Goal: Task Accomplishment & Management: Use online tool/utility

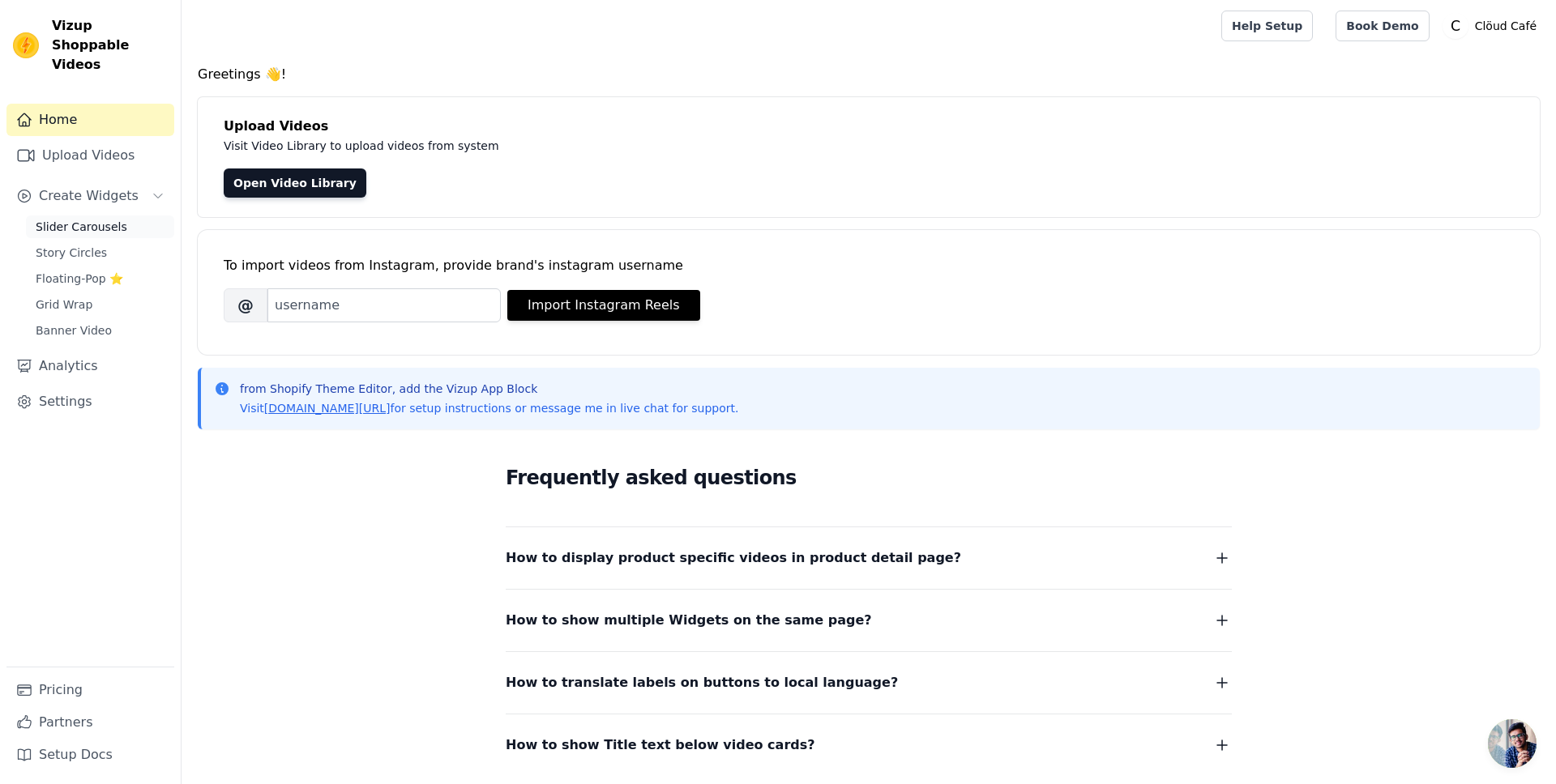
click at [93, 219] on span "Slider Carousels" at bounding box center [81, 227] width 92 height 16
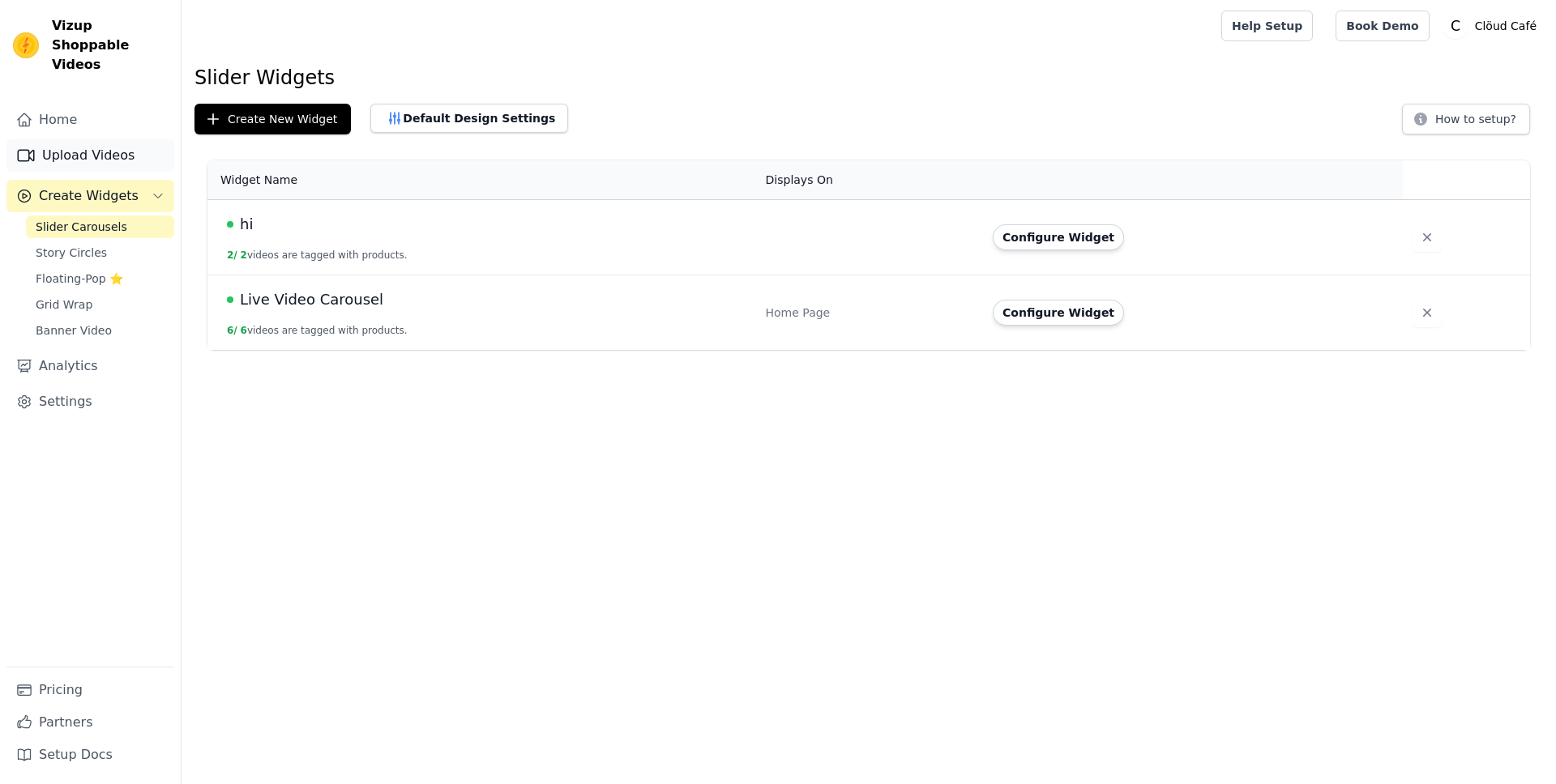
click at [86, 140] on link "Upload Videos" at bounding box center [90, 156] width 167 height 32
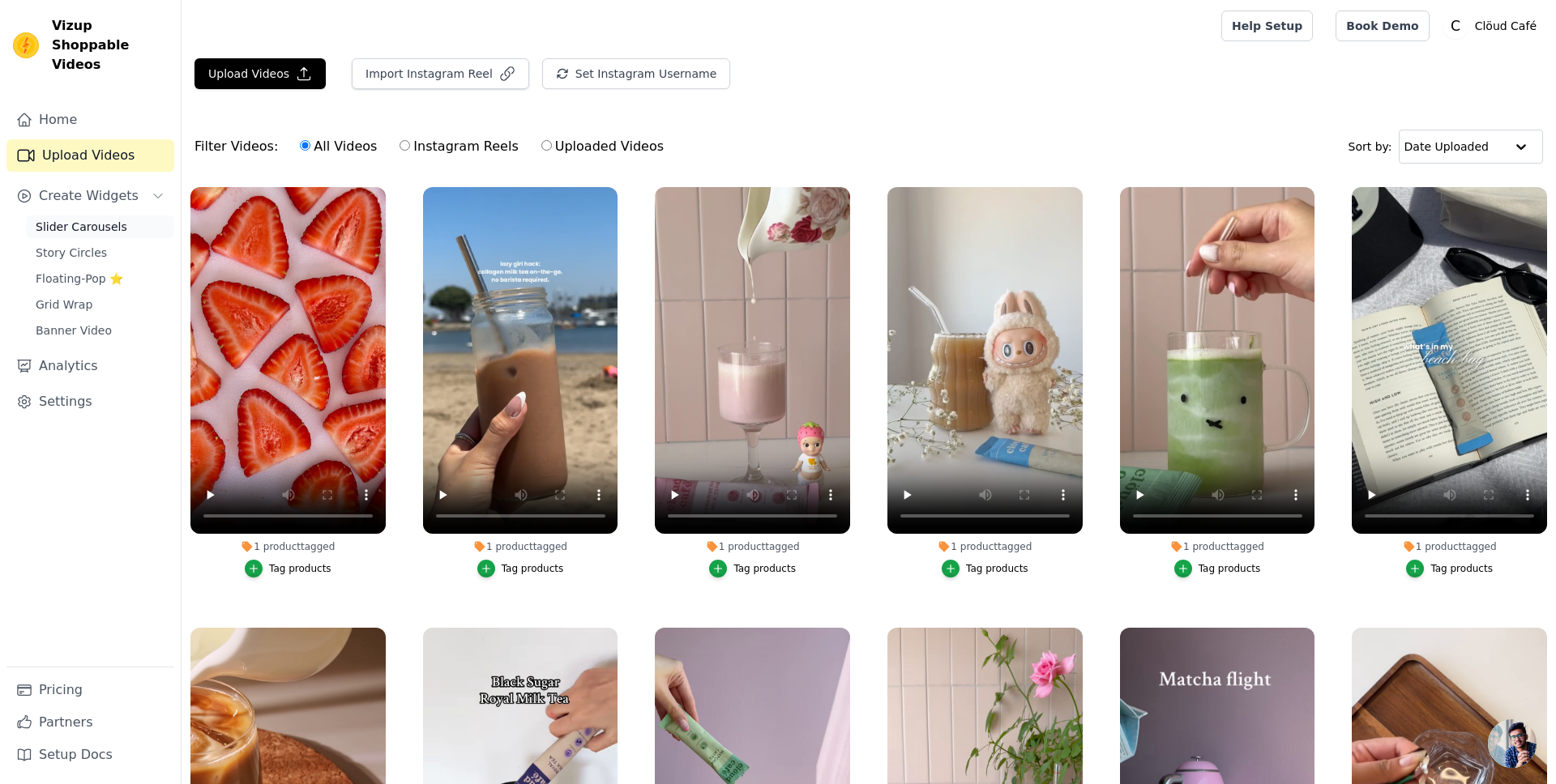
click at [81, 219] on span "Slider Carousels" at bounding box center [81, 227] width 92 height 16
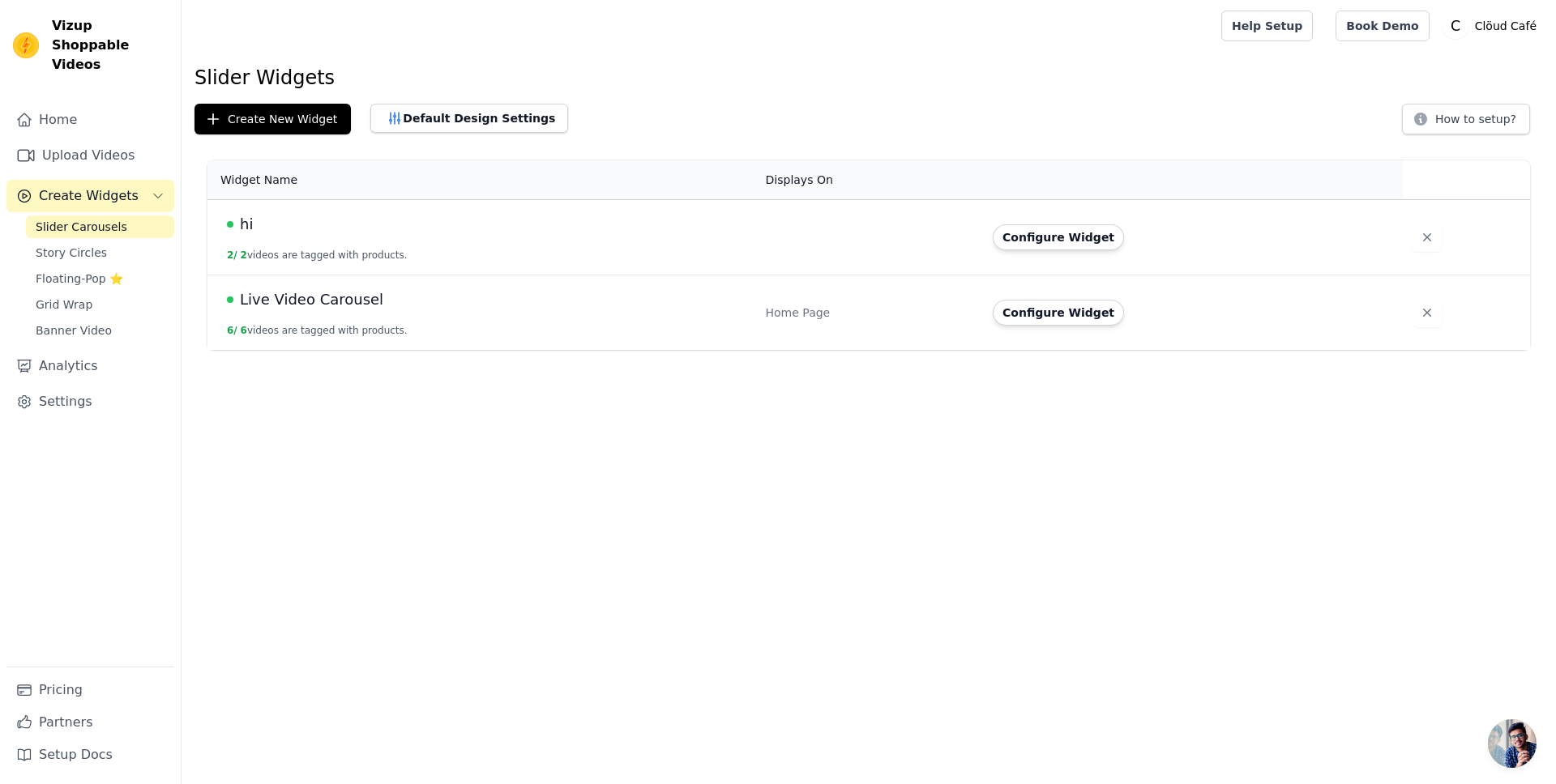
click at [325, 298] on span "Live Video Carousel" at bounding box center [311, 299] width 143 height 22
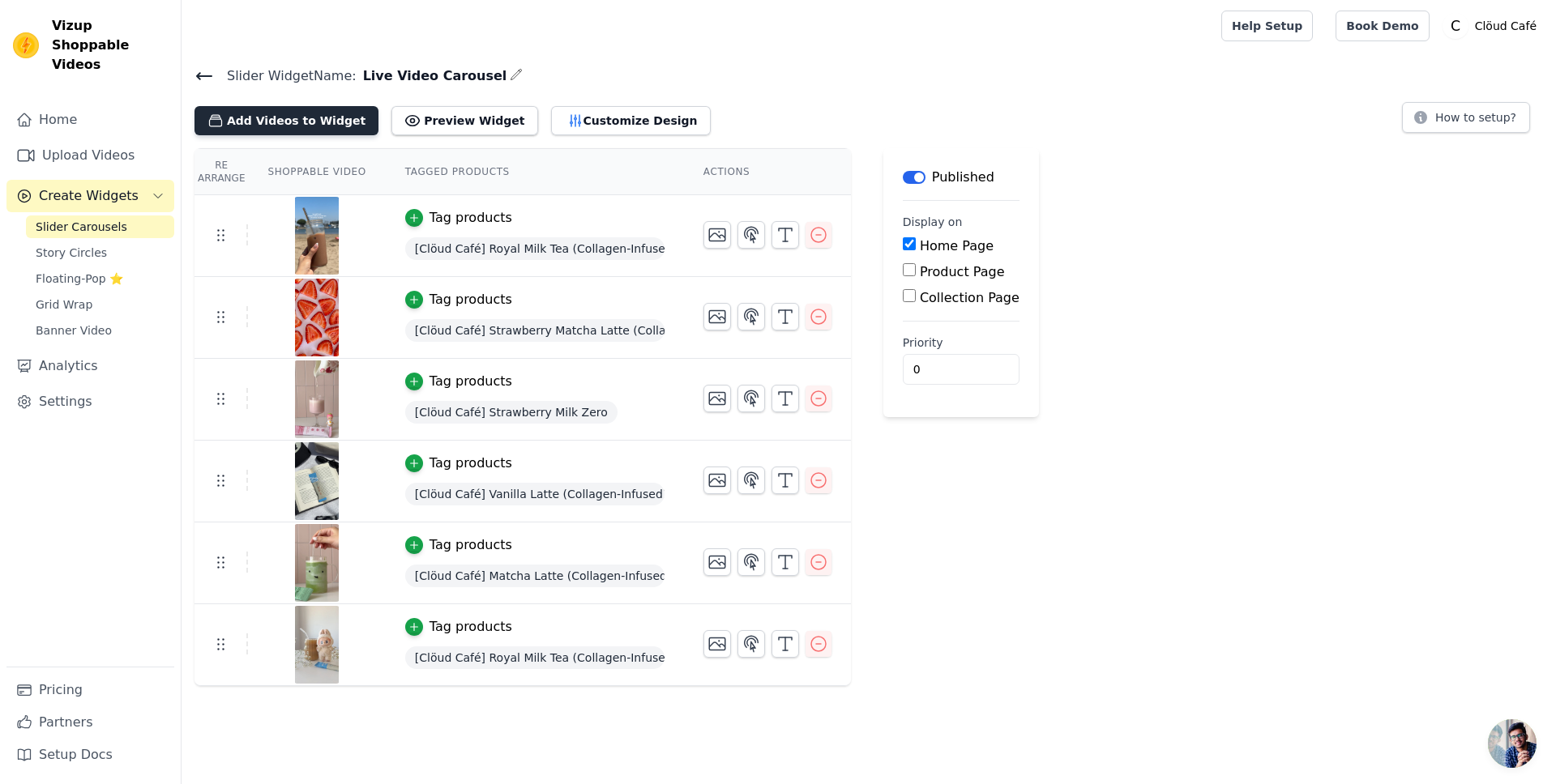
click at [300, 109] on button "Add Videos to Widget" at bounding box center [286, 120] width 184 height 29
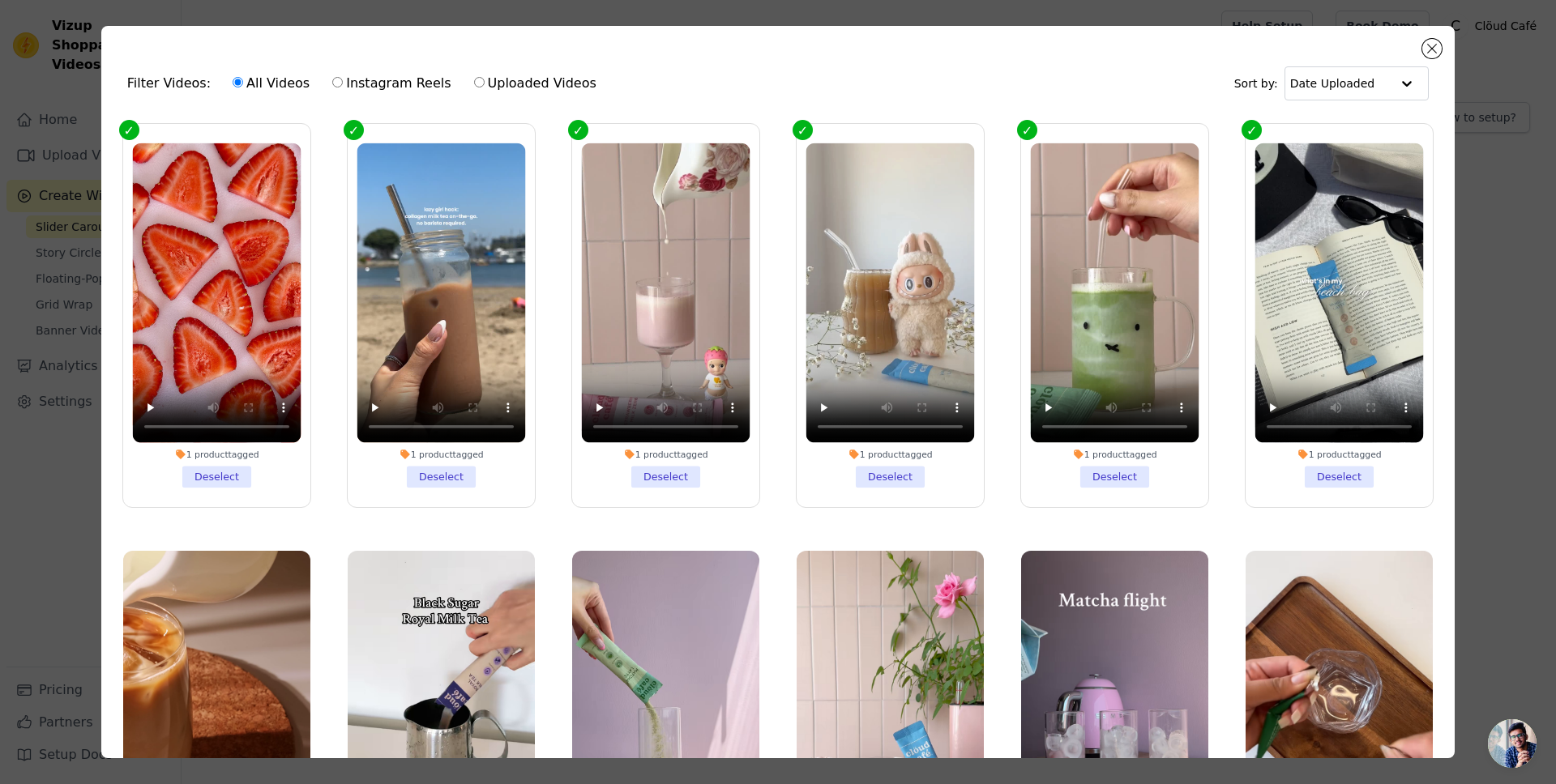
click at [373, 85] on label "Instagram Reels" at bounding box center [391, 84] width 120 height 21
click at [343, 85] on input "Instagram Reels" at bounding box center [337, 82] width 11 height 11
radio input "true"
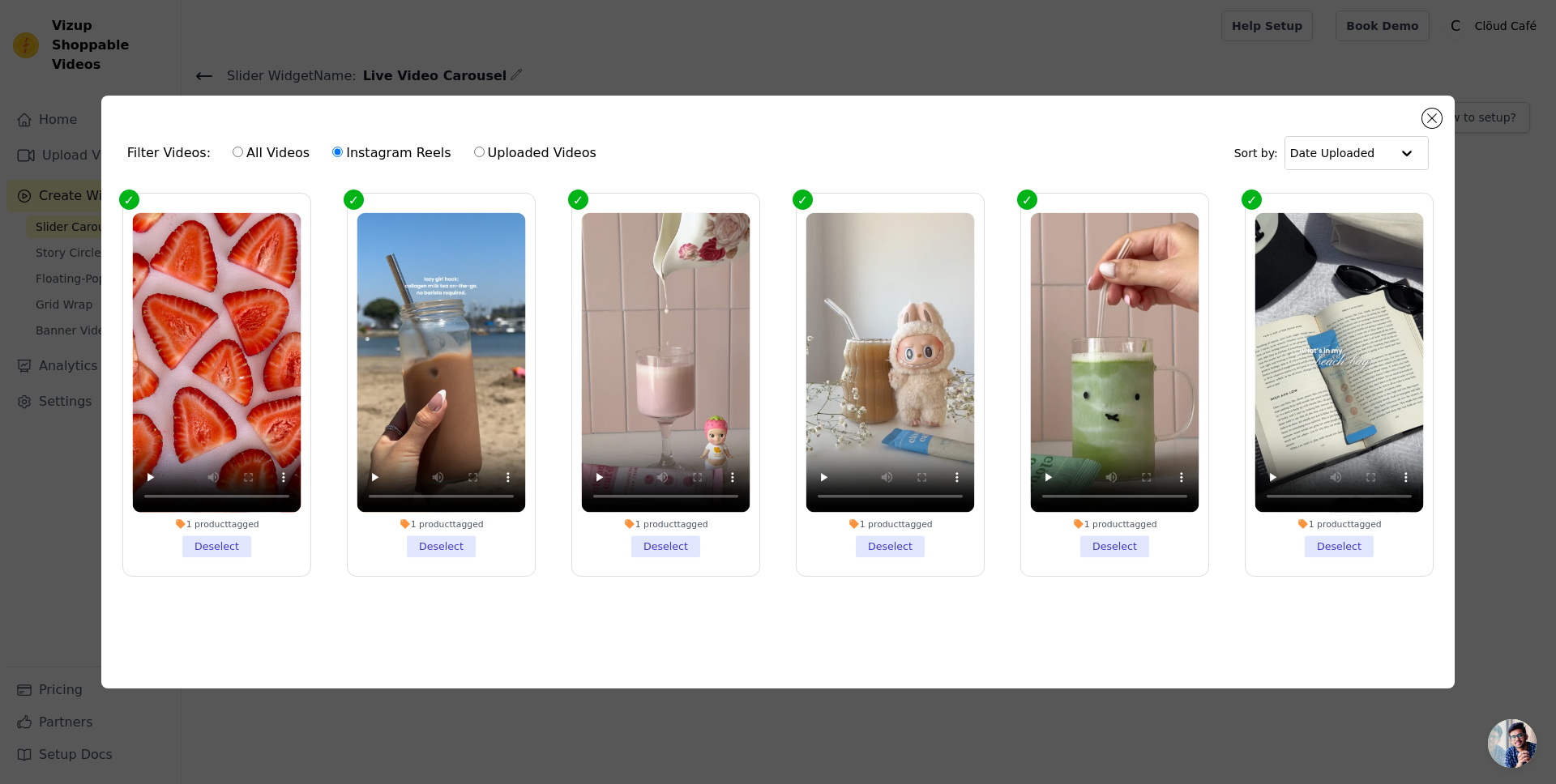
click at [275, 158] on label "All Videos" at bounding box center [271, 153] width 78 height 21
click at [243, 158] on input "All Videos" at bounding box center [238, 152] width 11 height 11
radio input "true"
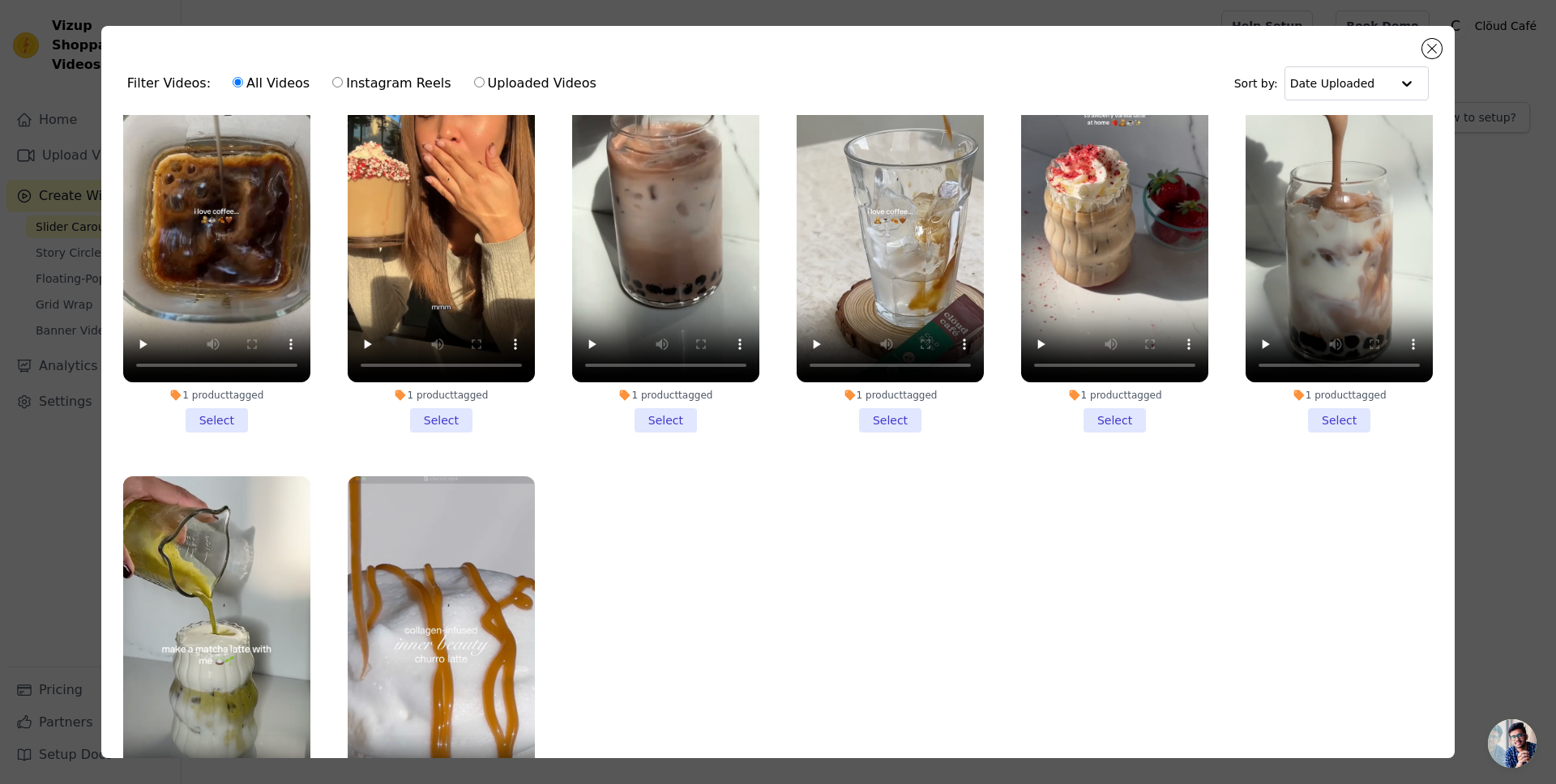
scroll to position [974, 0]
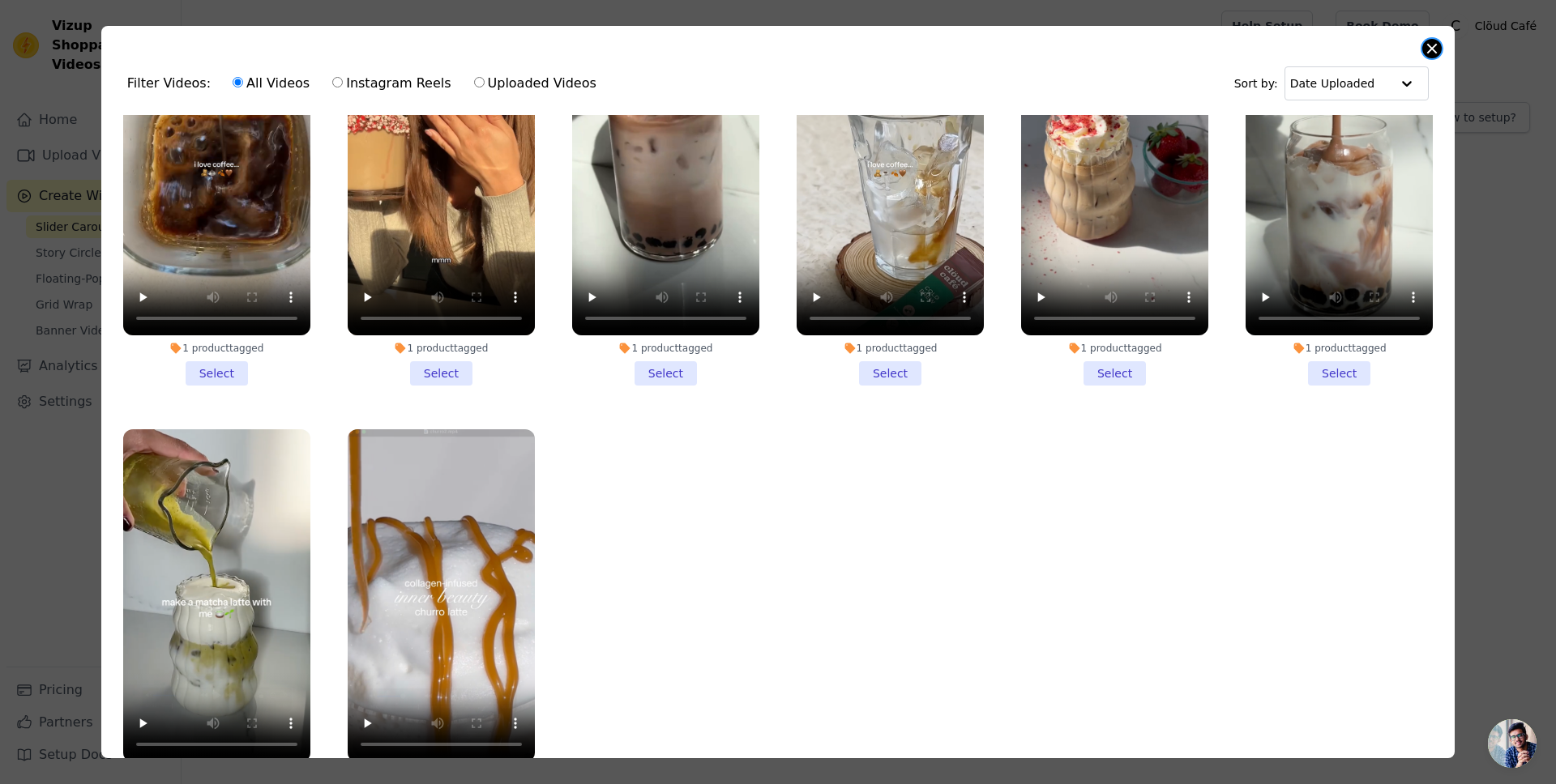
click at [1427, 46] on button "Close modal" at bounding box center [1432, 49] width 20 height 20
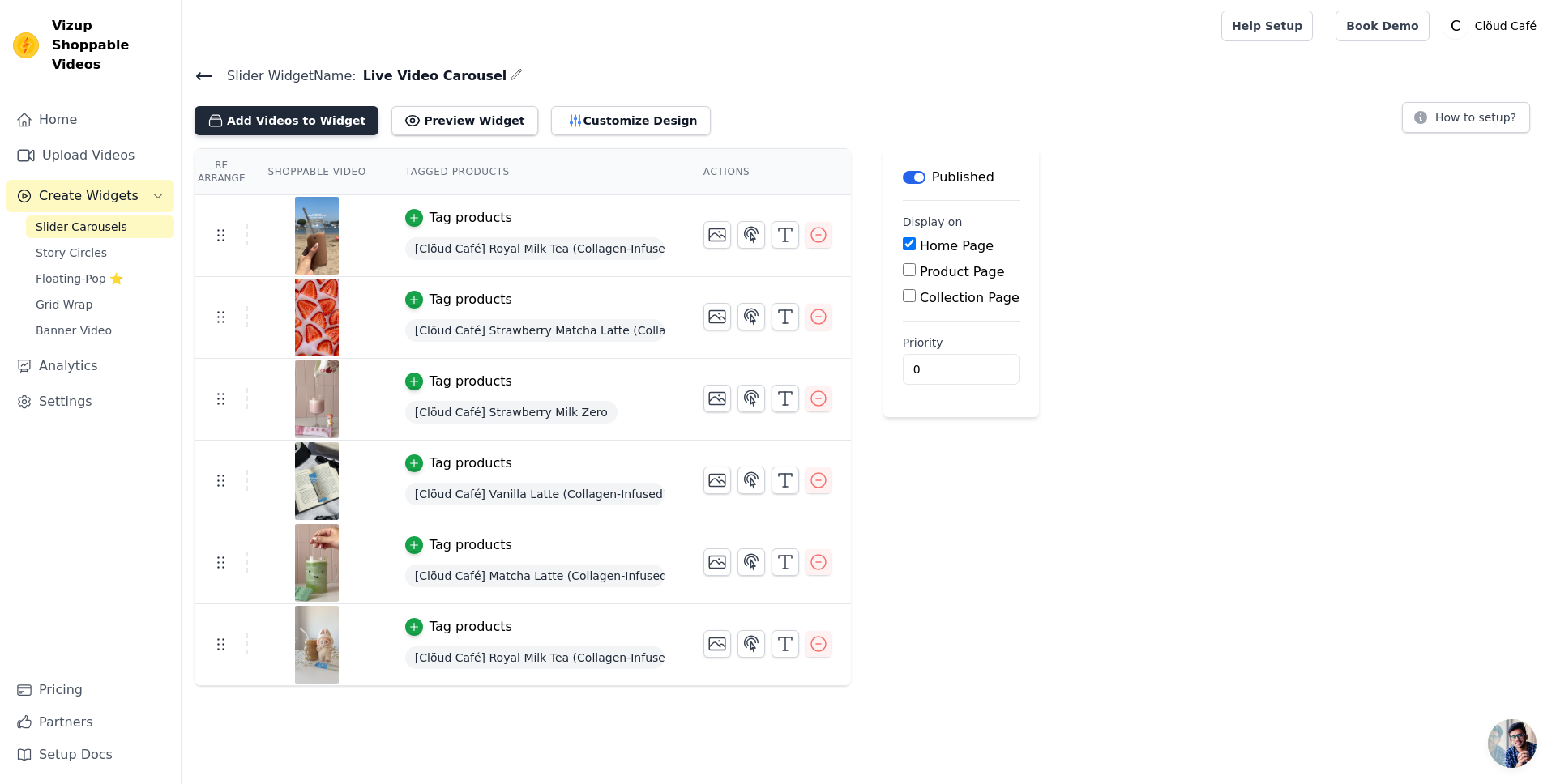
click at [297, 127] on button "Add Videos to Widget" at bounding box center [286, 120] width 184 height 29
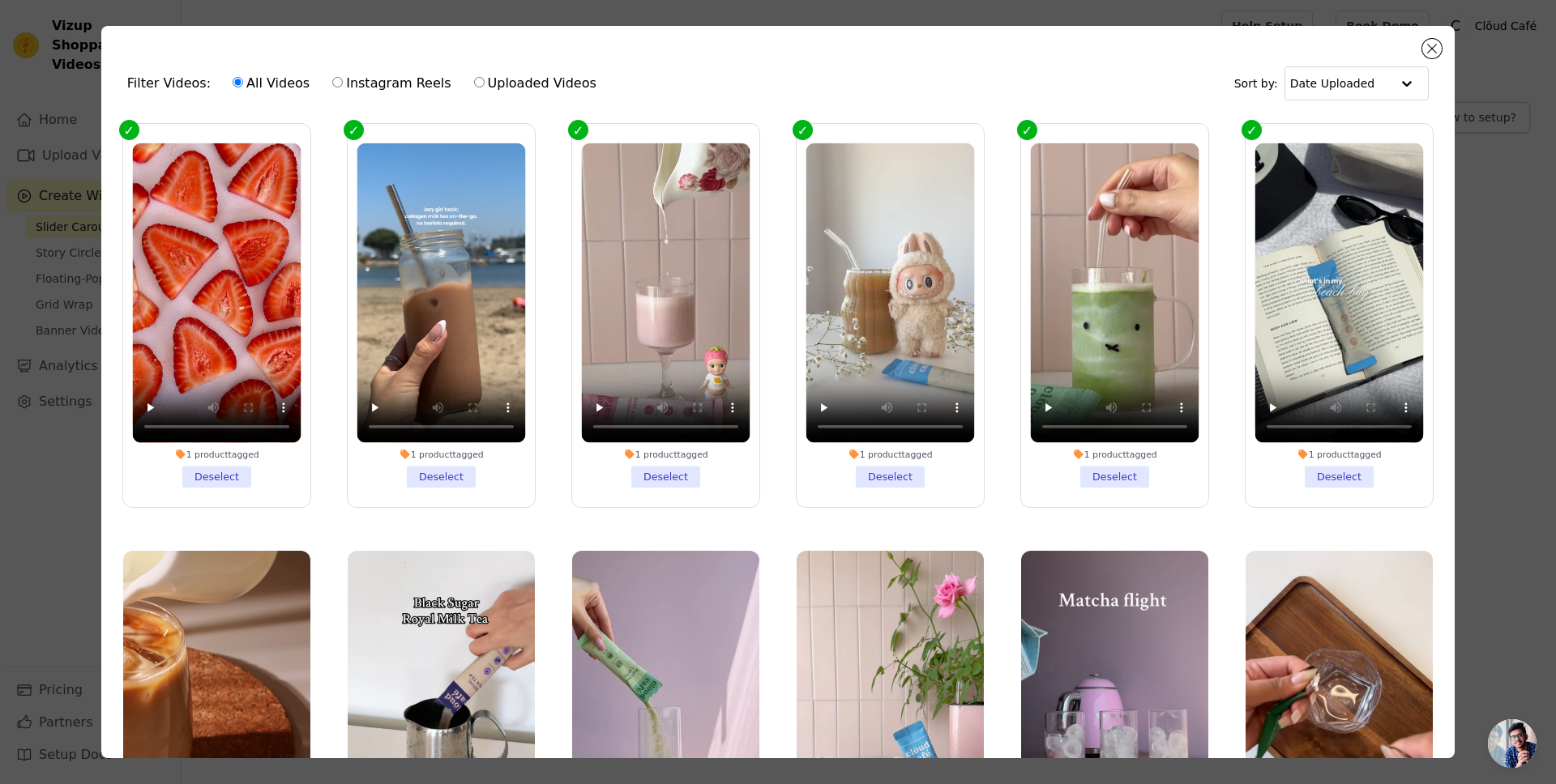
click at [1444, 48] on div "Filter Videos: All Videos Instagram Reels Uploaded Videos Sort by: Date Uploade…" at bounding box center [778, 392] width 1353 height 732
click at [1420, 47] on div "Filter Videos: All Videos Instagram Reels Uploaded Videos Sort by: Date Uploade…" at bounding box center [778, 392] width 1353 height 732
click at [1430, 45] on button "Close modal" at bounding box center [1432, 49] width 20 height 20
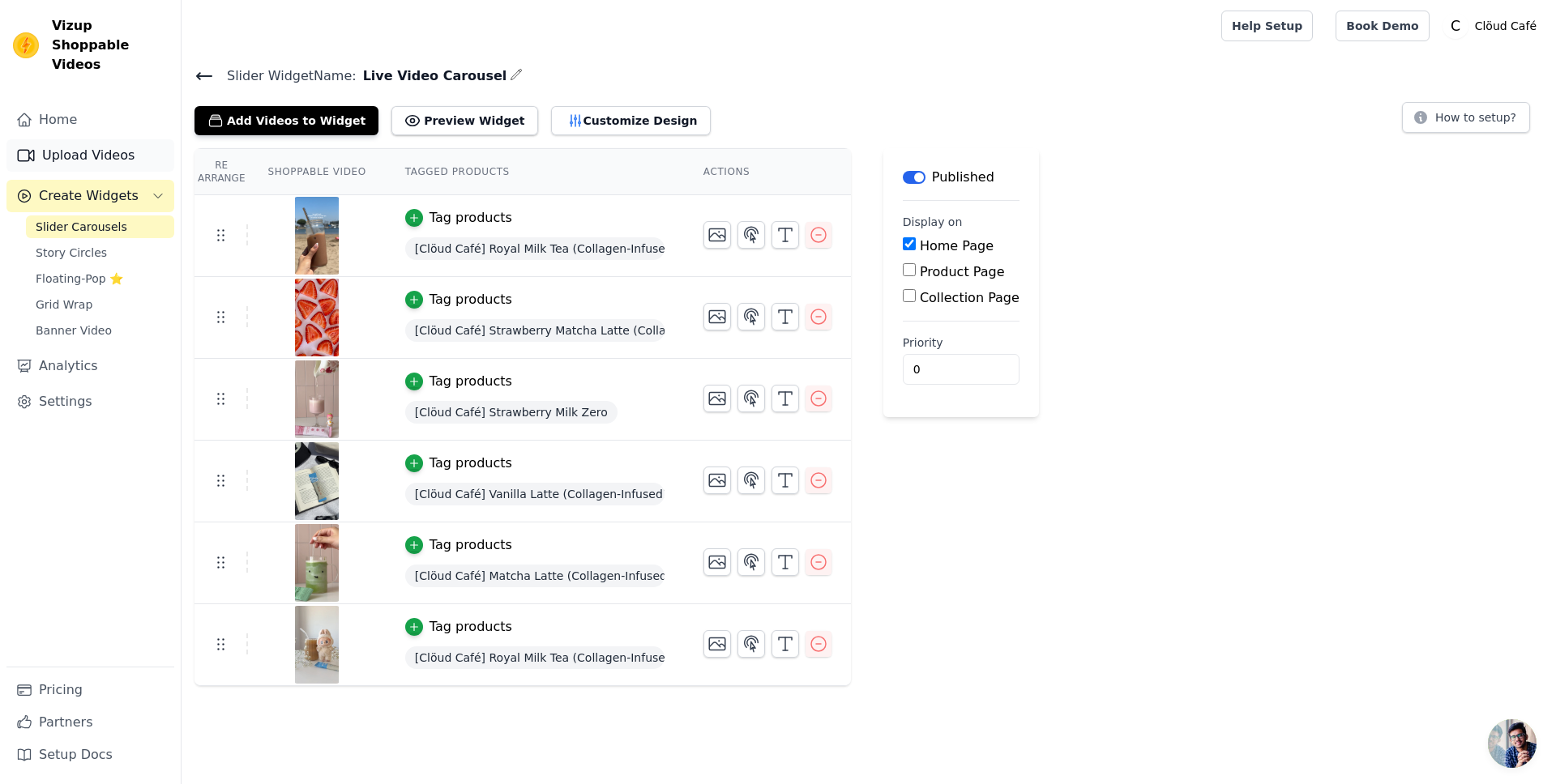
click at [86, 140] on link "Upload Videos" at bounding box center [90, 156] width 167 height 32
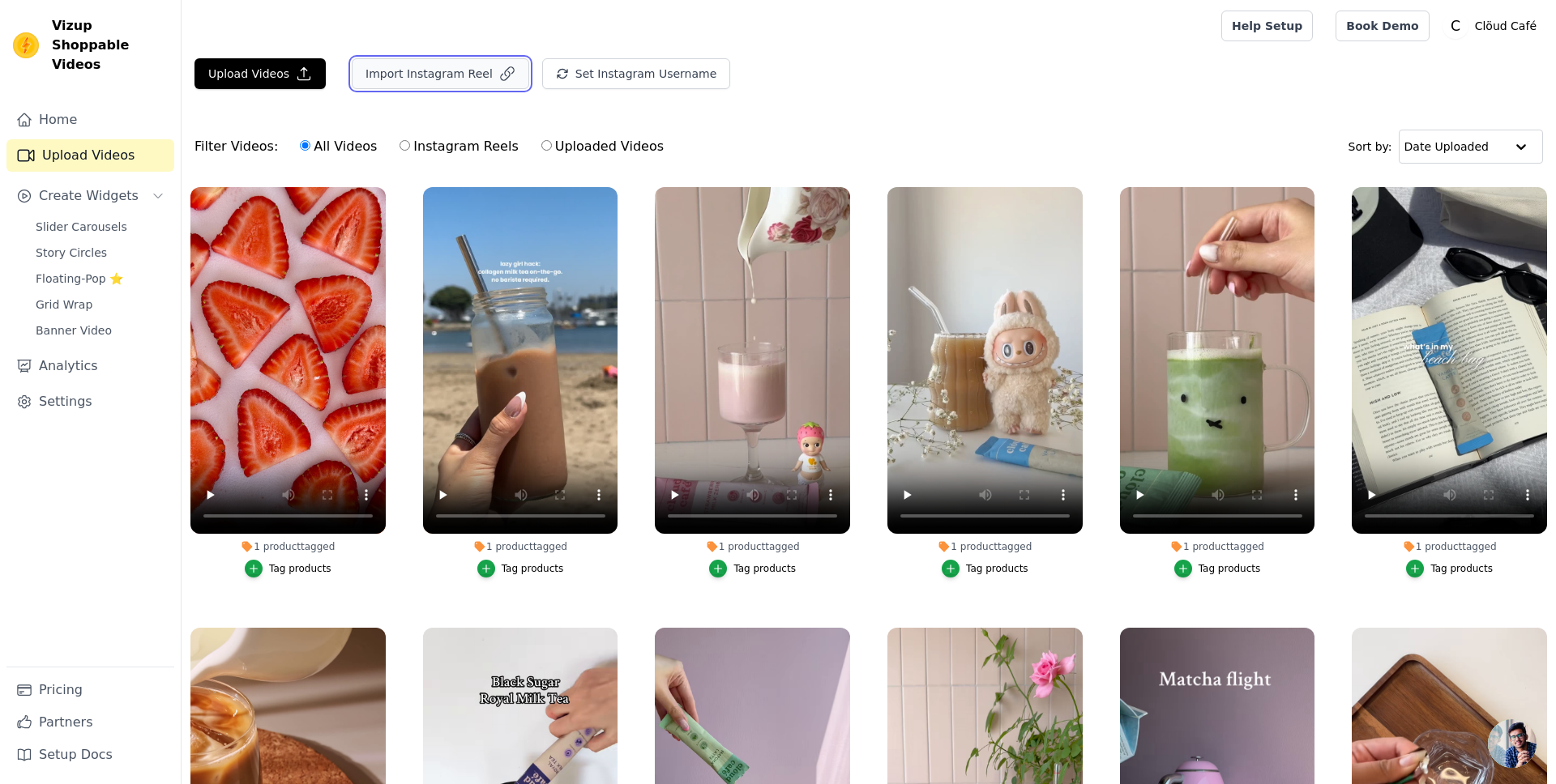
click at [410, 68] on button "Import Instagram Reel" at bounding box center [440, 74] width 177 height 31
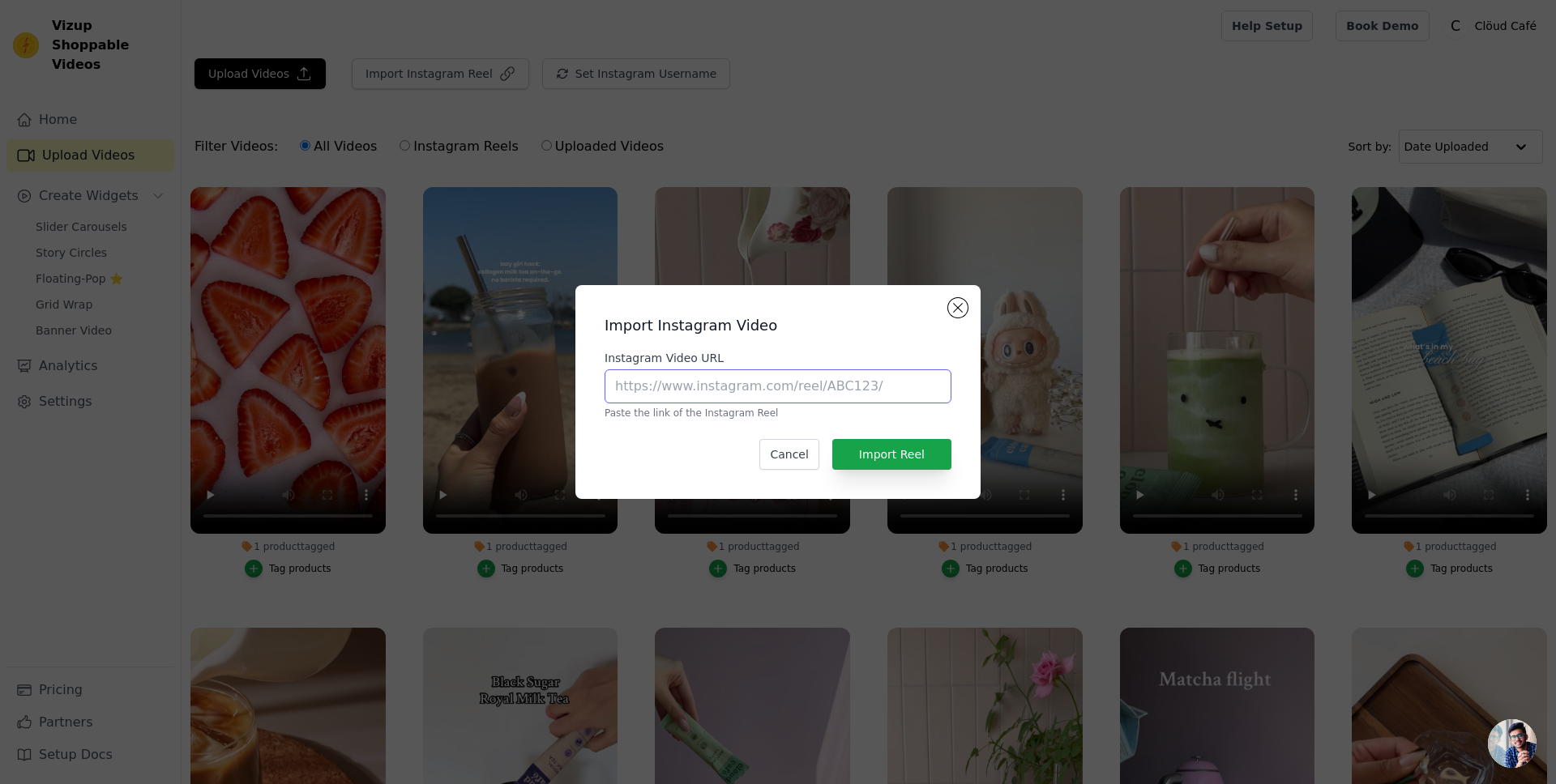
drag, startPoint x: 876, startPoint y: 381, endPoint x: 880, endPoint y: 392, distance: 11.7
click at [879, 385] on input "Instagram Video URL" at bounding box center [778, 386] width 347 height 34
paste input "[URL][DOMAIN_NAME]"
type input "[URL][DOMAIN_NAME]"
click at [932, 429] on div "Import Instagram Video Instagram Video URL [URL][DOMAIN_NAME] Paste the link of…" at bounding box center [778, 392] width 379 height 188
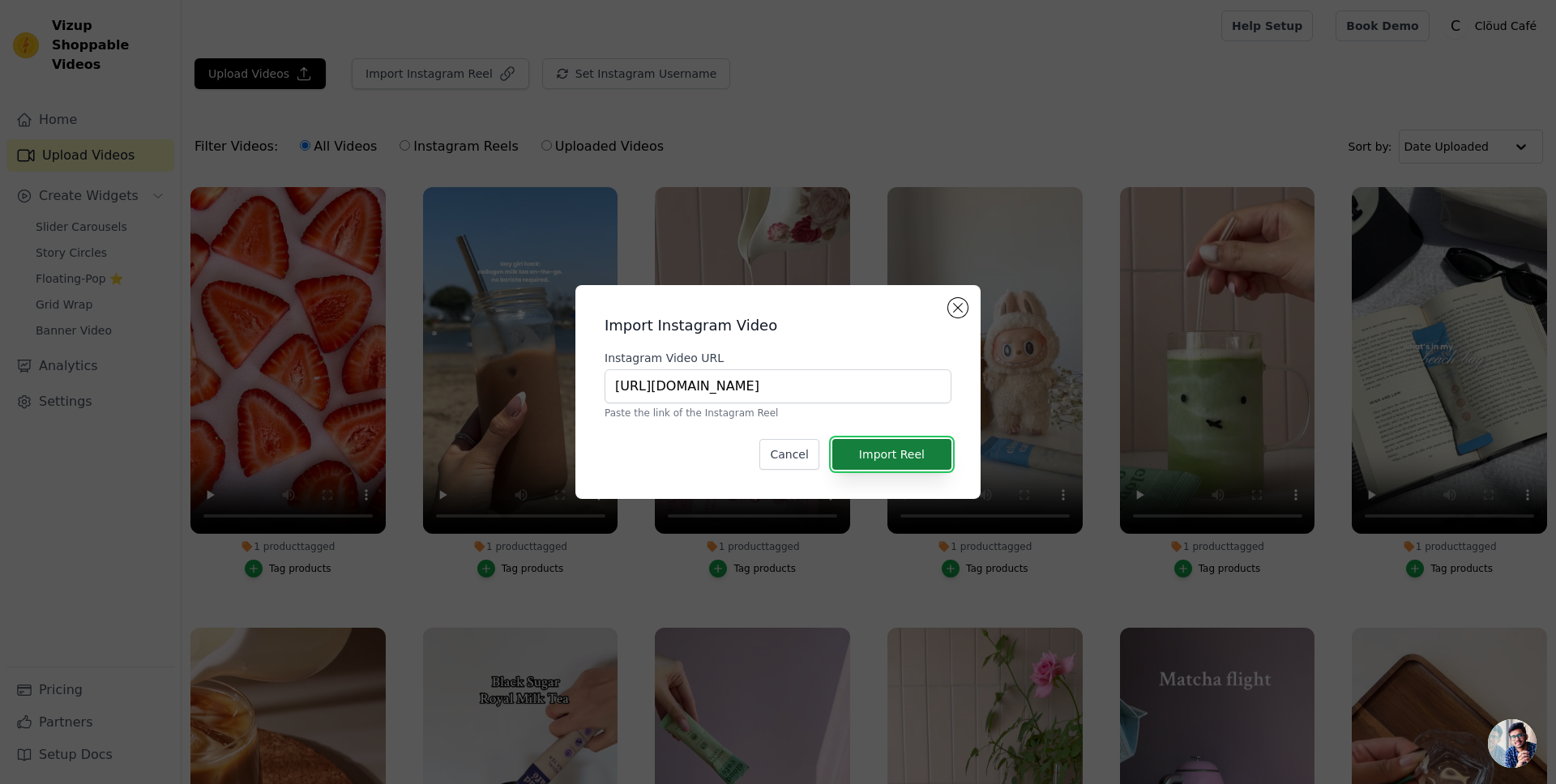
click at [923, 456] on button "Import Reel" at bounding box center [892, 454] width 119 height 31
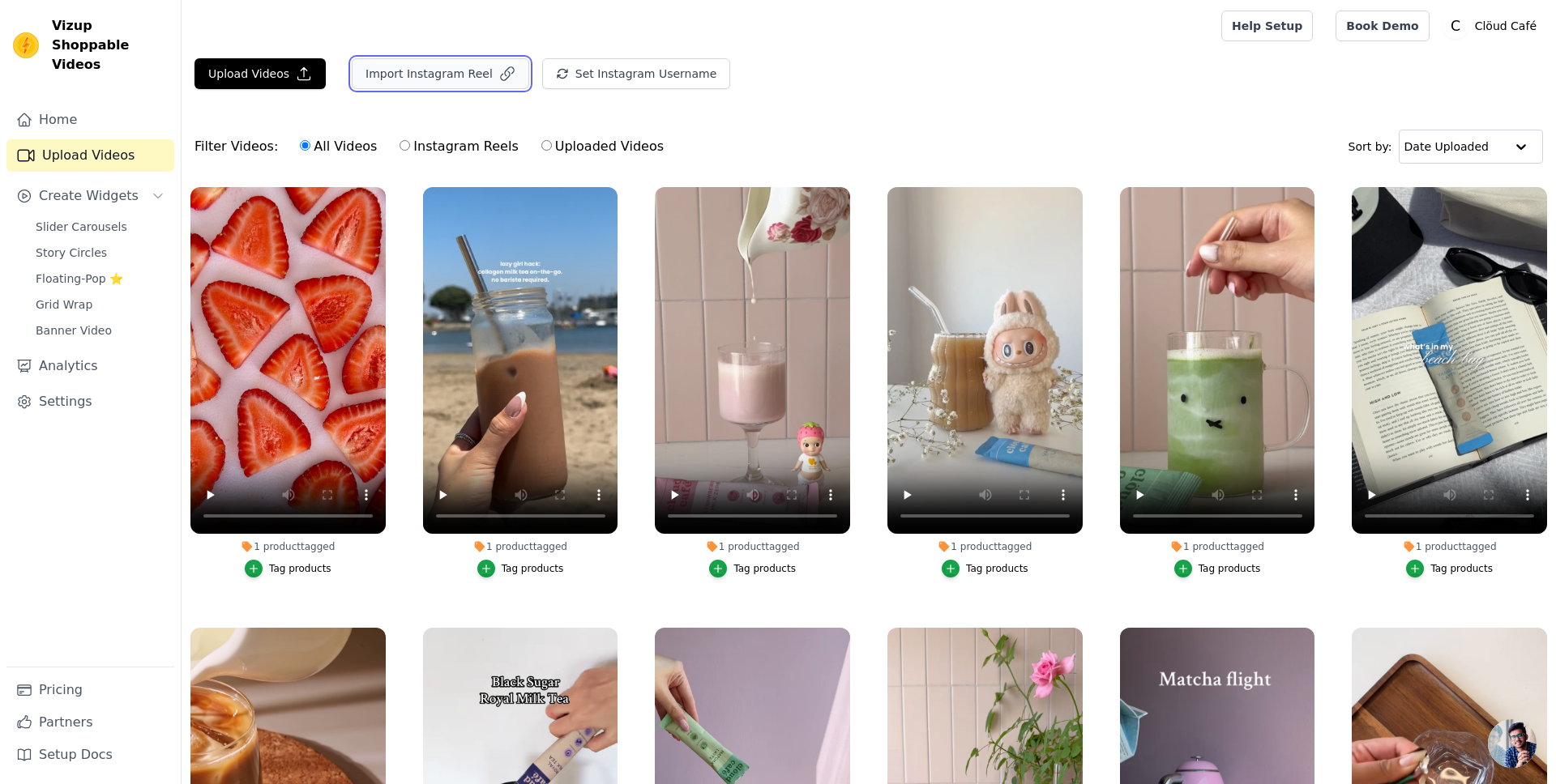
click at [419, 73] on button "Import Instagram Reel" at bounding box center [440, 74] width 177 height 31
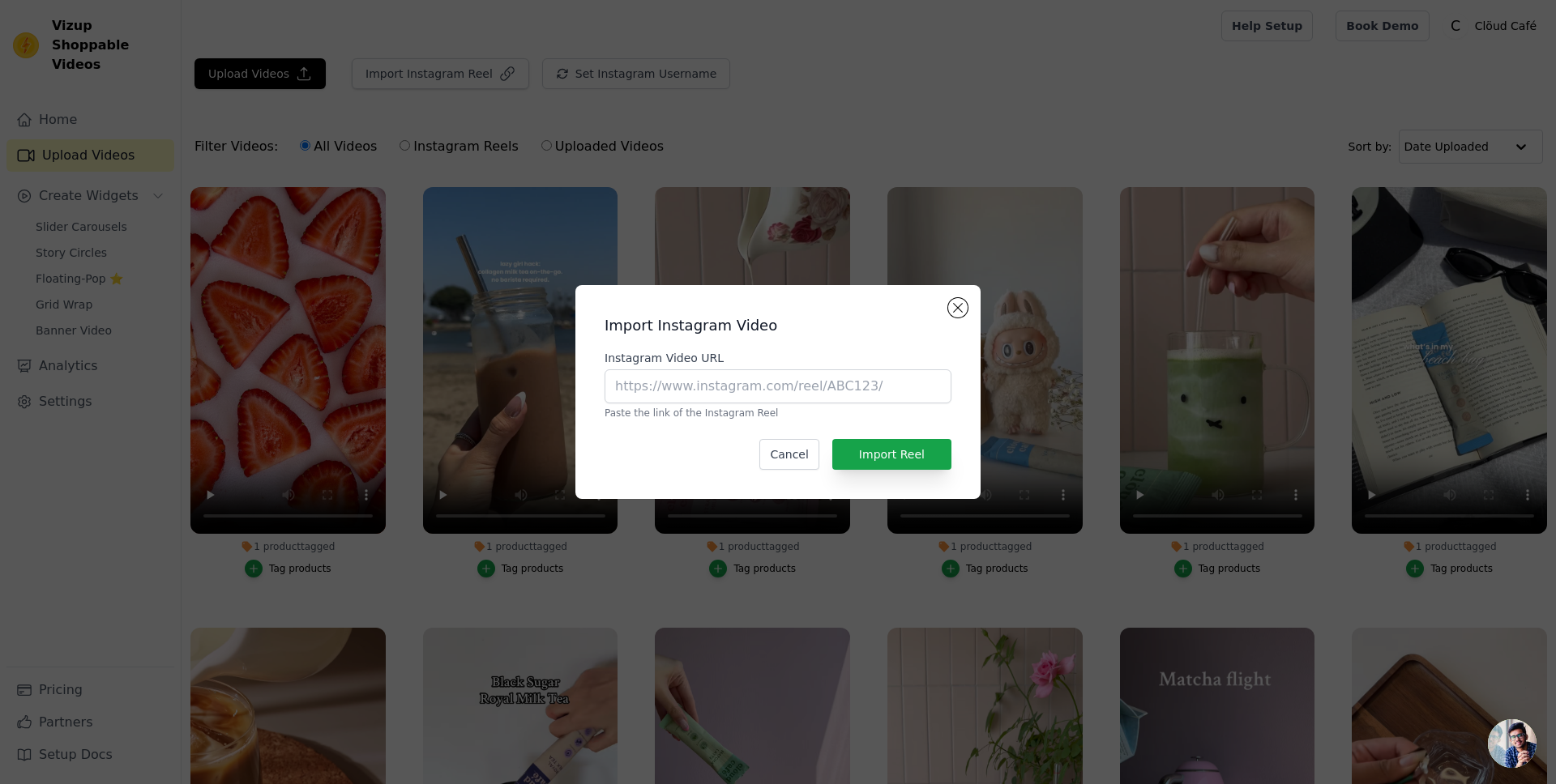
click at [864, 418] on p "Paste the link of the Instagram Reel" at bounding box center [778, 413] width 347 height 13
click at [854, 391] on input "Instagram Video URL" at bounding box center [778, 386] width 347 height 34
paste input "[URL][DOMAIN_NAME]"
type input "[URL][DOMAIN_NAME]"
click at [932, 464] on button "Import Reel" at bounding box center [892, 454] width 119 height 31
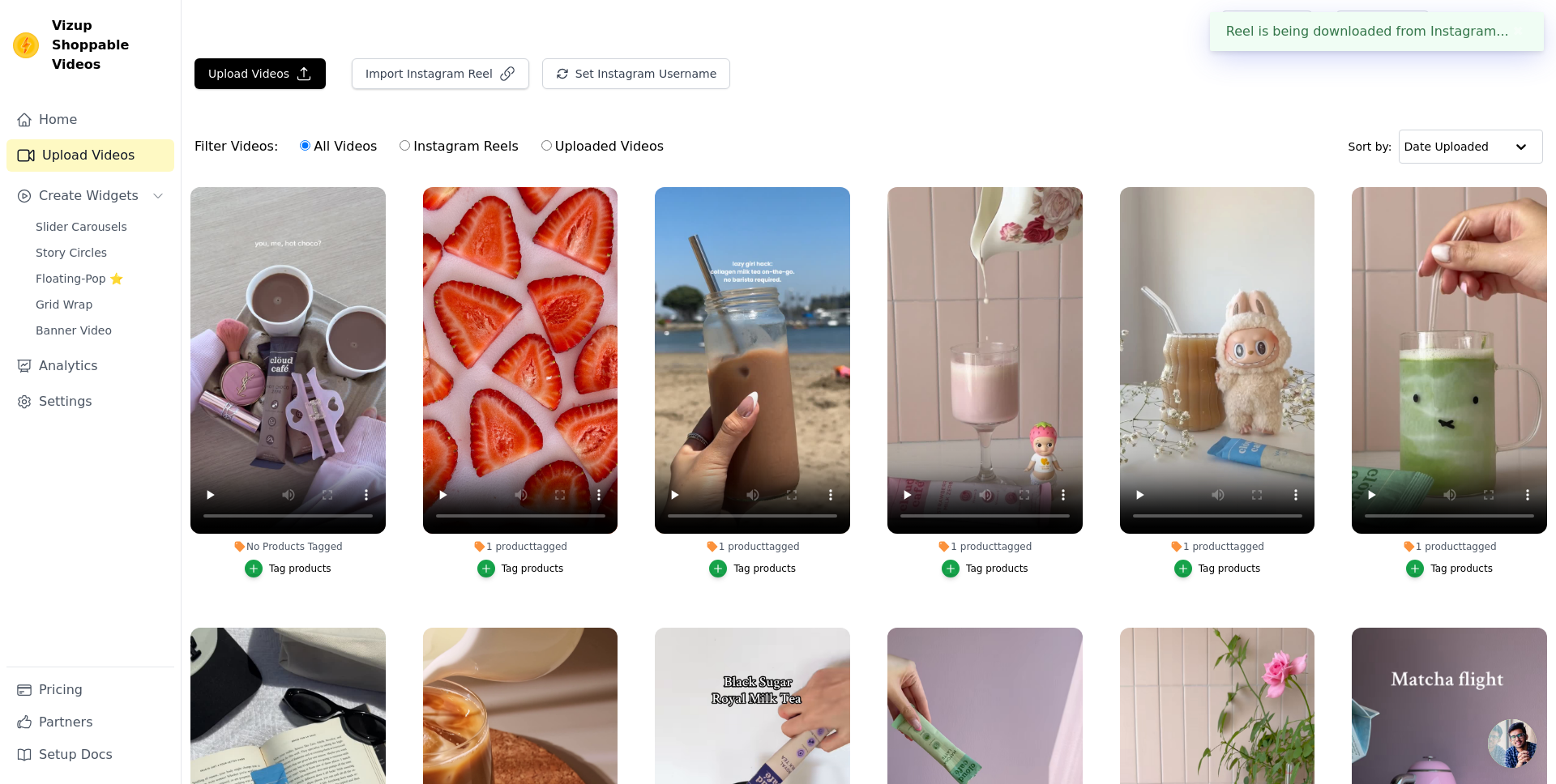
click at [771, 139] on div "Filter Videos: All Videos Instagram Reels Uploaded Videos Sort by: Date Uploaded" at bounding box center [869, 146] width 1374 height 63
click at [4, 3] on div "Vizup Shoppable Videos Home Upload Videos Create Widgets Slider Carousels Story…" at bounding box center [91, 392] width 182 height 784
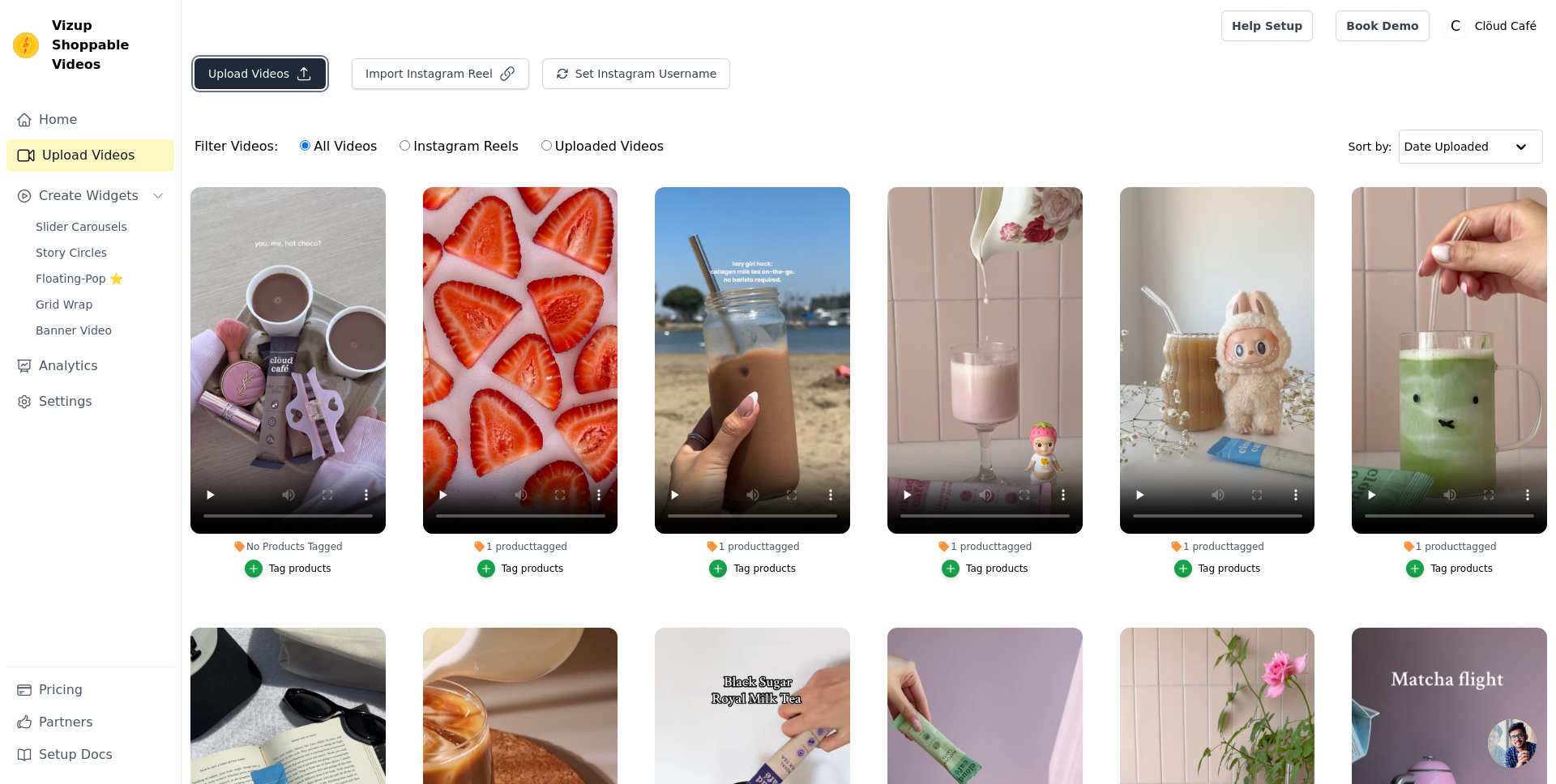
click at [296, 77] on icon "button" at bounding box center [304, 74] width 16 height 16
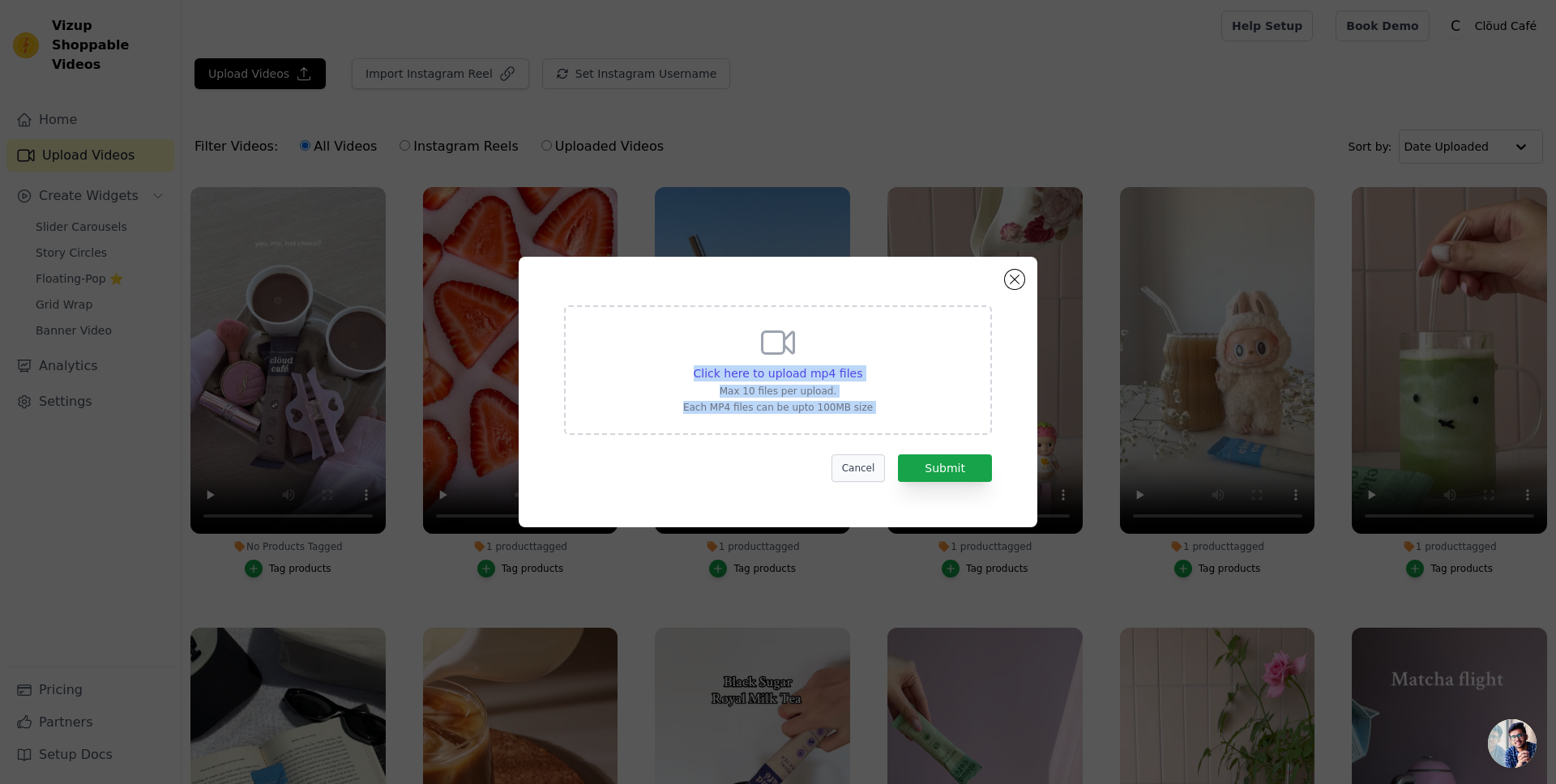
drag, startPoint x: 808, startPoint y: 358, endPoint x: 860, endPoint y: 456, distance: 110.9
click at [860, 456] on form "Click here to upload mp4 files Max 10 files per upload. Each MP4 files can be u…" at bounding box center [778, 393] width 428 height 176
drag, startPoint x: 859, startPoint y: 473, endPoint x: 702, endPoint y: 263, distance: 262.2
click at [859, 472] on button "Cancel" at bounding box center [858, 468] width 54 height 28
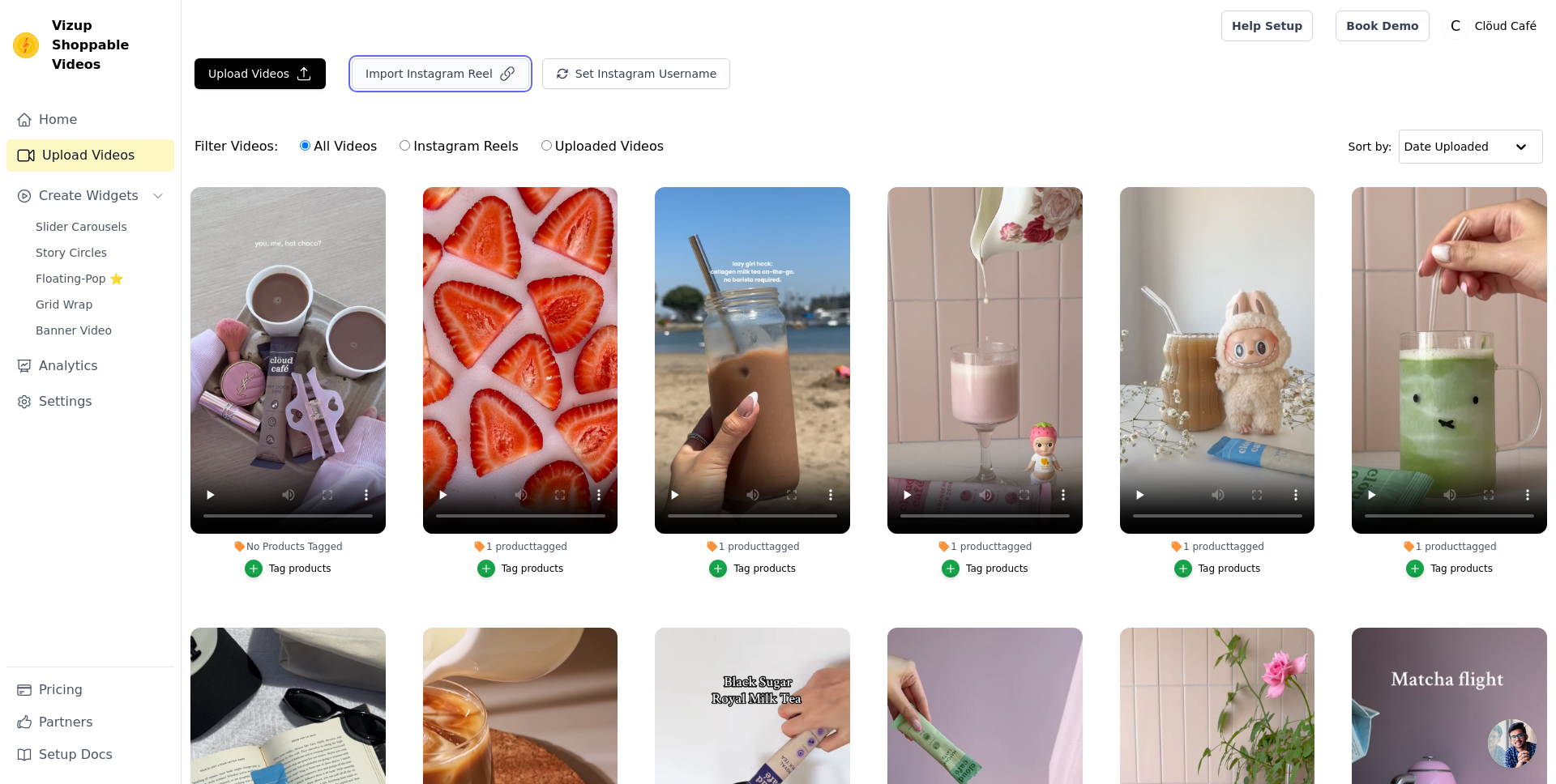
click at [417, 70] on button "Import Instagram Reel" at bounding box center [440, 74] width 177 height 31
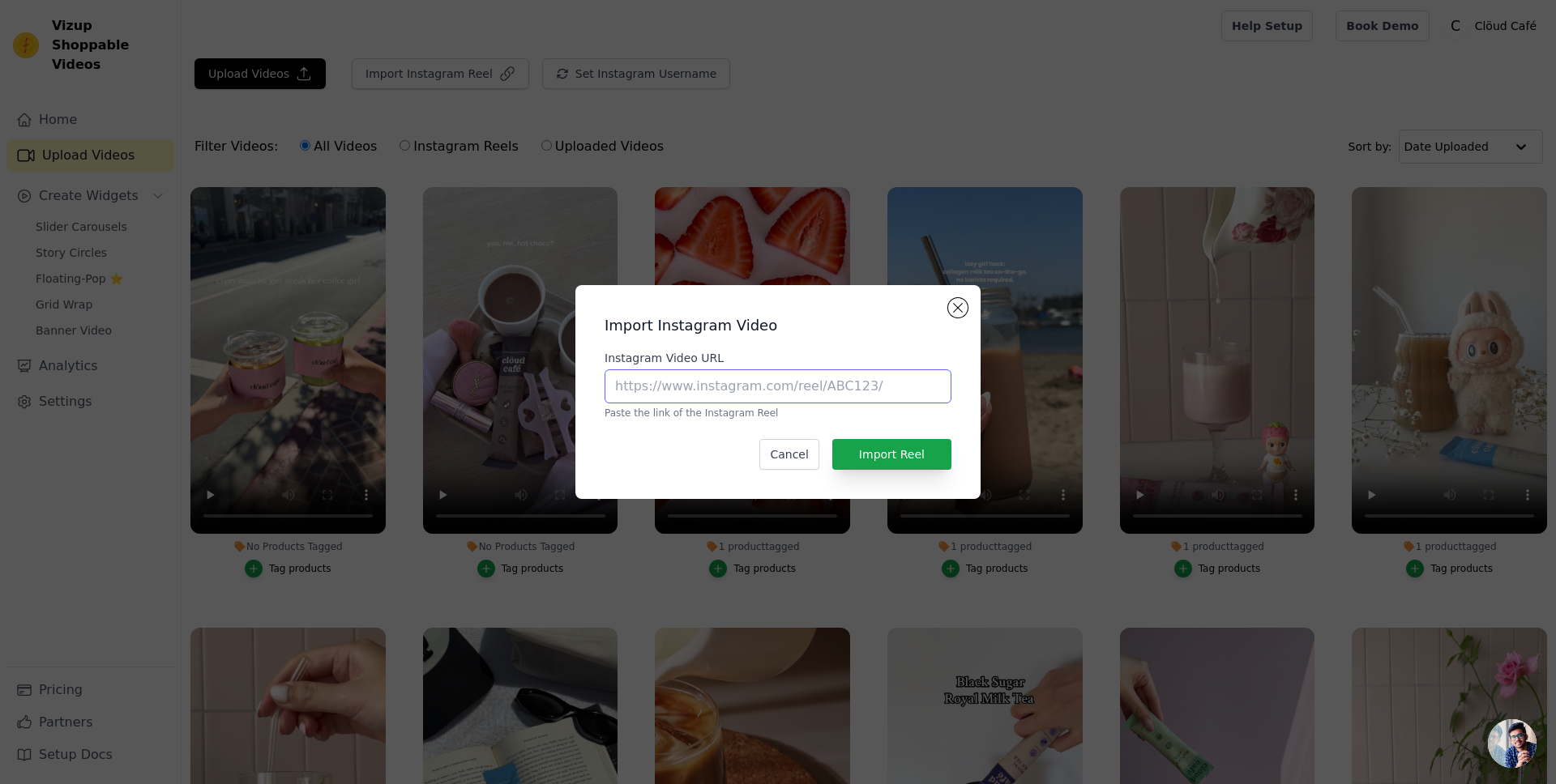
click at [835, 383] on input "Instagram Video URL" at bounding box center [778, 386] width 347 height 34
paste input "[URL][DOMAIN_NAME]"
type input "[URL][DOMAIN_NAME]"
click at [926, 468] on button "Import Reel" at bounding box center [892, 454] width 119 height 31
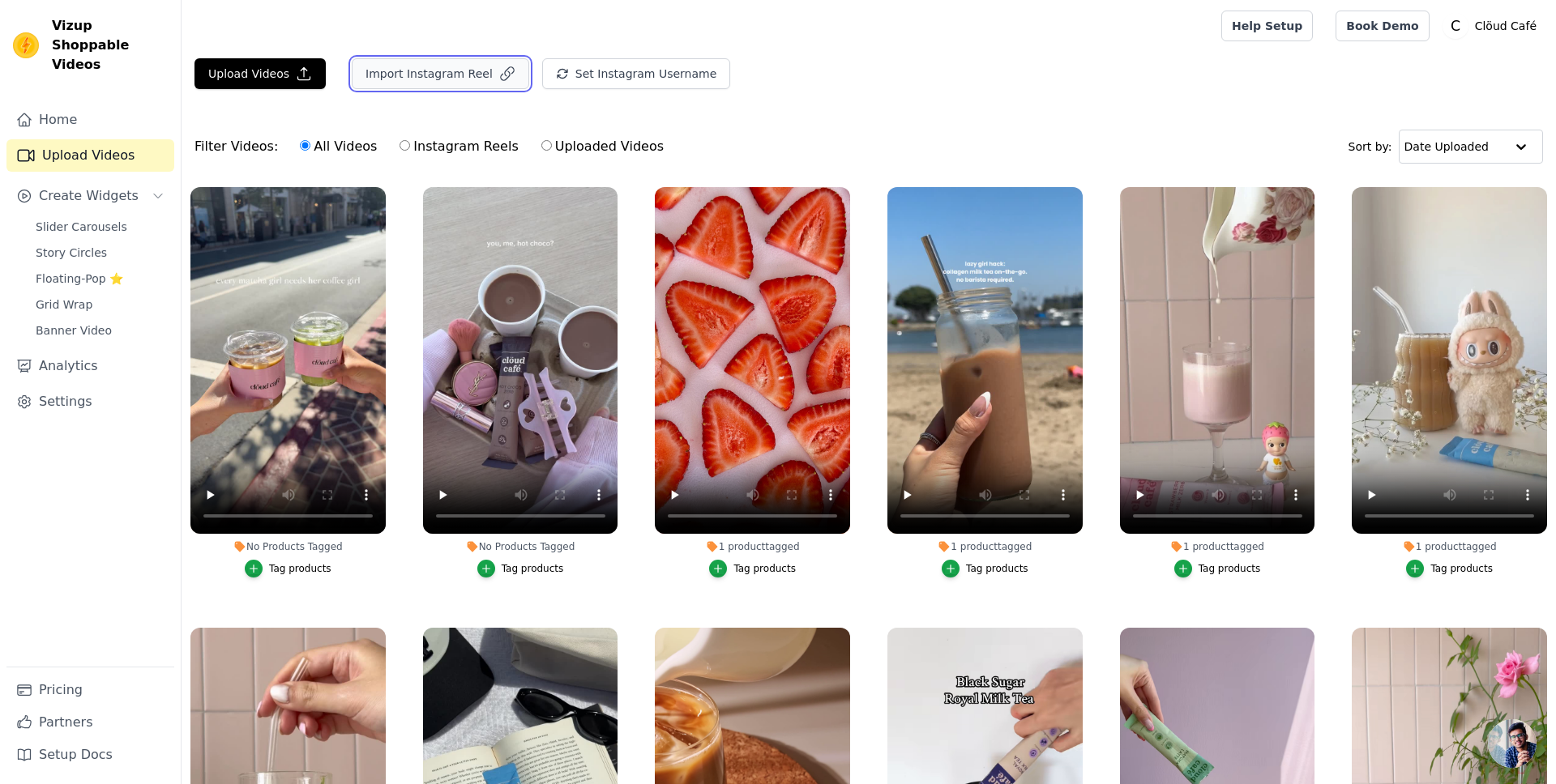
click at [434, 76] on button "Import Instagram Reel" at bounding box center [440, 74] width 177 height 31
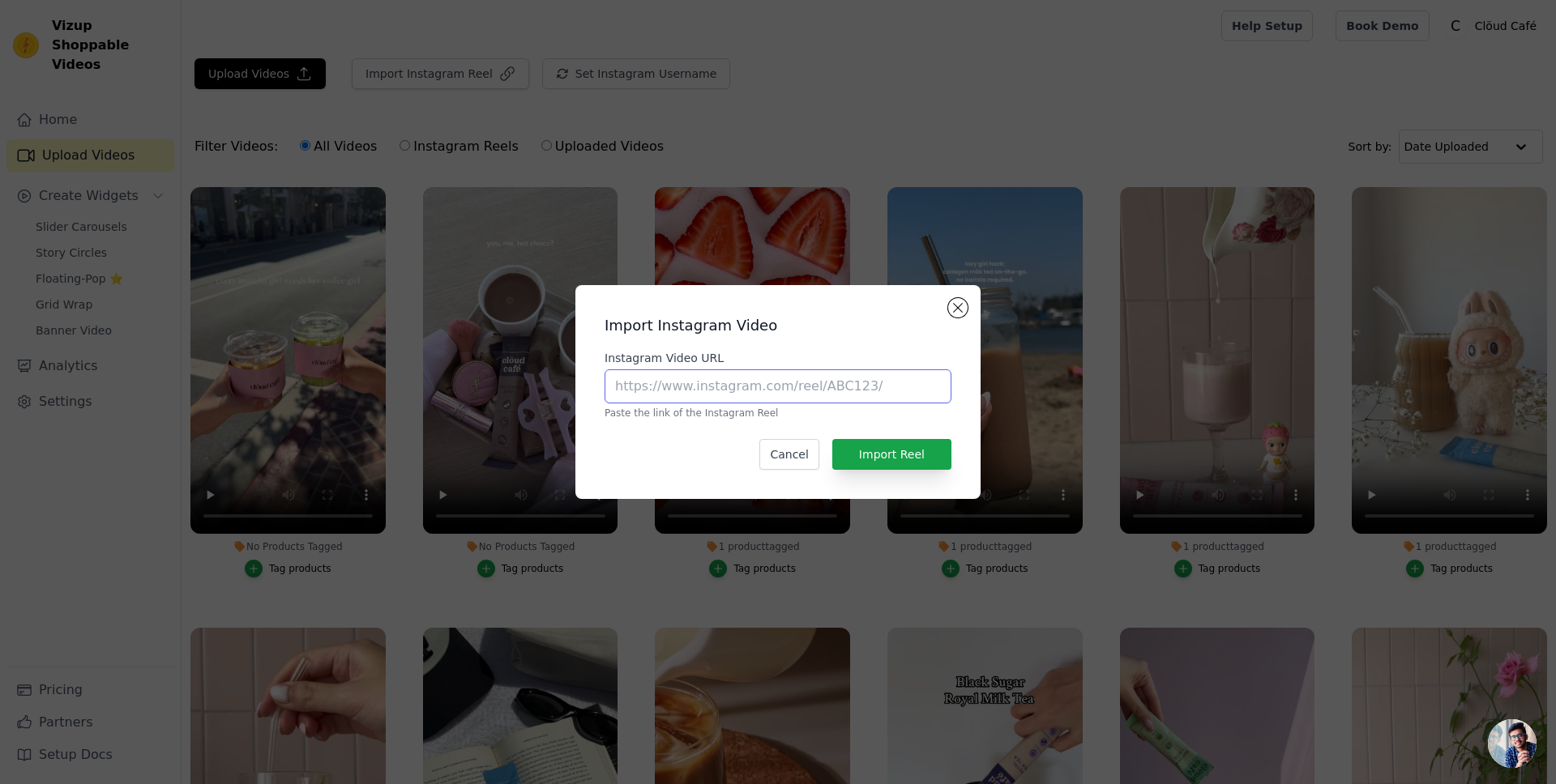
click at [850, 385] on input "Instagram Video URL" at bounding box center [778, 386] width 347 height 34
paste input "[URL][DOMAIN_NAME]"
type input "[URL][DOMAIN_NAME]"
click at [942, 464] on button "Import Reel" at bounding box center [892, 454] width 119 height 31
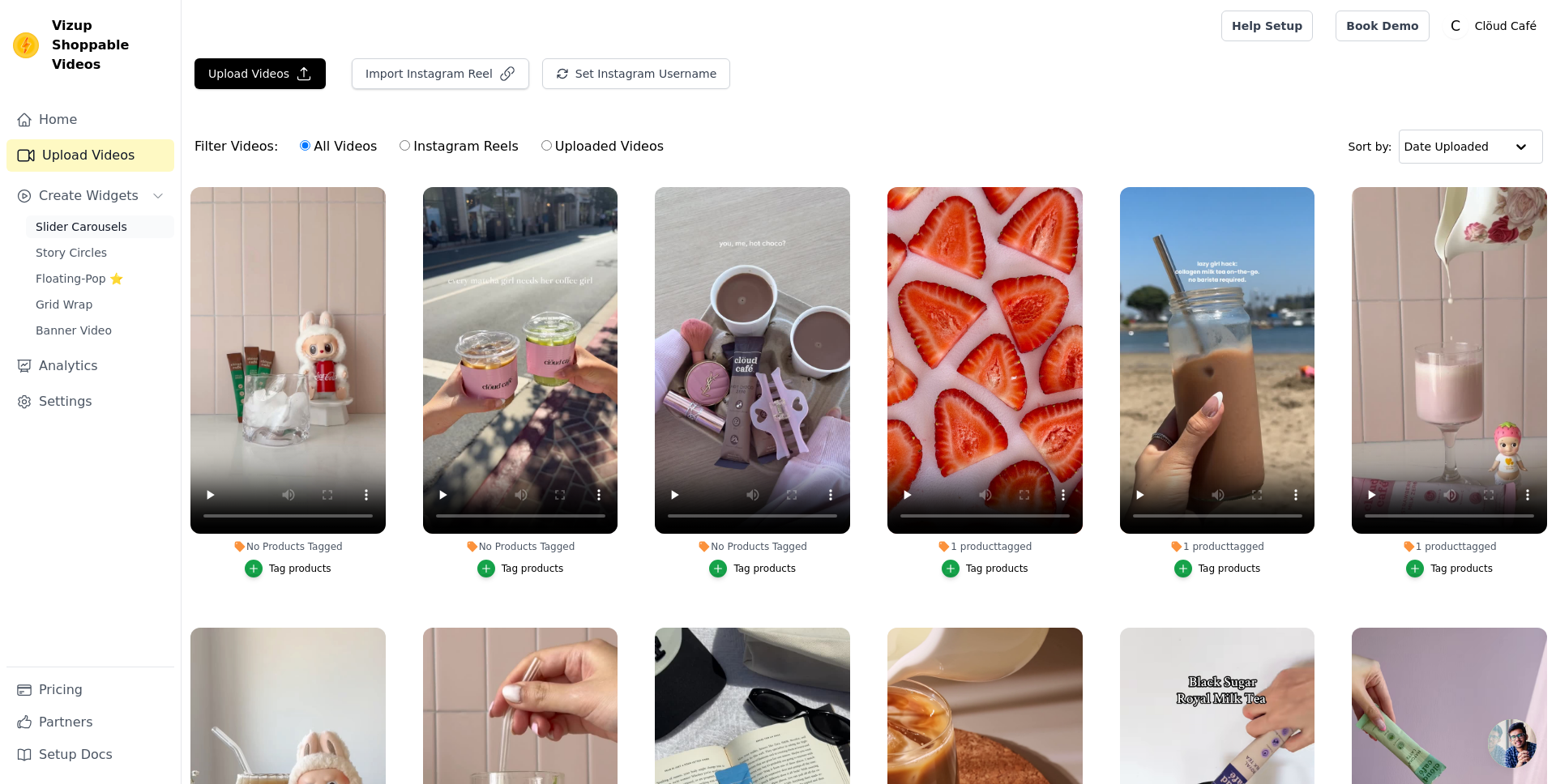
click at [84, 219] on span "Slider Carousels" at bounding box center [81, 227] width 92 height 16
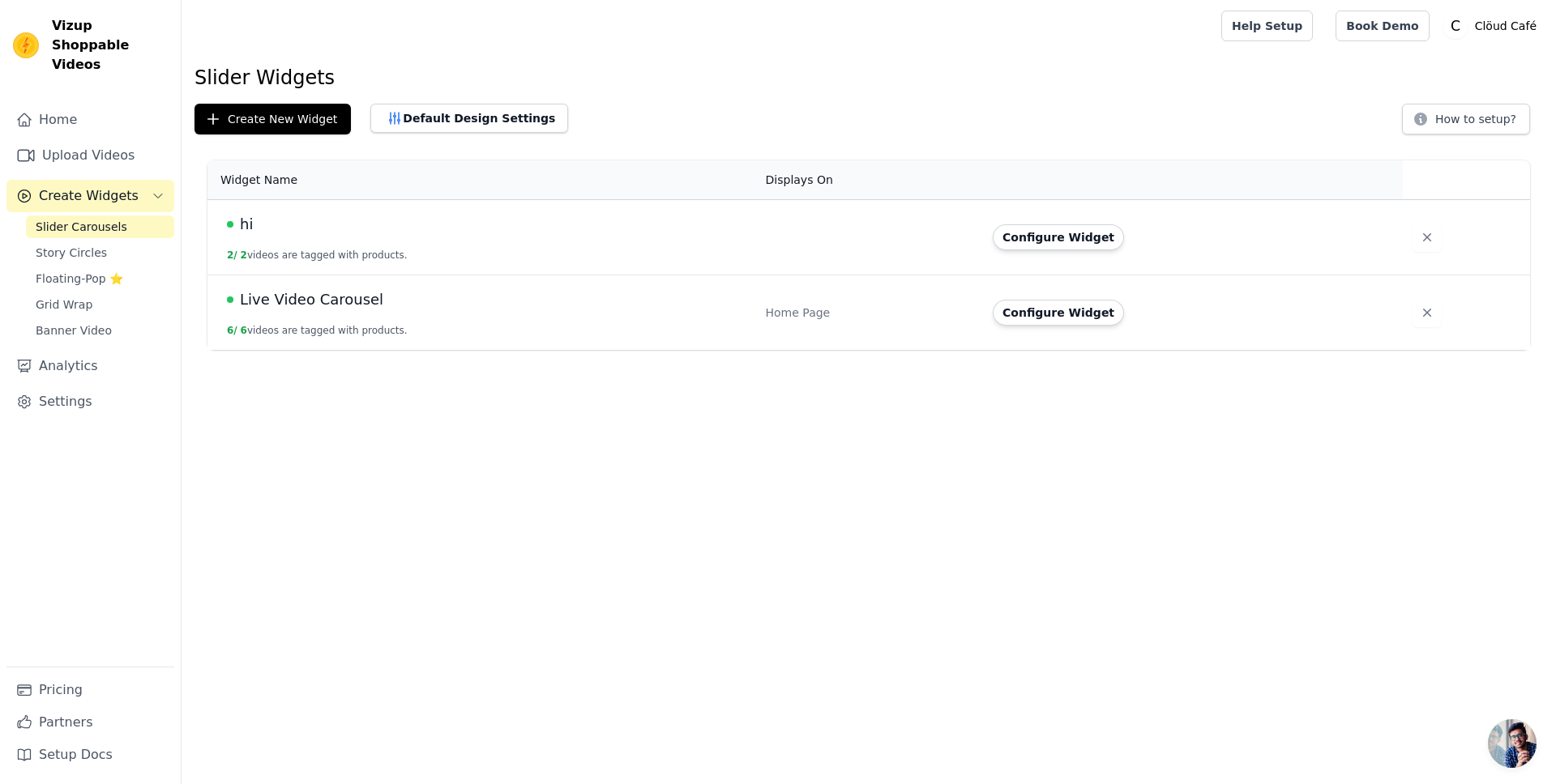
click at [442, 342] on td "Live Video Carousel 6 / 6 videos are tagged with products." at bounding box center [482, 312] width 548 height 76
click at [329, 296] on span "Live Video Carousel" at bounding box center [311, 299] width 143 height 22
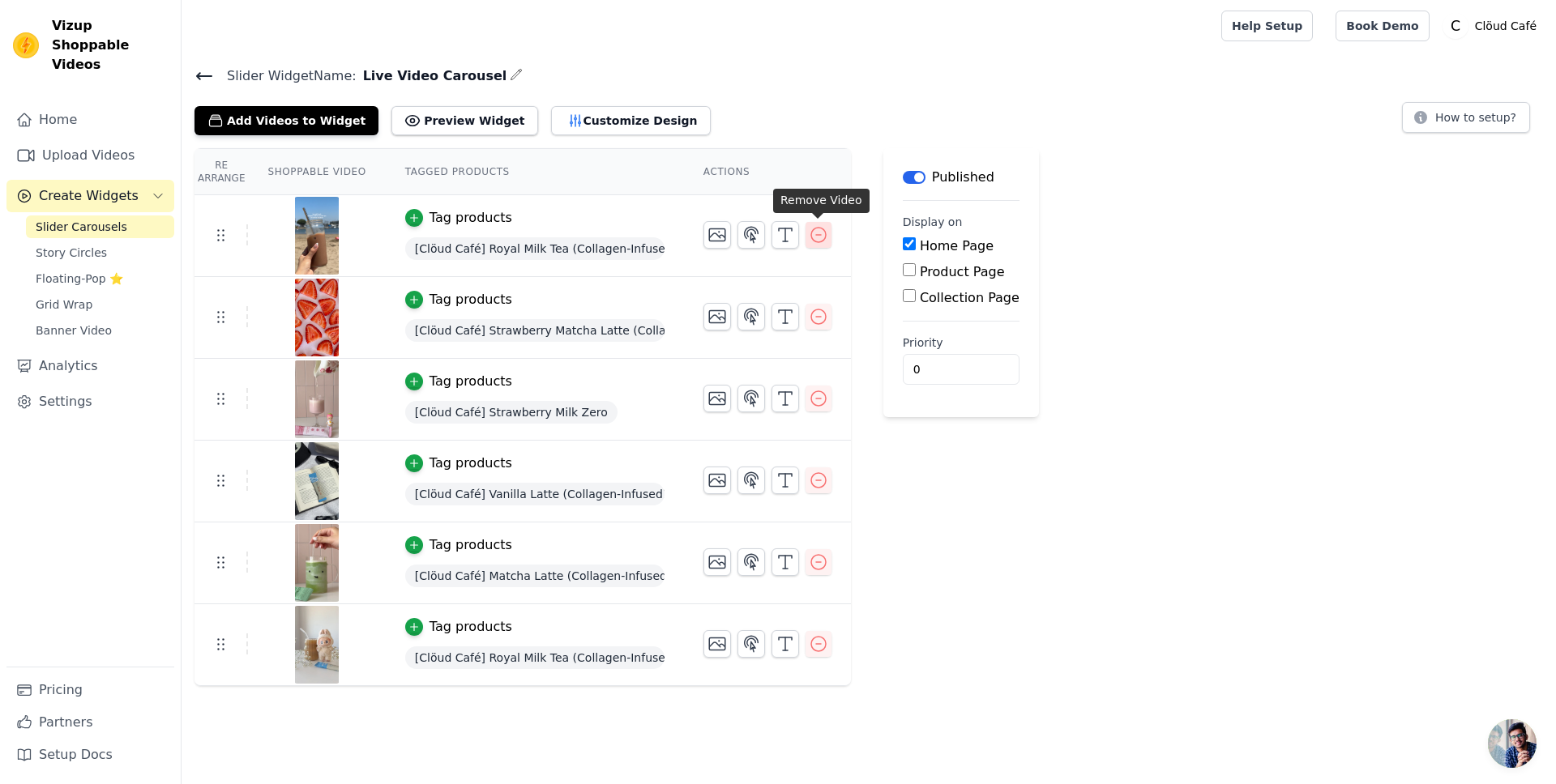
click at [811, 237] on icon "button" at bounding box center [818, 235] width 14 height 14
click at [822, 481] on icon "button" at bounding box center [818, 481] width 20 height 20
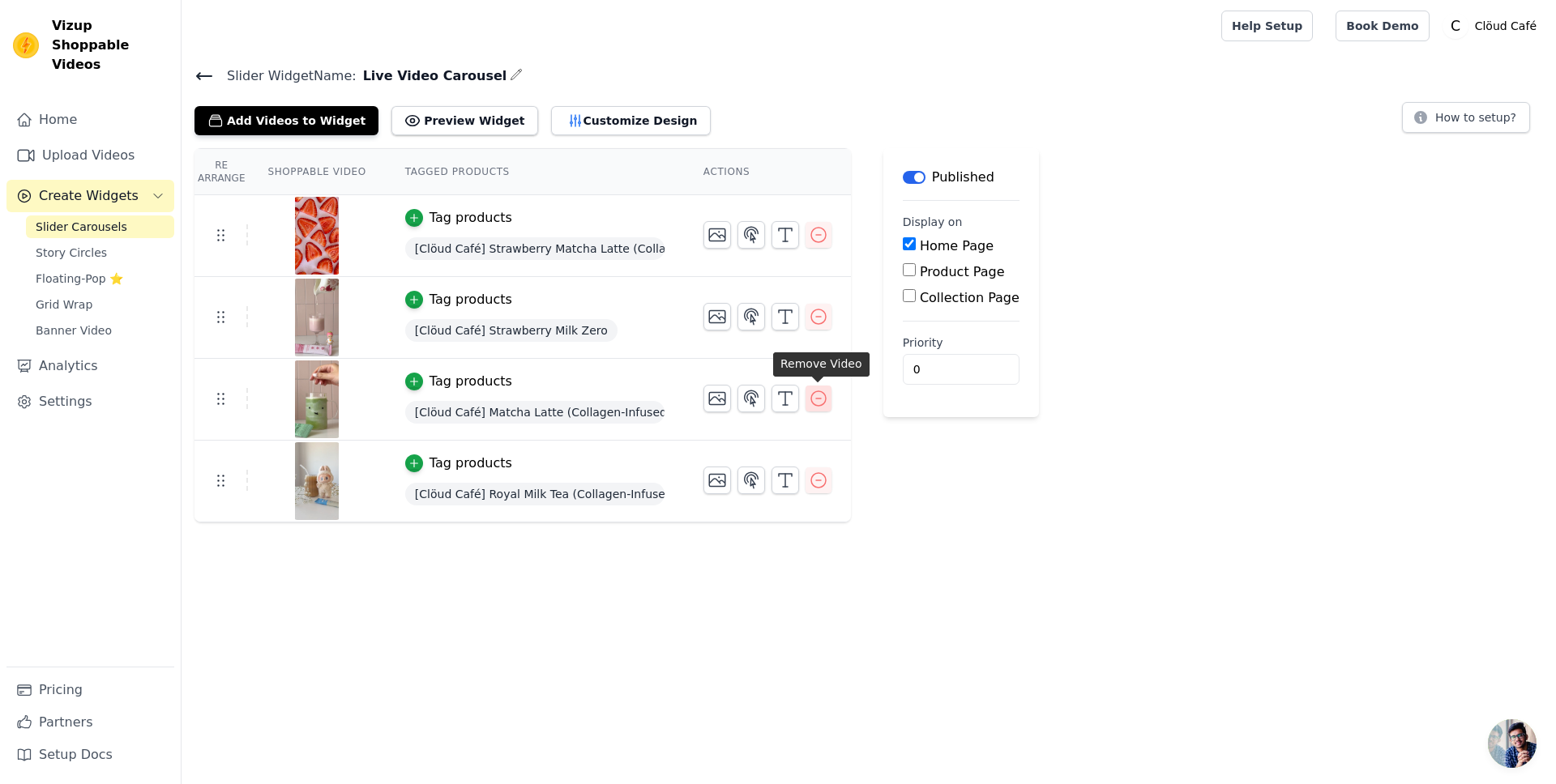
click at [823, 401] on icon "button" at bounding box center [818, 399] width 20 height 20
click at [823, 312] on icon "button" at bounding box center [818, 317] width 20 height 20
click at [830, 230] on button "button" at bounding box center [818, 234] width 26 height 26
click at [871, 226] on div "Re Arrange Shoppable Video Tagged Products Actions Tag products [Clöud Café] St…" at bounding box center [869, 335] width 1374 height 375
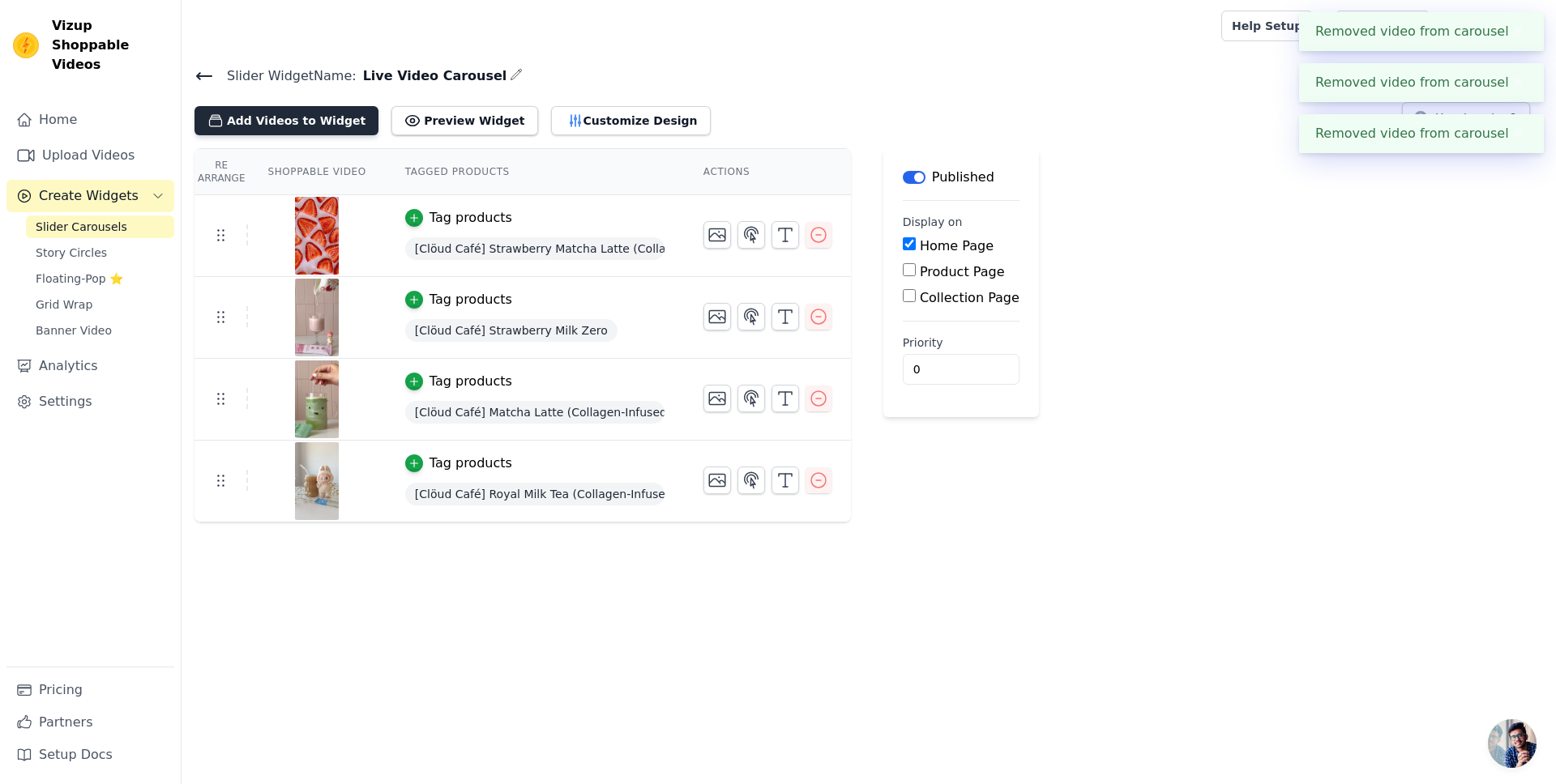
click at [304, 126] on button "Add Videos to Widget" at bounding box center [286, 120] width 184 height 29
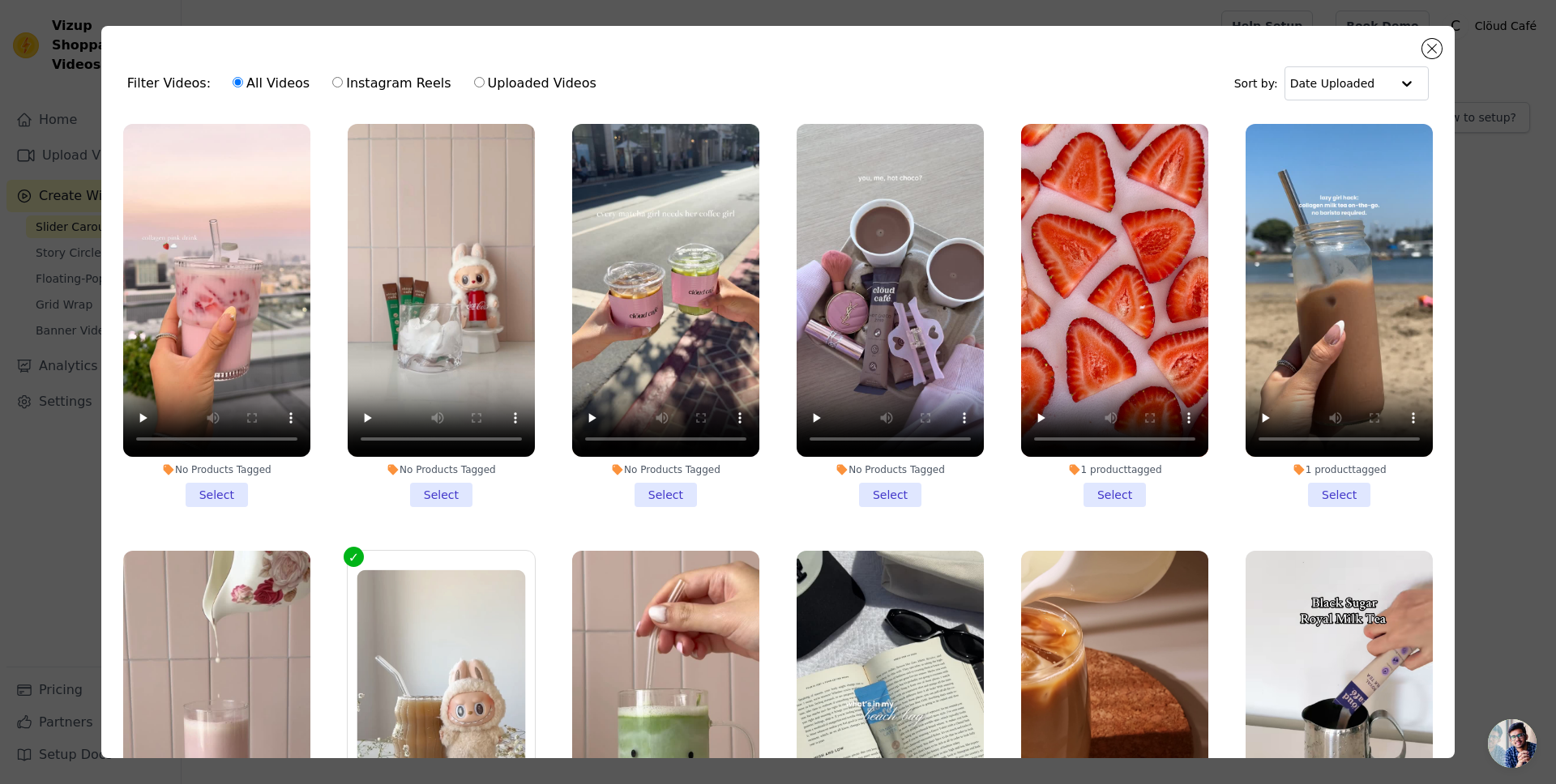
click at [889, 496] on li "No Products Tagged Select" at bounding box center [890, 315] width 187 height 384
click at [0, 0] on input "No Products Tagged Select" at bounding box center [0, 0] width 0 height 0
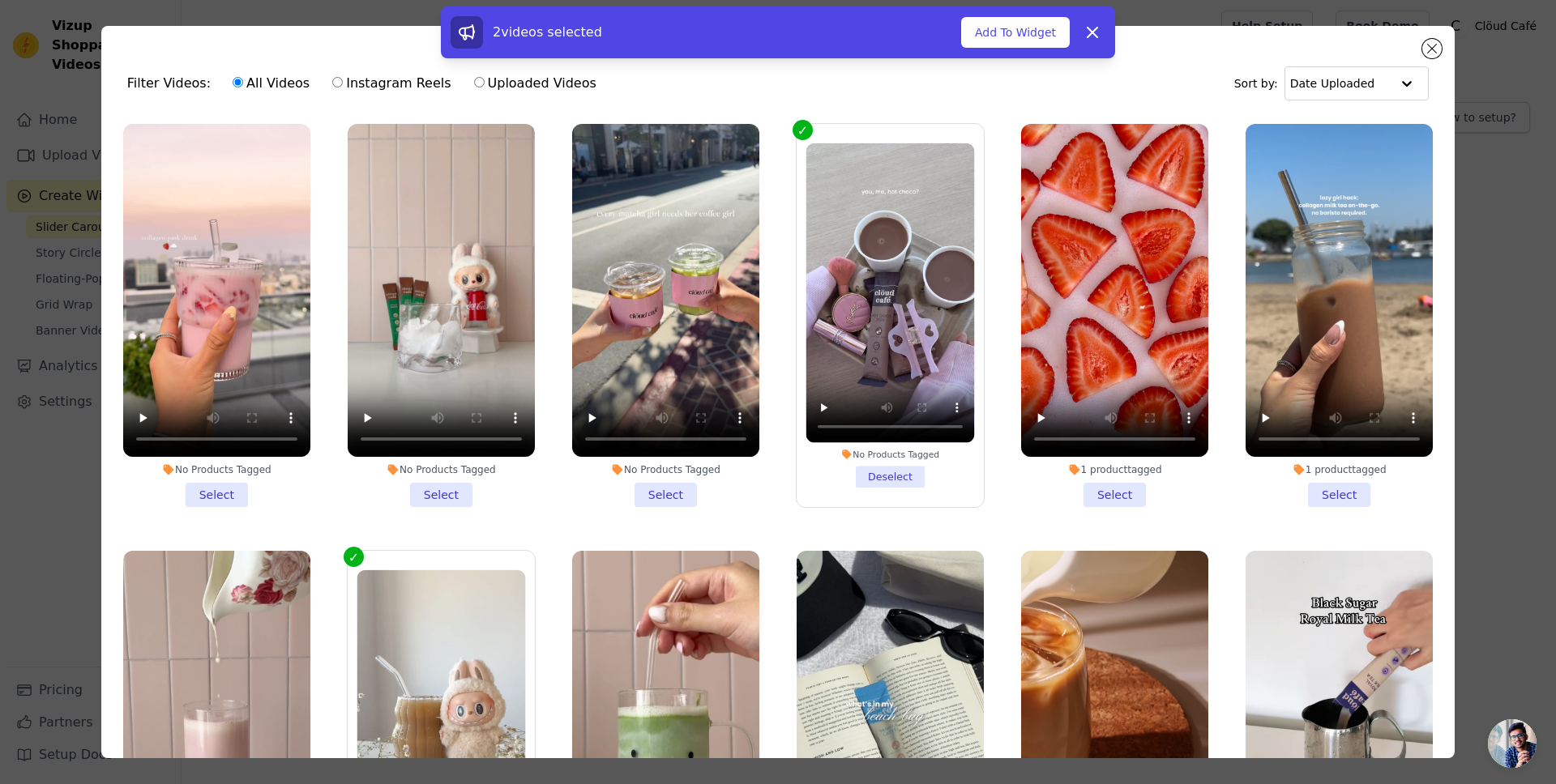
click at [671, 500] on li "No Products Tagged Select" at bounding box center [666, 315] width 187 height 384
click at [0, 0] on input "No Products Tagged Select" at bounding box center [0, 0] width 0 height 0
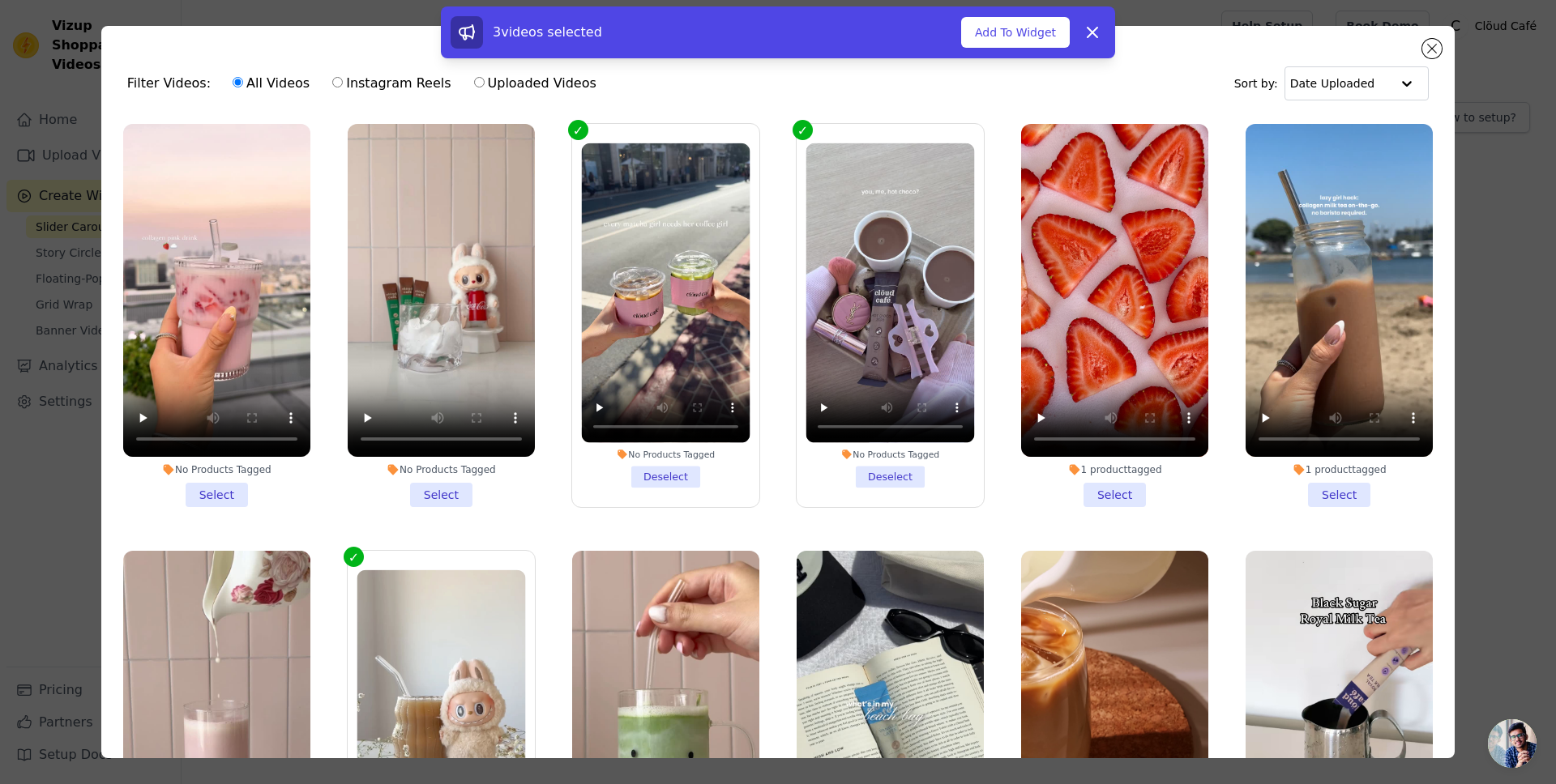
click at [436, 492] on li "No Products Tagged Select" at bounding box center [442, 315] width 187 height 384
click at [0, 0] on input "No Products Tagged Select" at bounding box center [0, 0] width 0 height 0
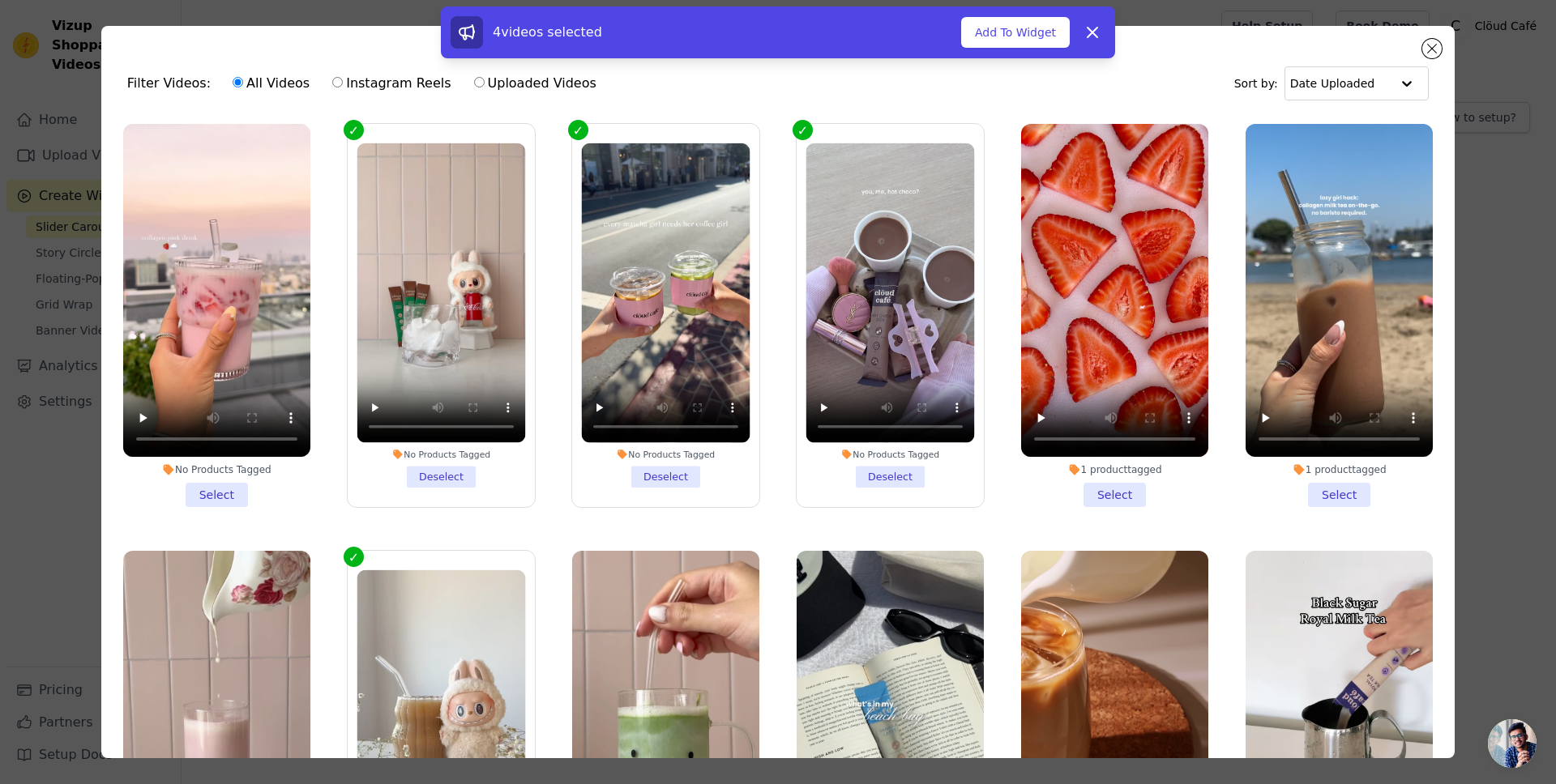
click at [228, 496] on li "No Products Tagged Select" at bounding box center [216, 315] width 187 height 384
click at [0, 0] on input "No Products Tagged Select" at bounding box center [0, 0] width 0 height 0
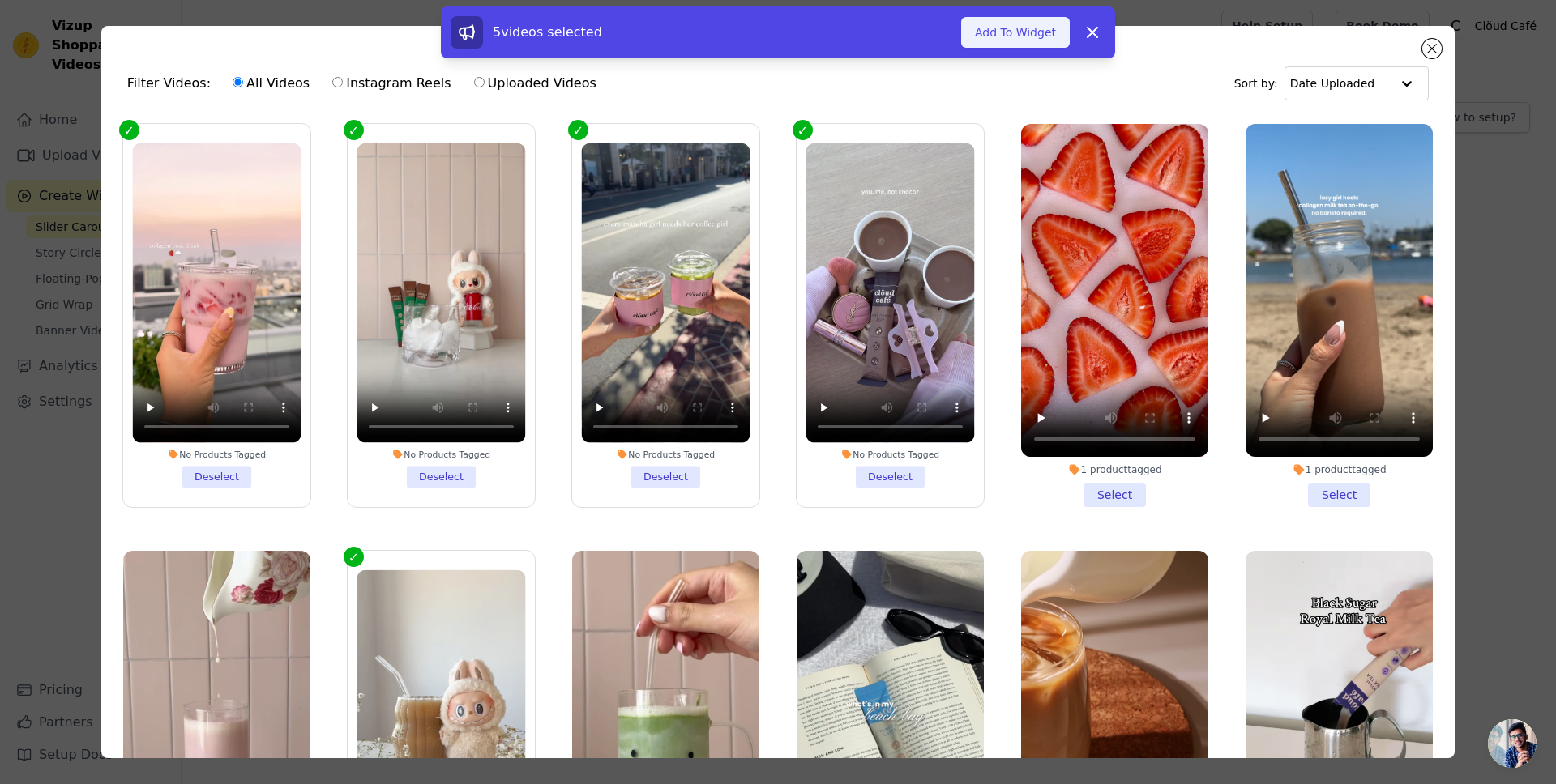
click at [1015, 35] on button "Add To Widget" at bounding box center [1016, 32] width 109 height 31
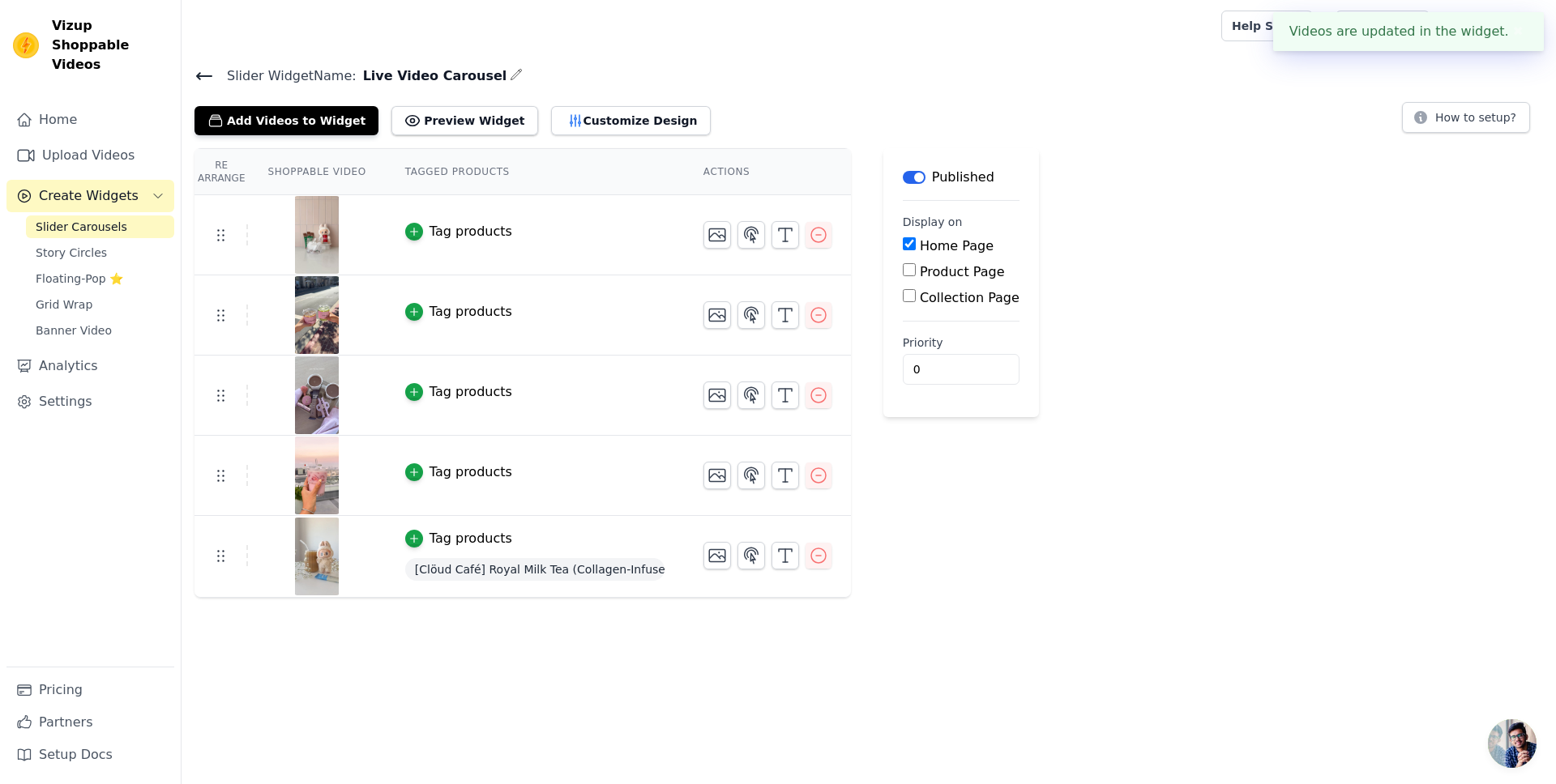
click at [473, 223] on div "Tag products" at bounding box center [470, 231] width 83 height 20
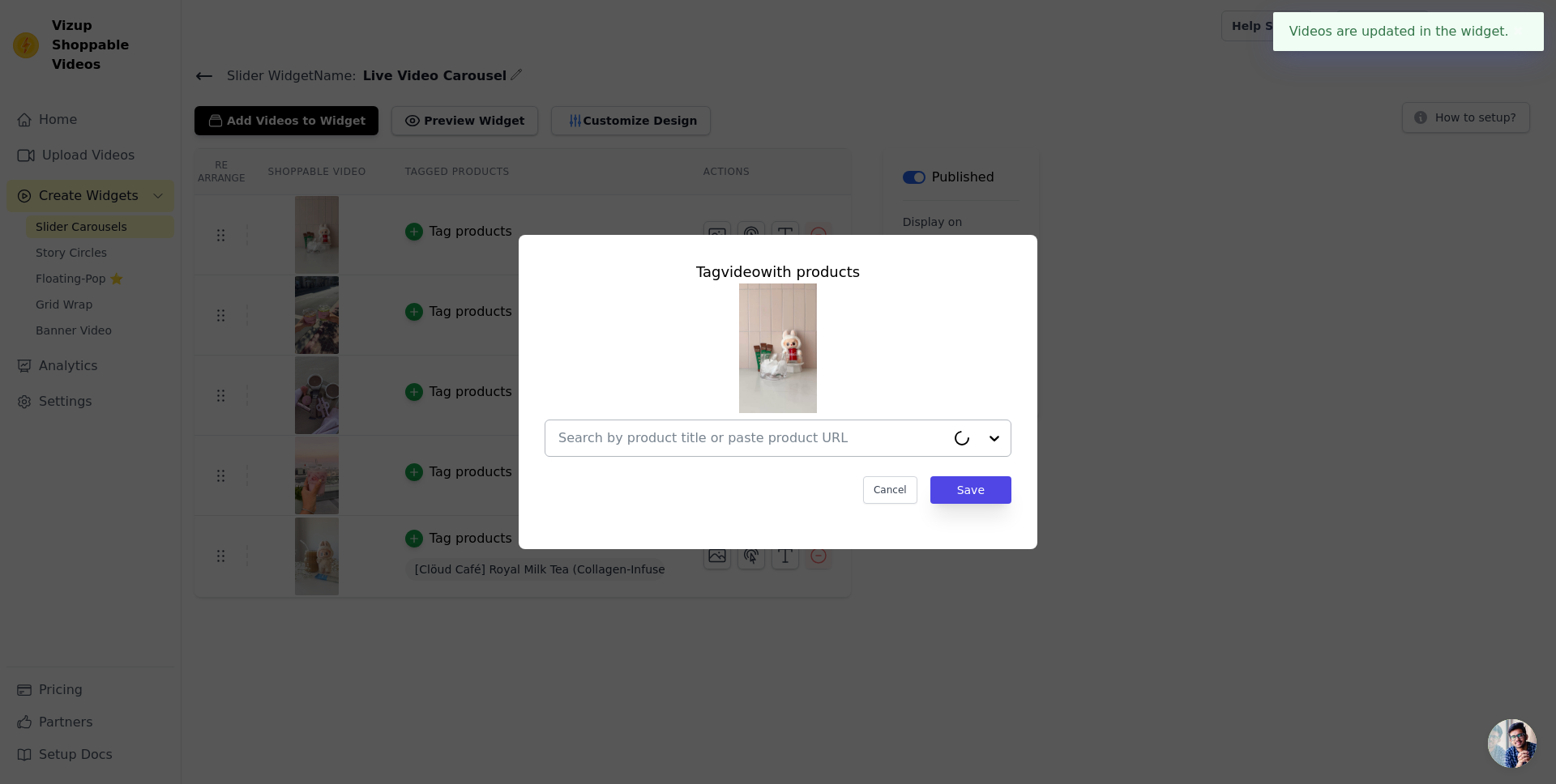
click at [786, 446] on input "text" at bounding box center [751, 439] width 387 height 20
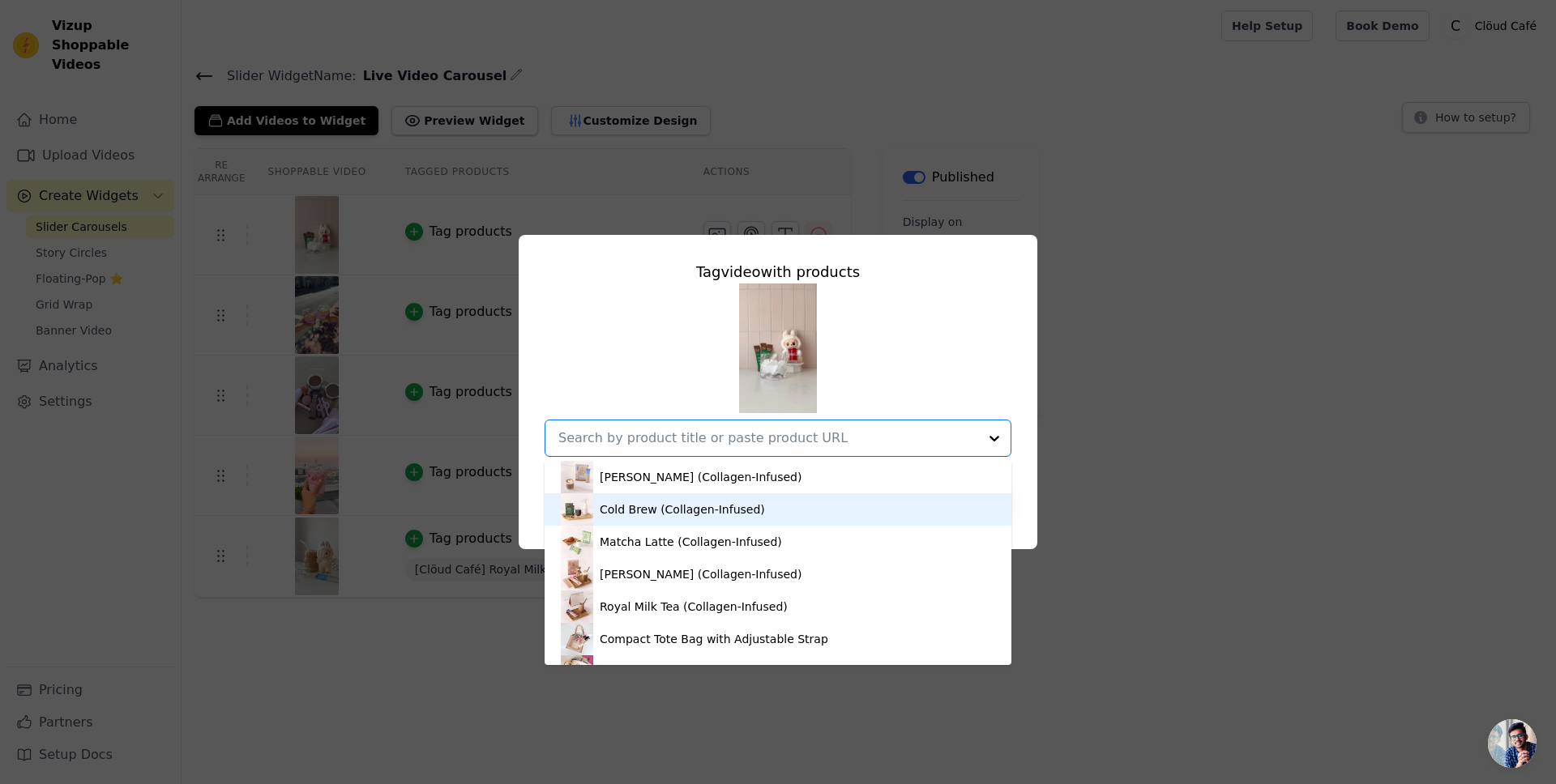
click at [754, 505] on div "Cold Brew (Collagen-Infused)" at bounding box center [683, 509] width 166 height 16
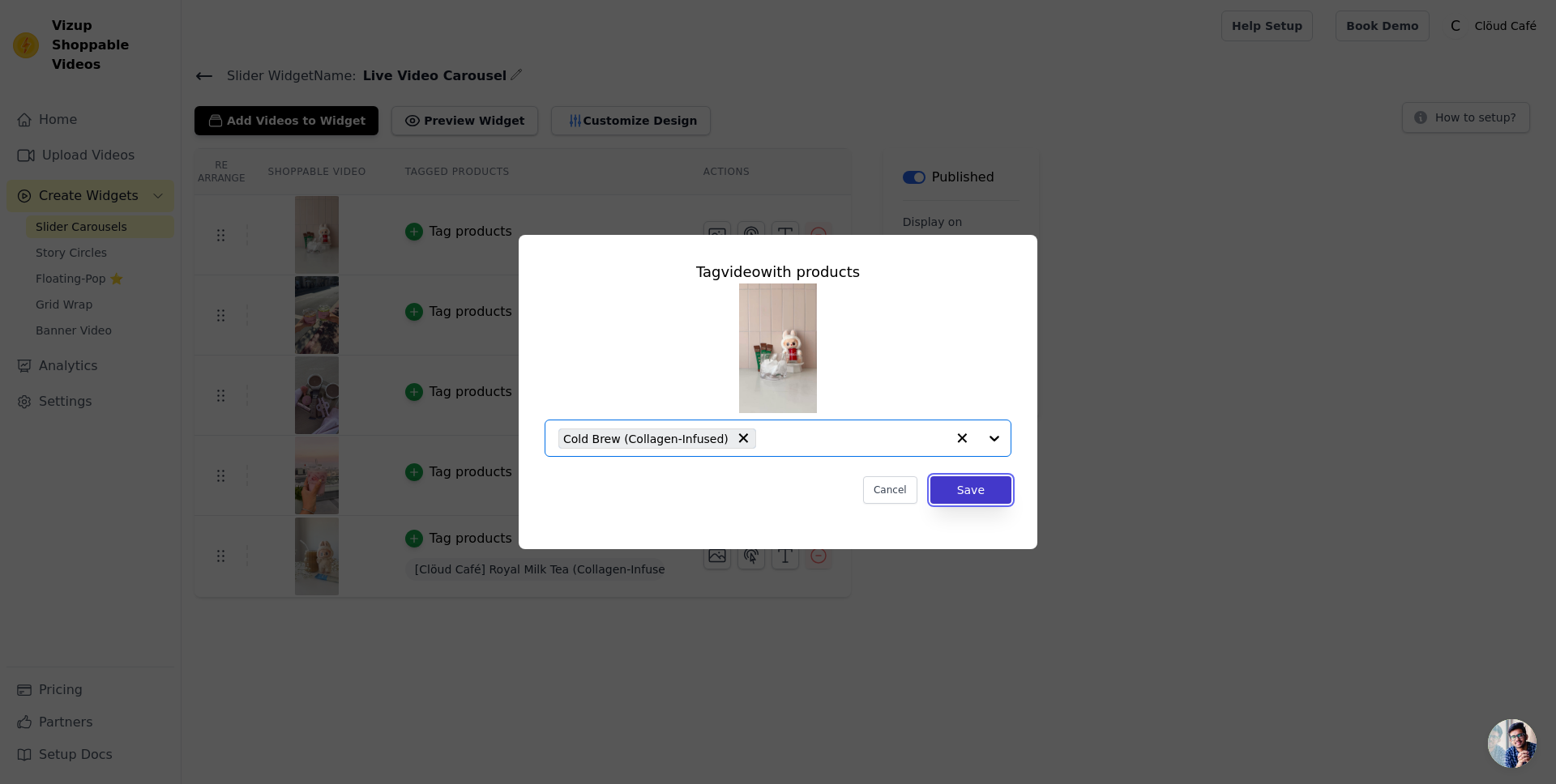
click at [994, 483] on button "Save" at bounding box center [970, 489] width 81 height 28
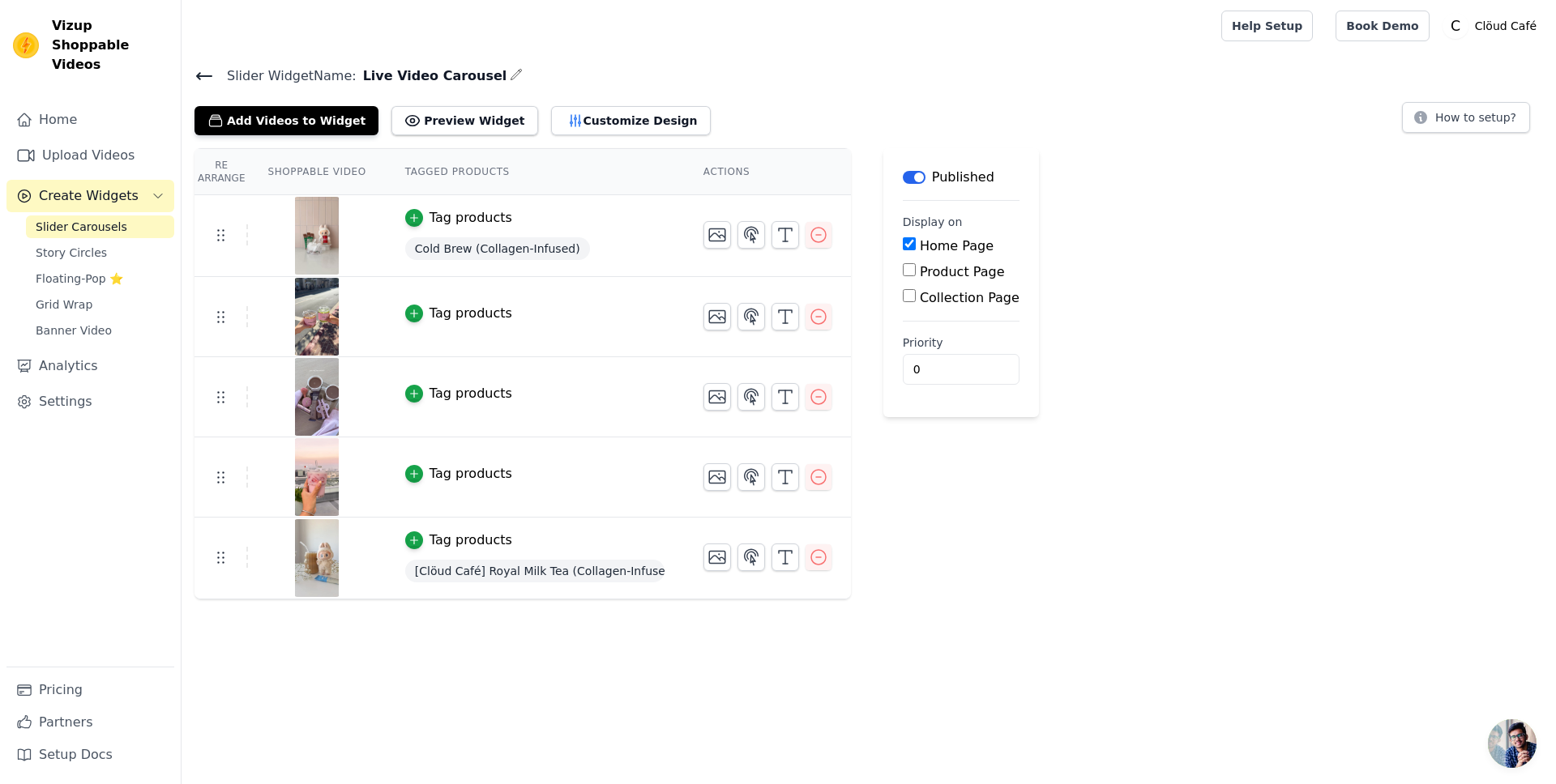
click at [452, 316] on div "Tag products" at bounding box center [470, 313] width 83 height 20
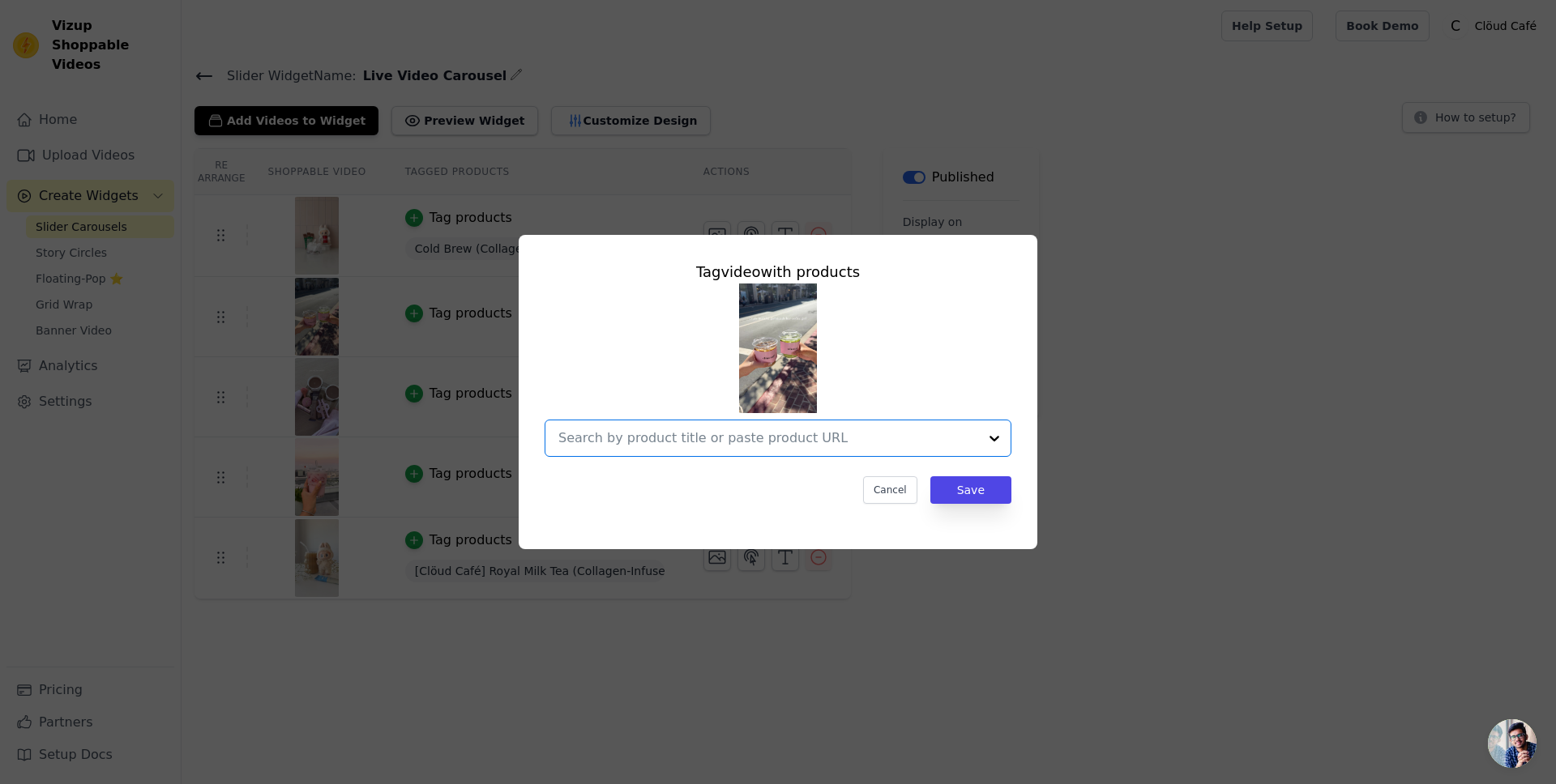
click at [846, 447] on input "text" at bounding box center [768, 439] width 420 height 20
click at [1249, 539] on div "Tag video with products Cancel Save" at bounding box center [777, 392] width 1503 height 366
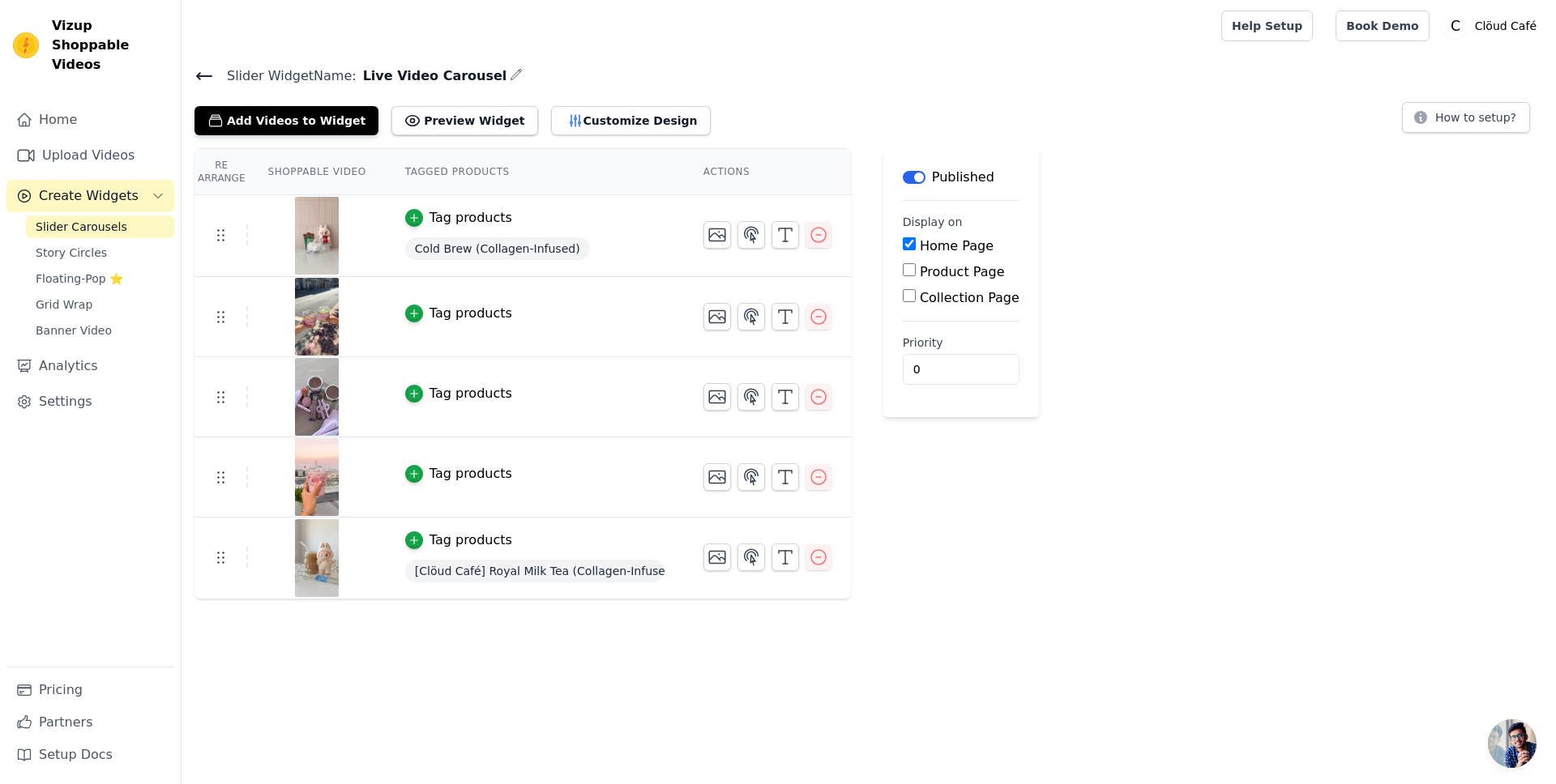
click at [472, 312] on div "Tag products" at bounding box center [470, 313] width 83 height 20
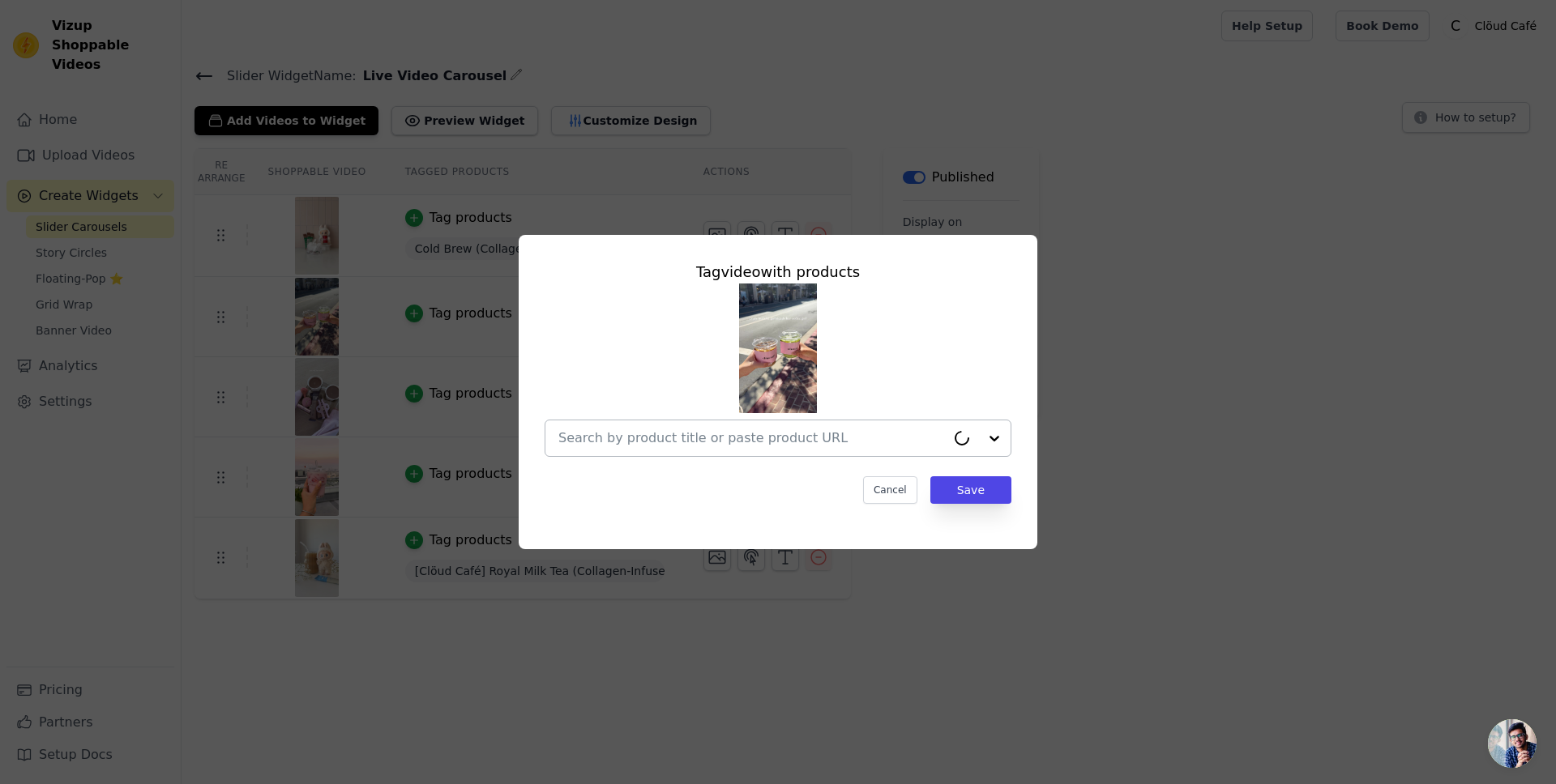
click at [809, 430] on input "text" at bounding box center [751, 439] width 387 height 20
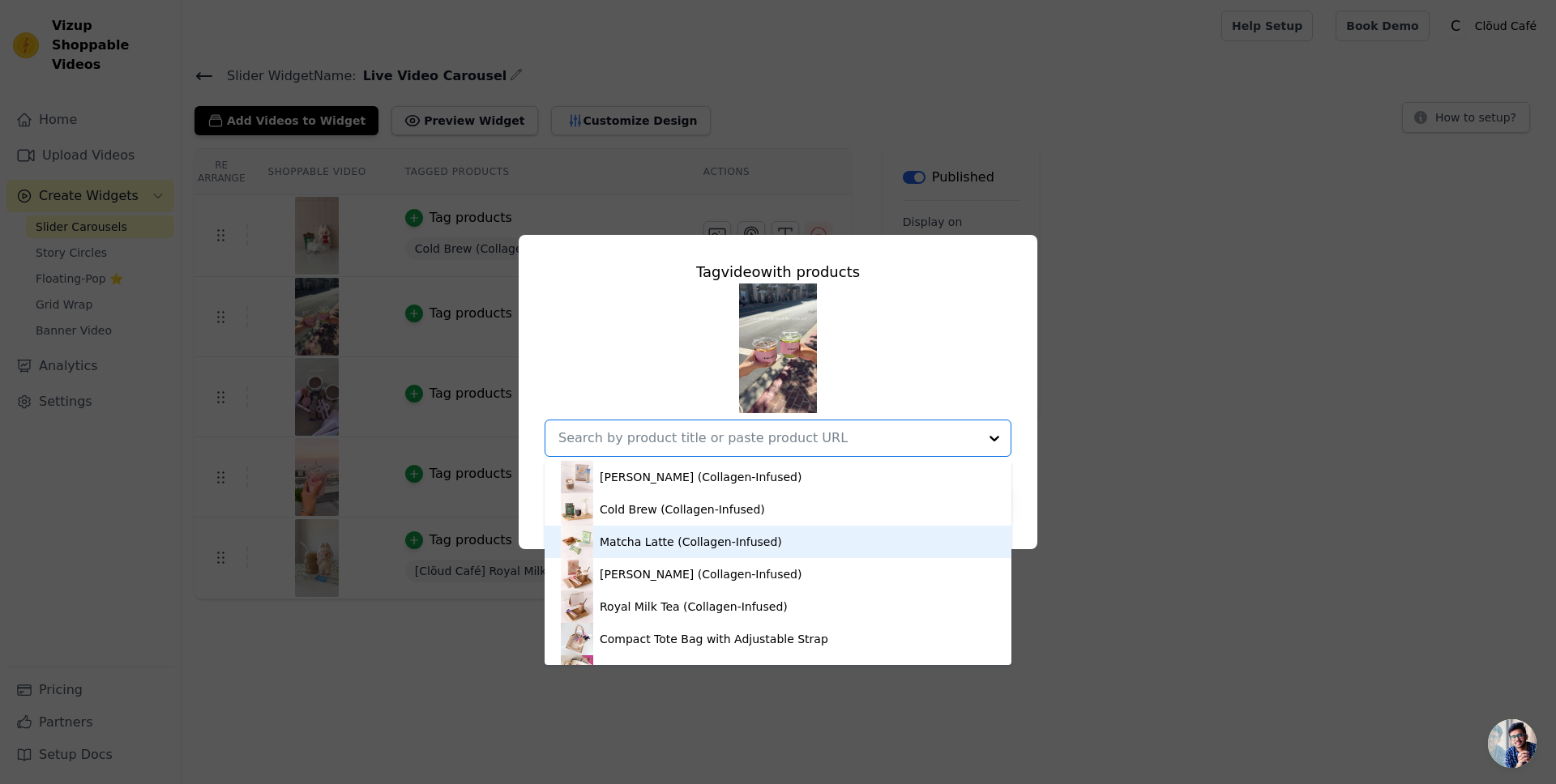
click at [733, 543] on div "Matcha Latte (Collagen-Infused)" at bounding box center [691, 542] width 182 height 16
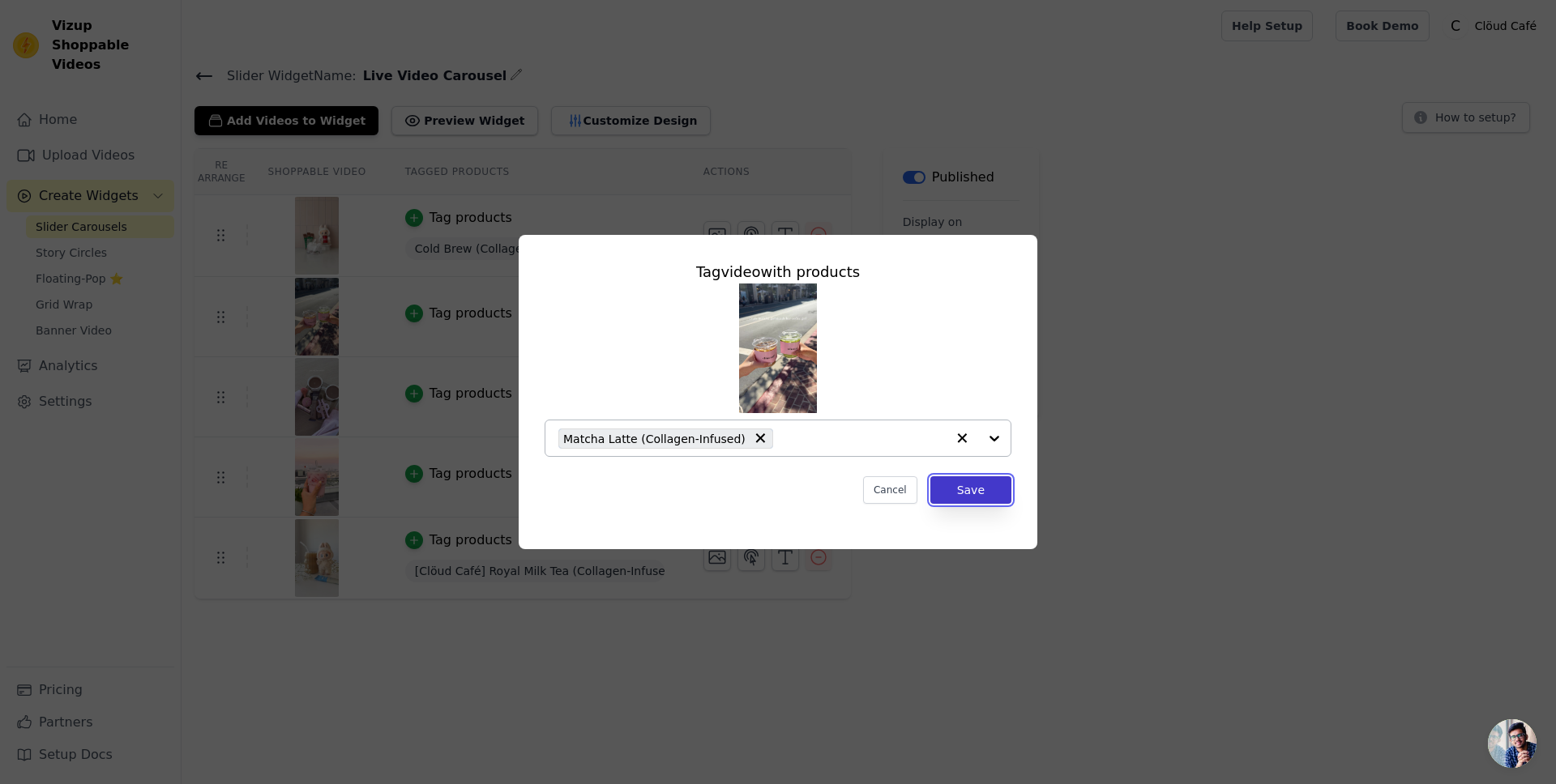
click at [993, 497] on button "Save" at bounding box center [970, 489] width 81 height 28
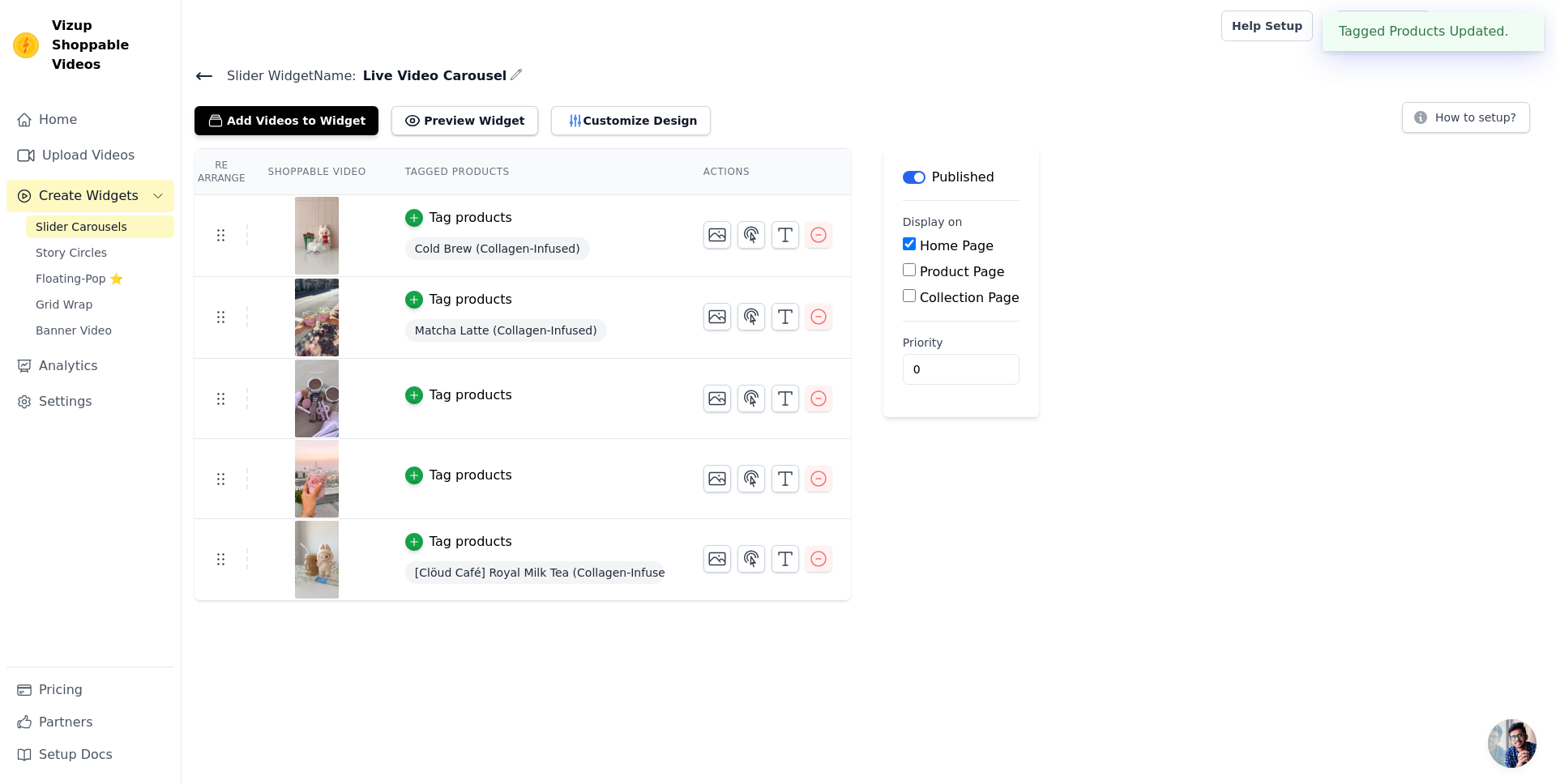
click at [496, 399] on div "Tag products" at bounding box center [470, 395] width 83 height 20
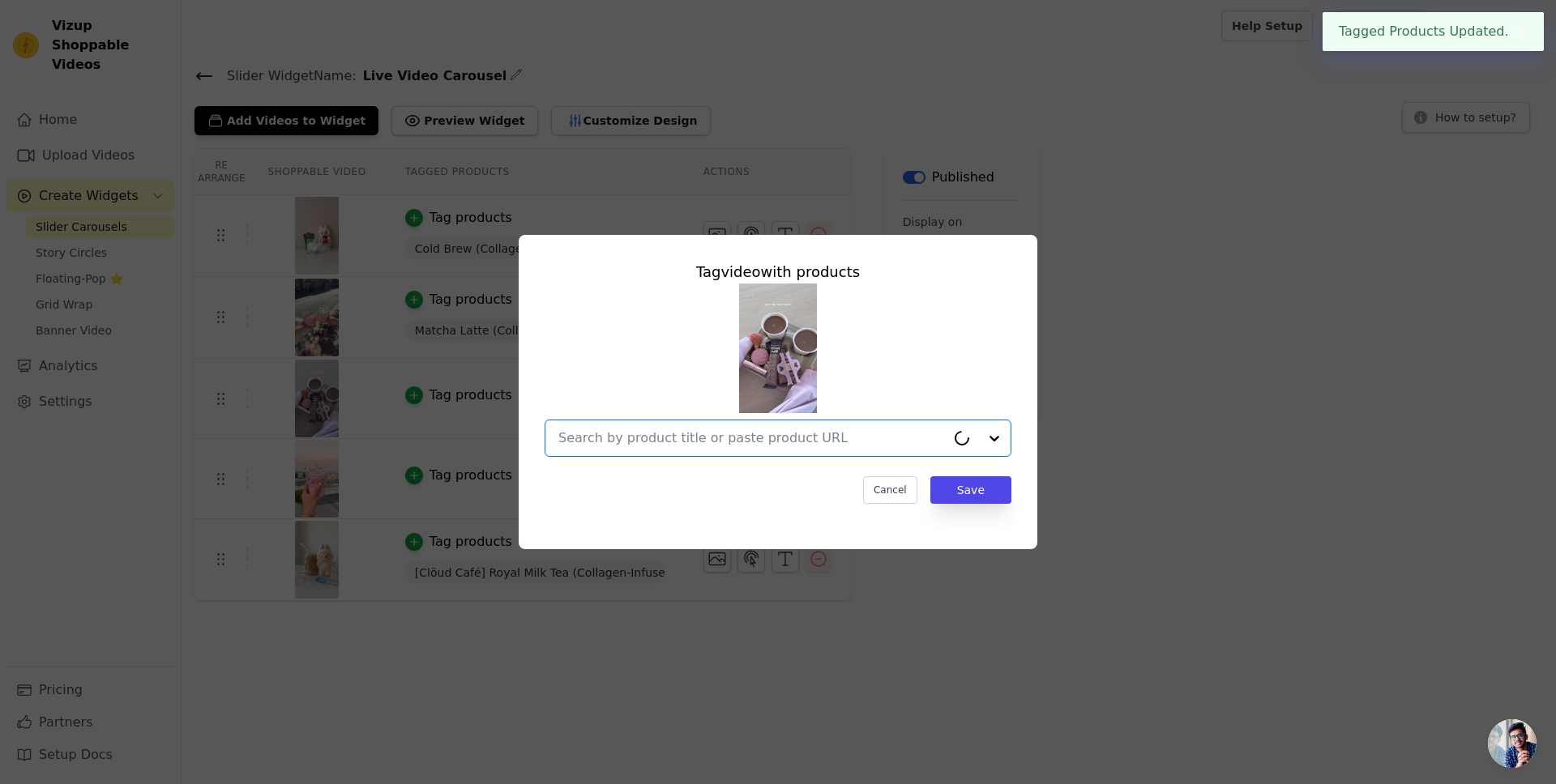
click at [672, 437] on input "text" at bounding box center [751, 439] width 387 height 20
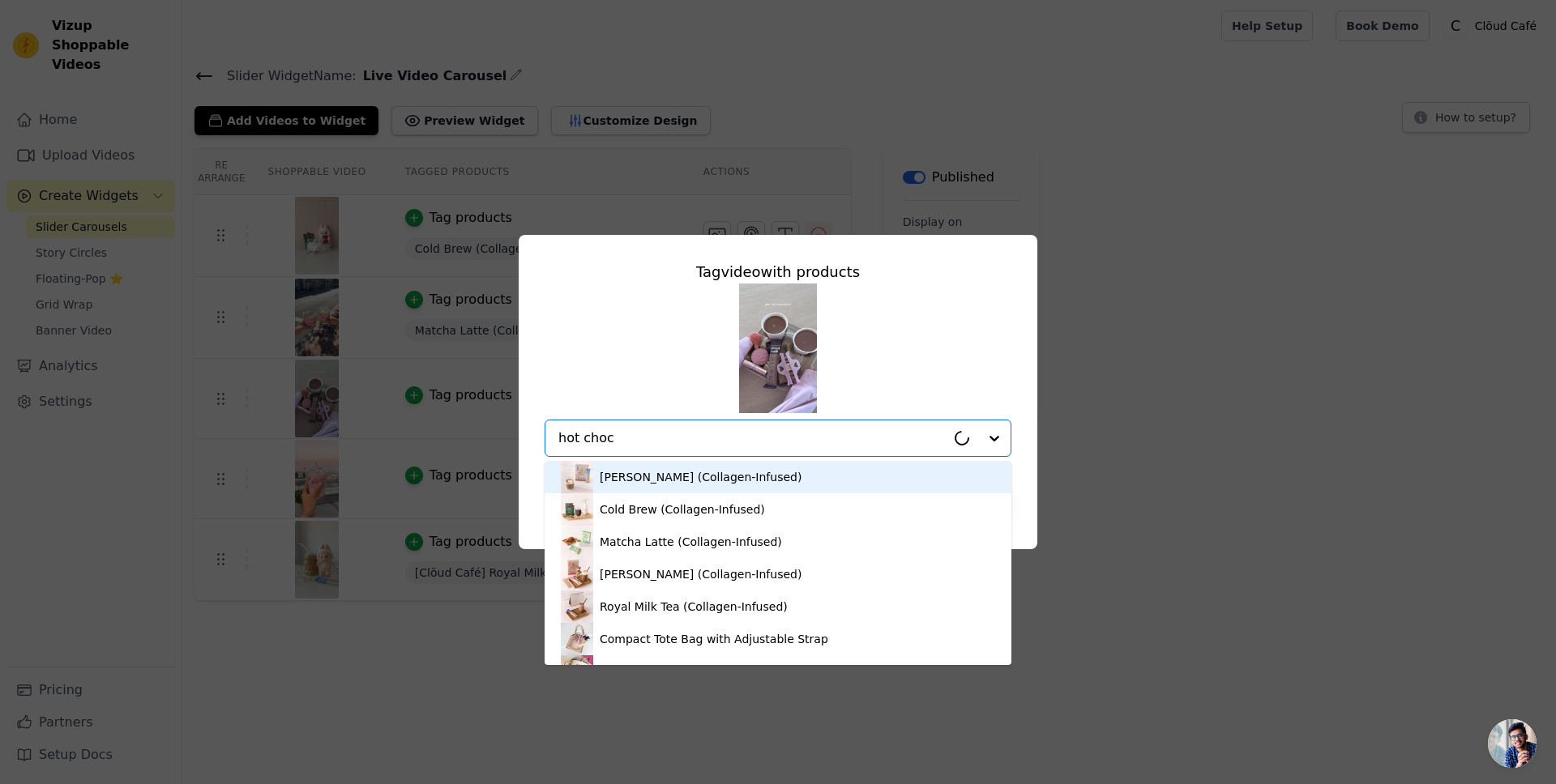
type input "hot choco"
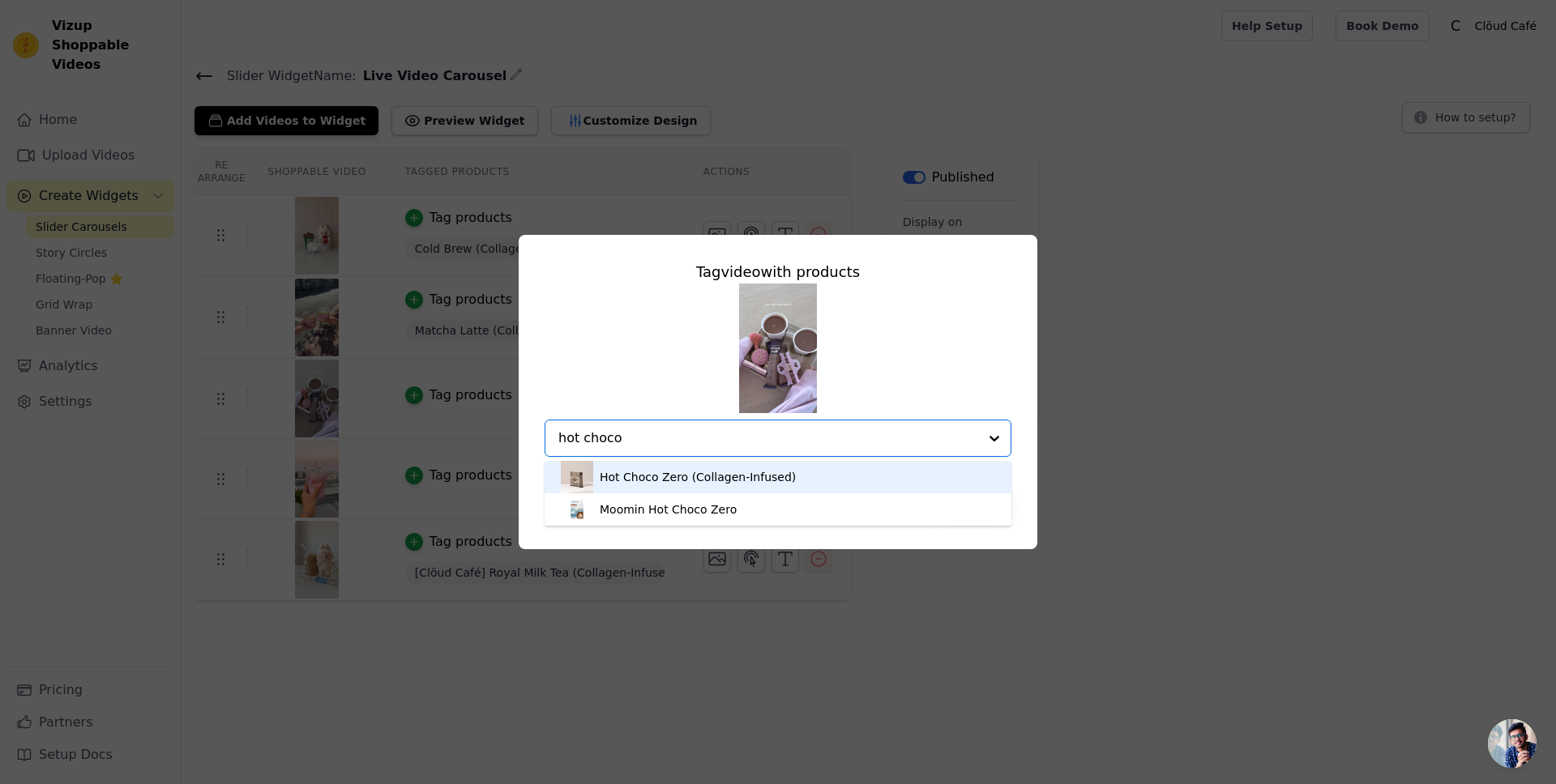
click at [917, 483] on div "Hot Choco Zero (Collagen-Infused)" at bounding box center [778, 477] width 434 height 32
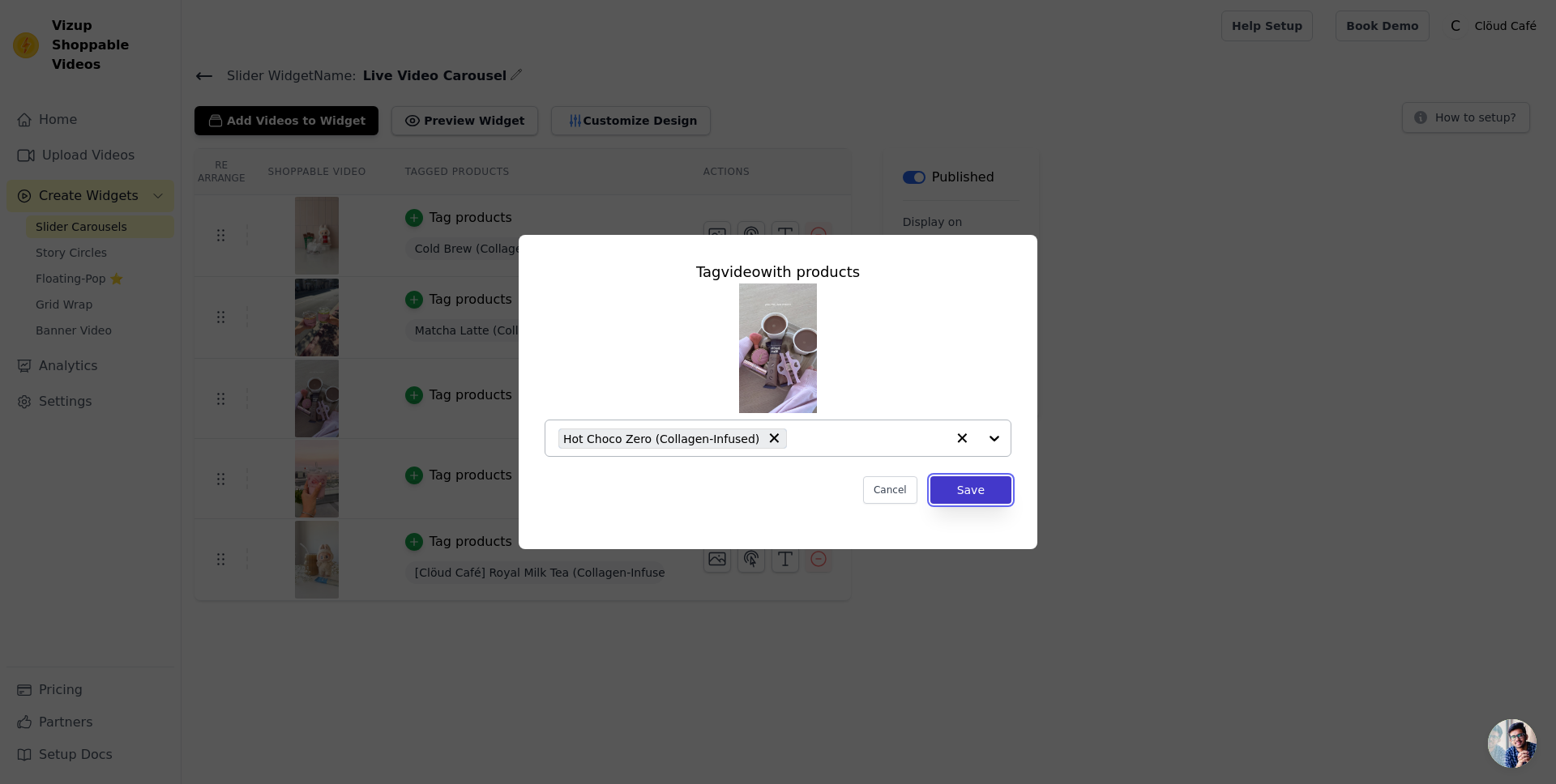
click at [973, 496] on button "Save" at bounding box center [970, 489] width 81 height 28
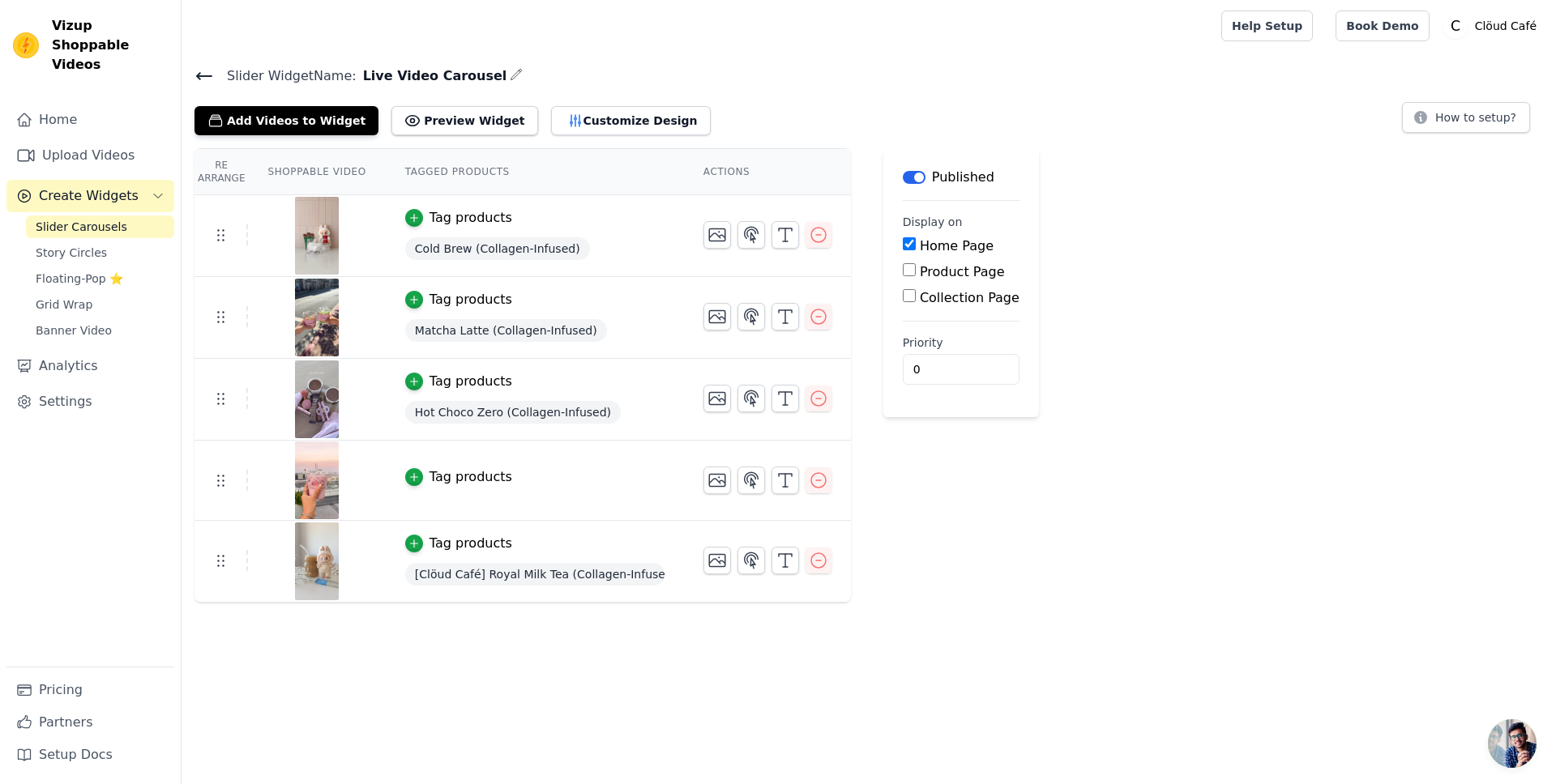
click at [474, 479] on div "Tag products" at bounding box center [470, 477] width 83 height 20
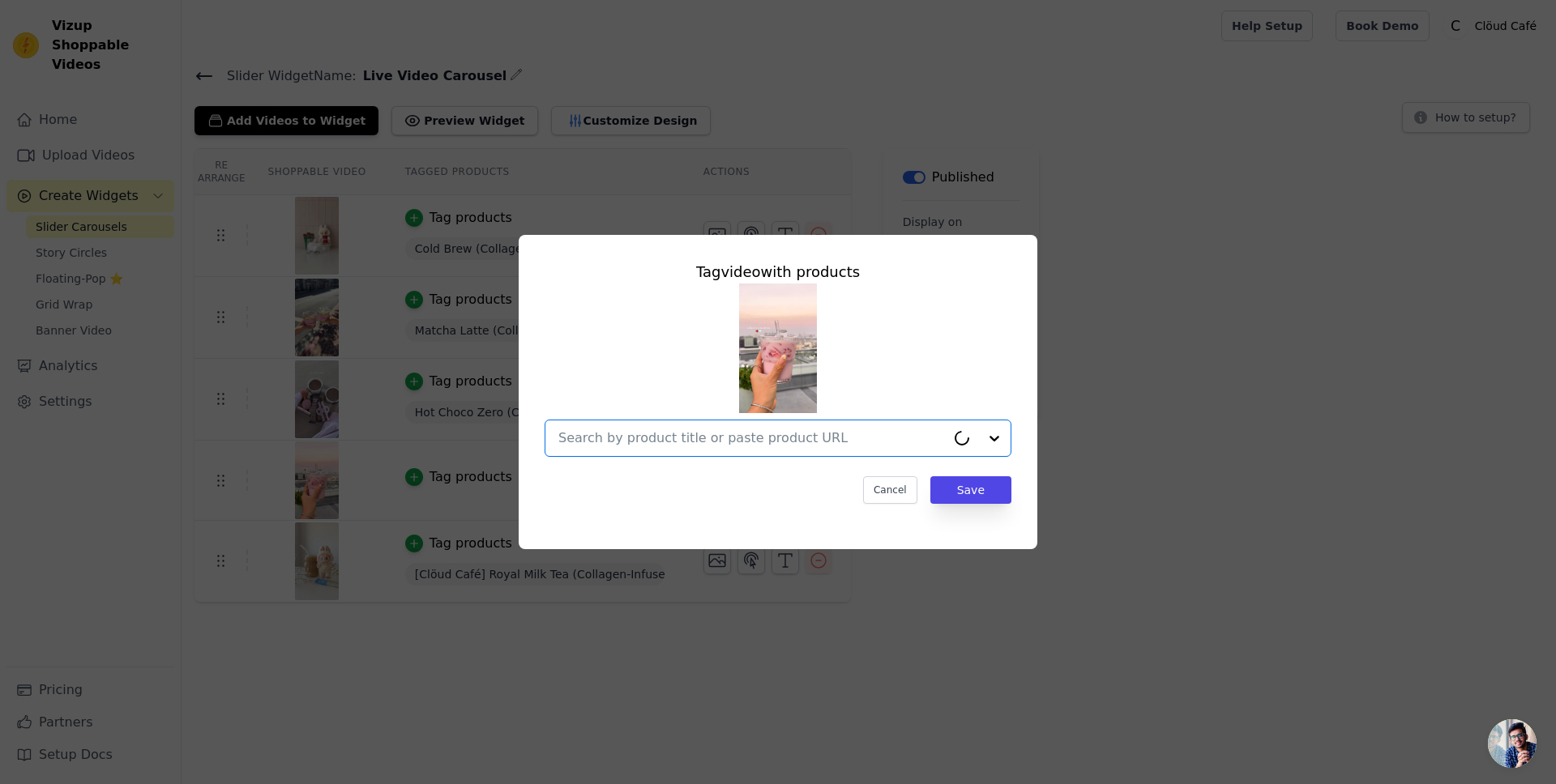
click at [705, 432] on input "text" at bounding box center [751, 439] width 387 height 20
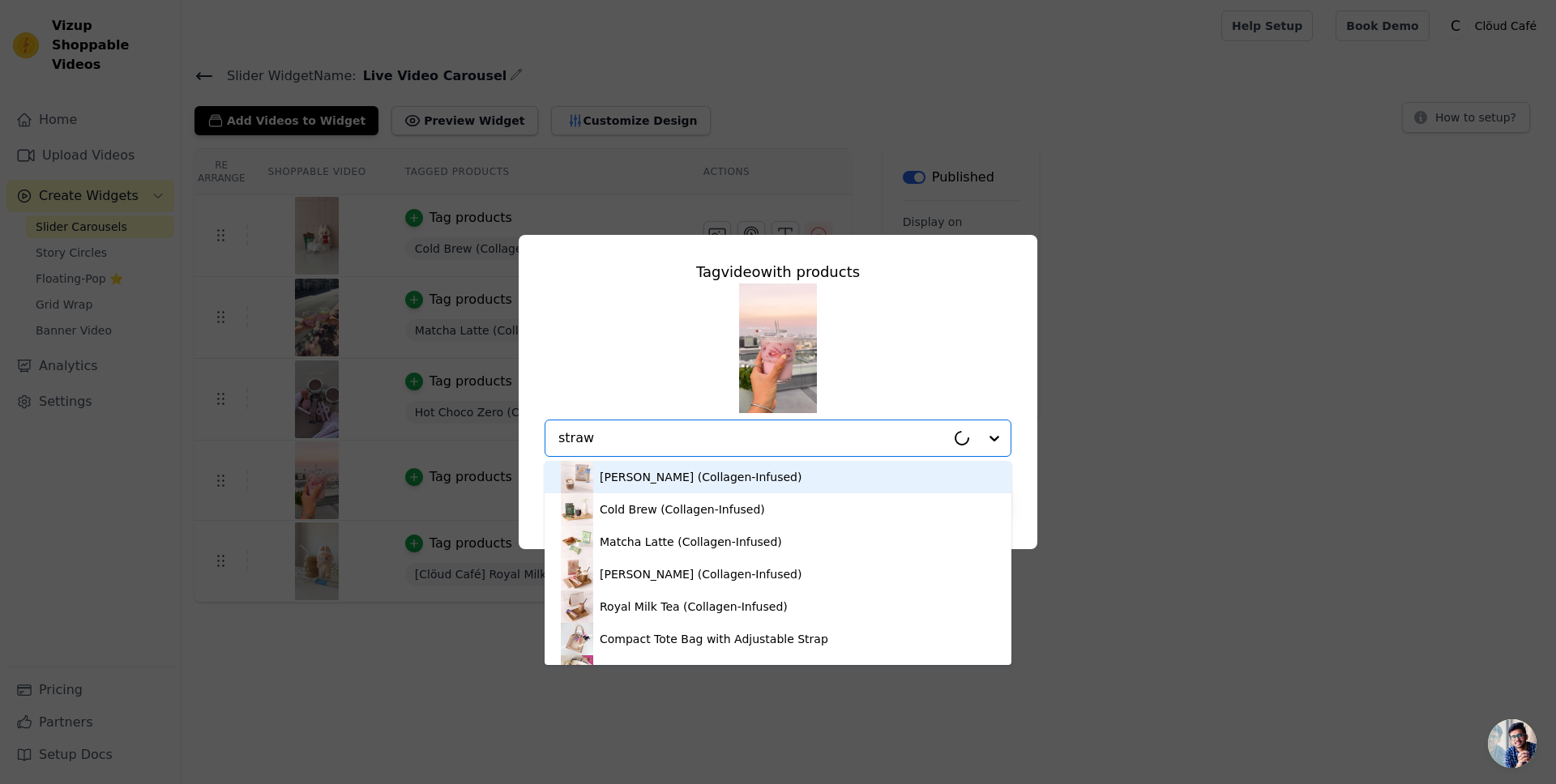
type input "strawb"
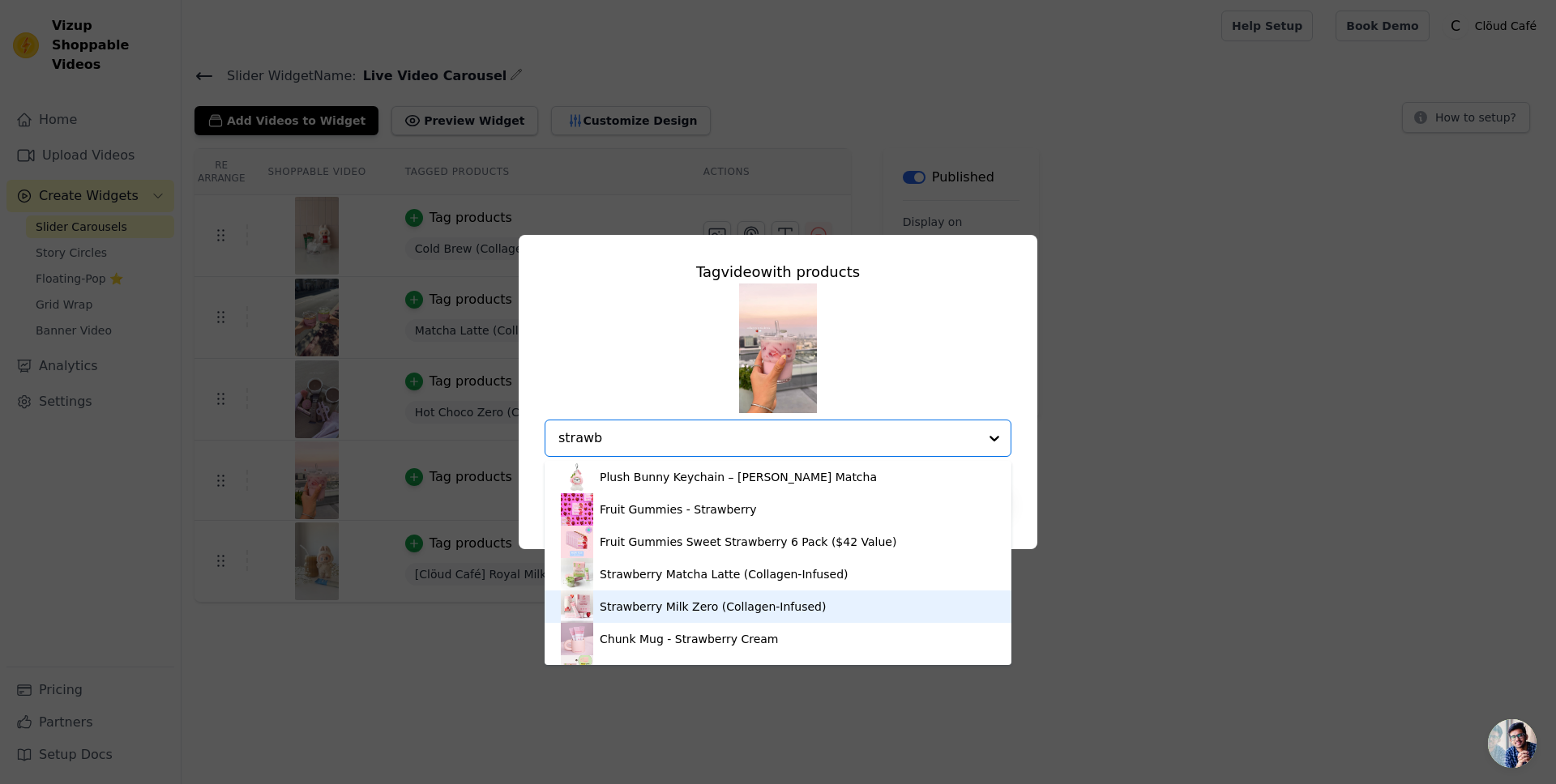
click at [824, 613] on div "Strawberry Milk Zero (Collagen-Infused)" at bounding box center [778, 607] width 434 height 32
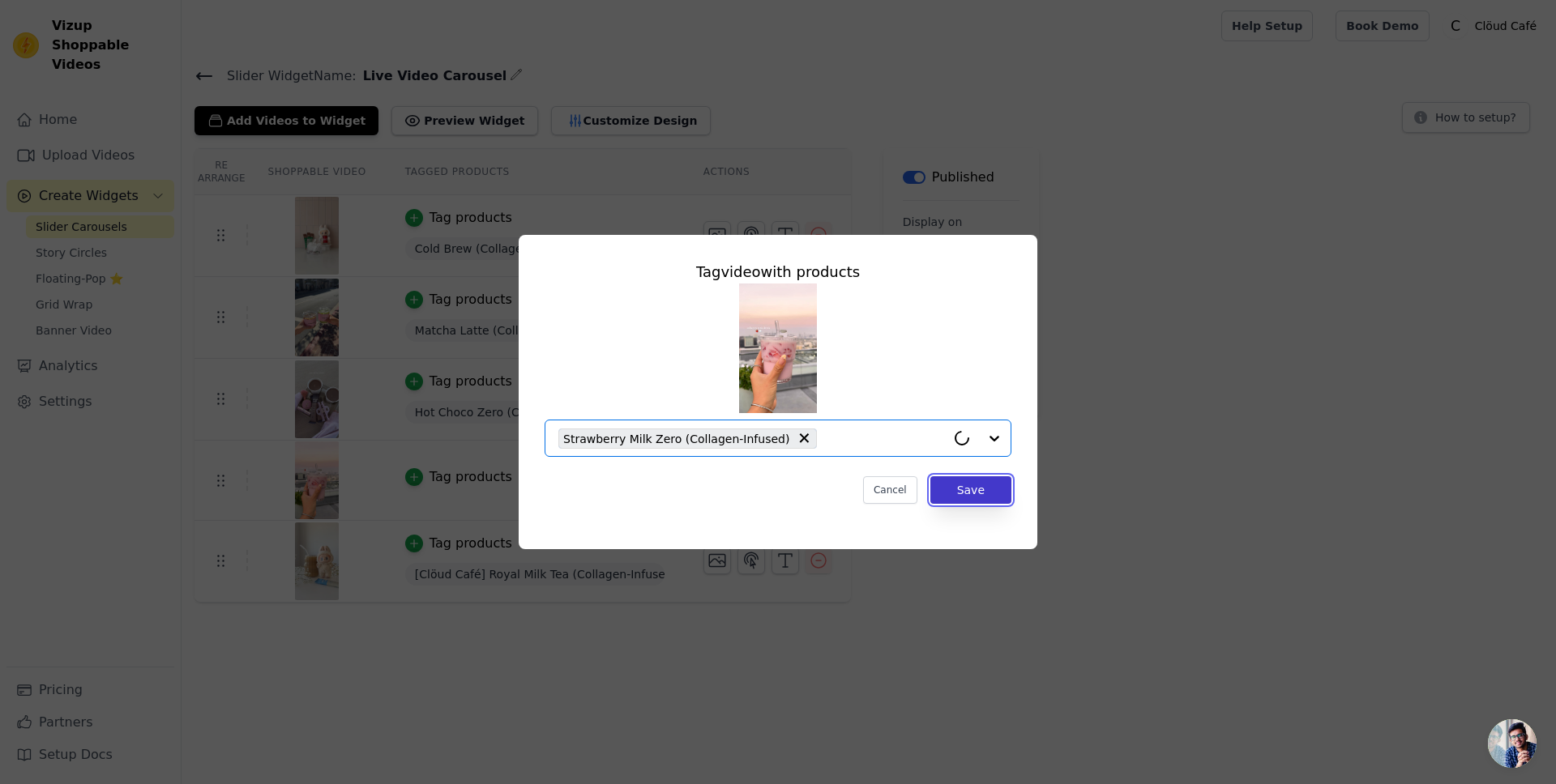
click at [1001, 488] on button "Save" at bounding box center [970, 489] width 81 height 28
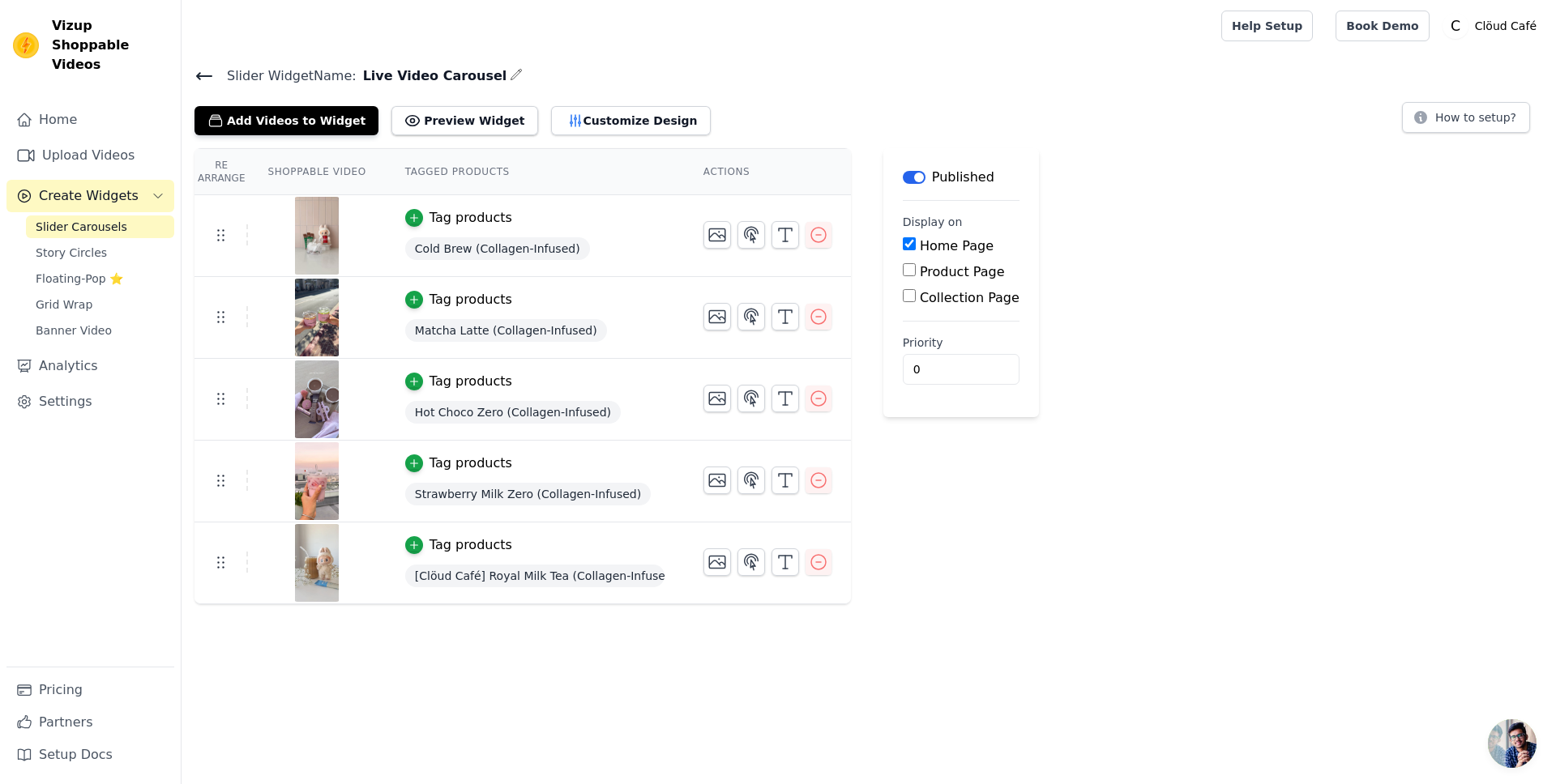
click at [473, 546] on div "Tag products" at bounding box center [470, 546] width 83 height 20
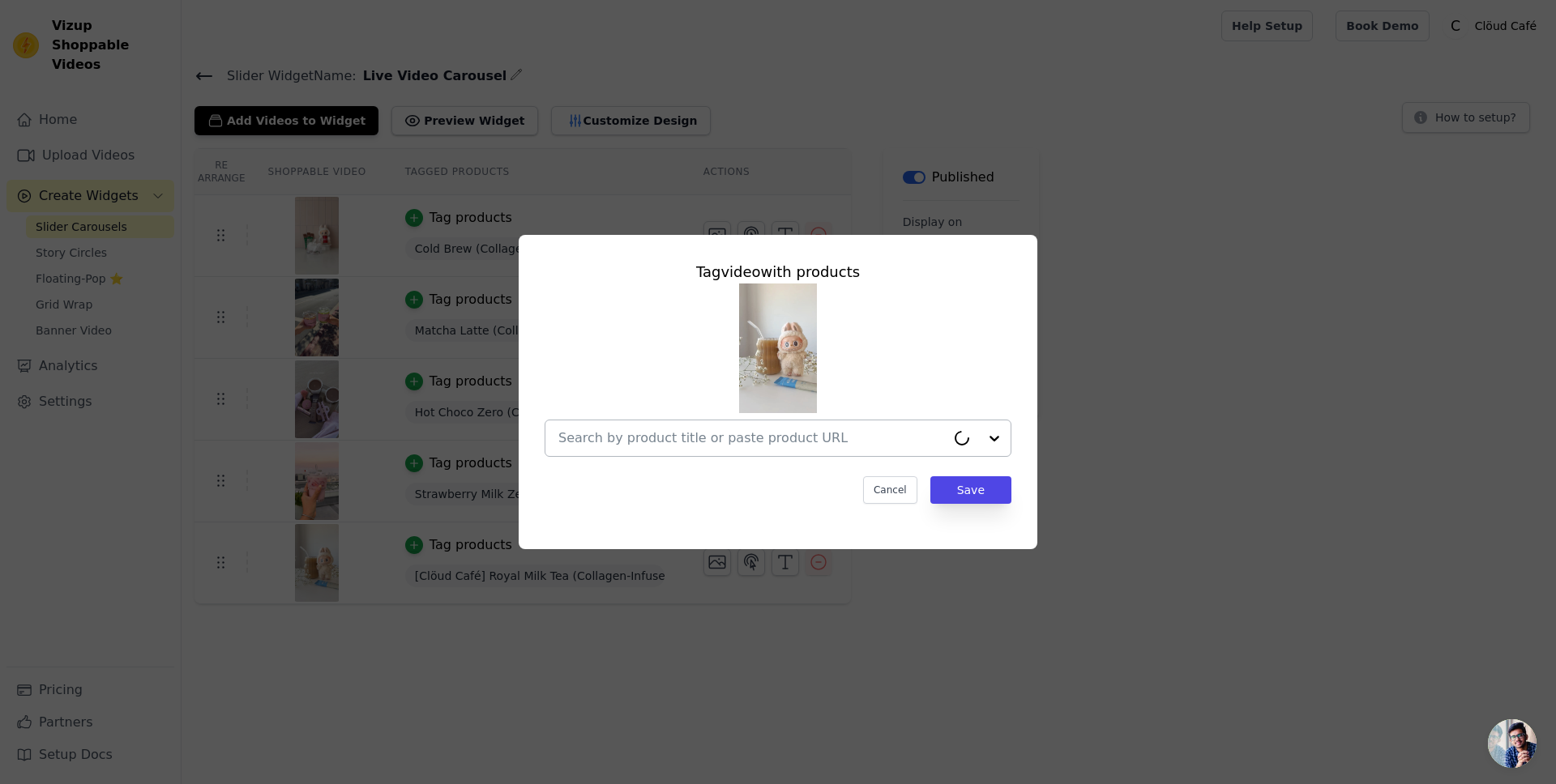
click at [823, 434] on input "text" at bounding box center [751, 439] width 387 height 20
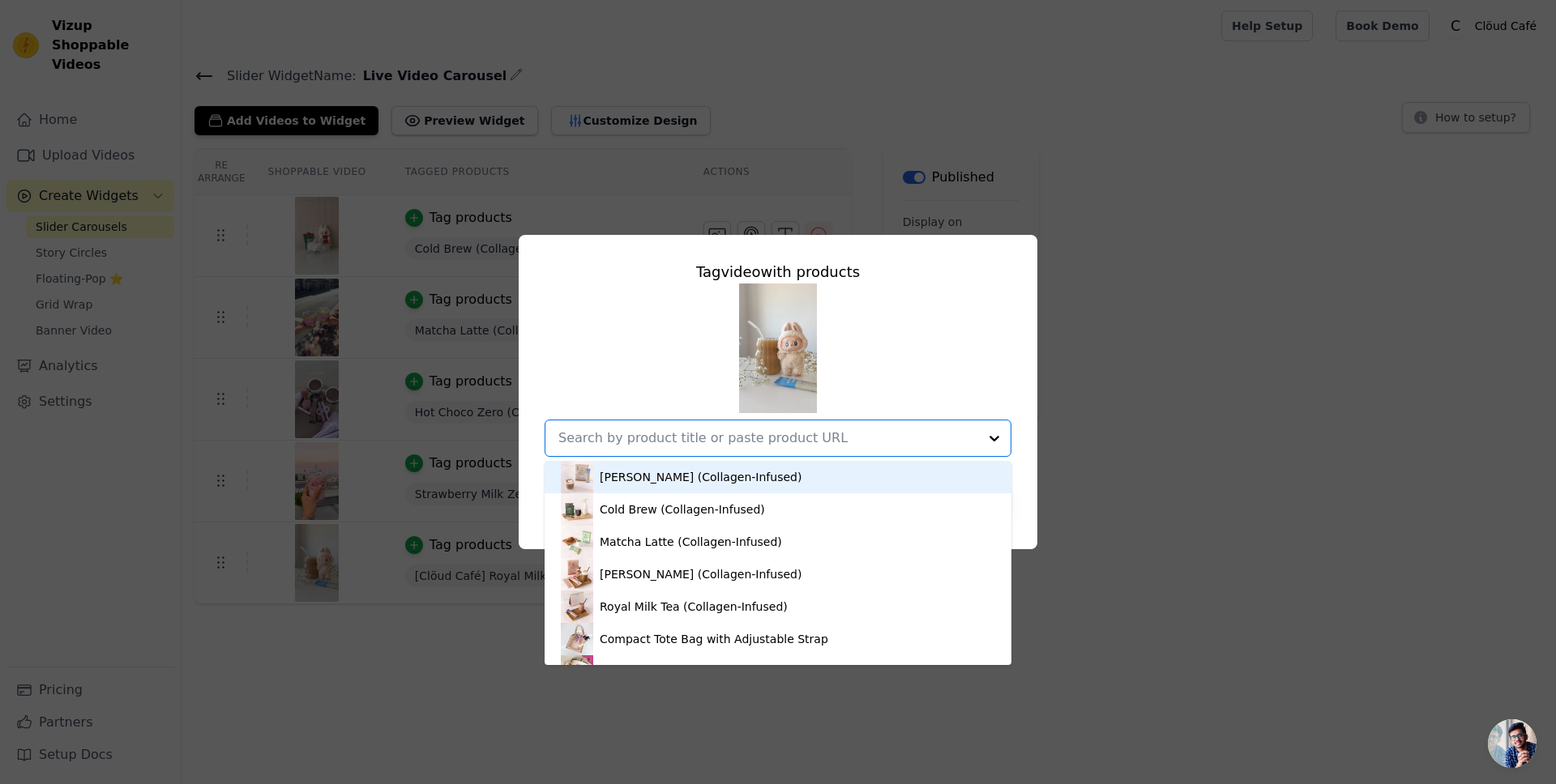
click at [786, 474] on div "[PERSON_NAME] (Collagen-Infused)" at bounding box center [778, 477] width 434 height 32
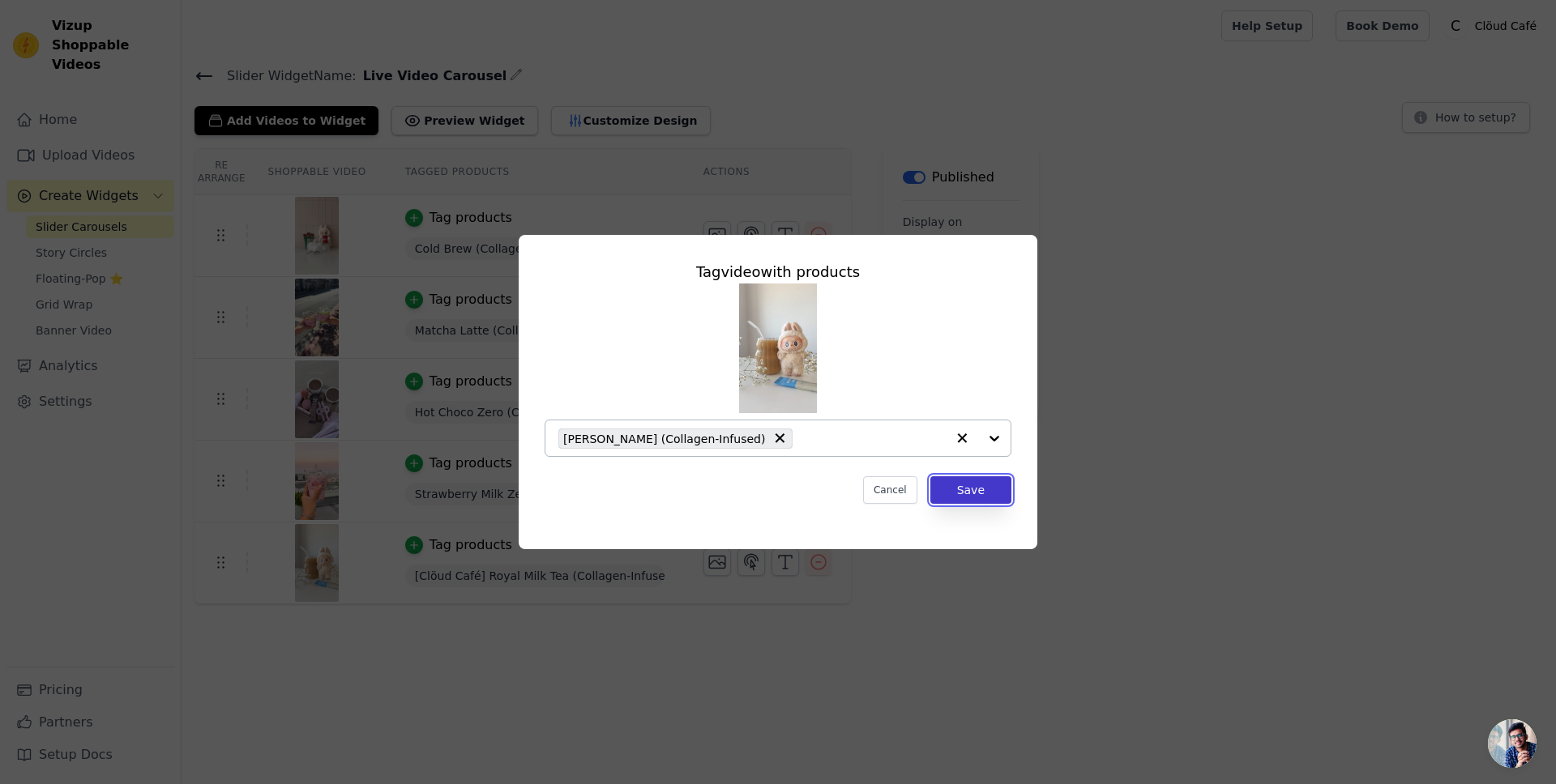
click at [982, 497] on button "Save" at bounding box center [970, 489] width 81 height 28
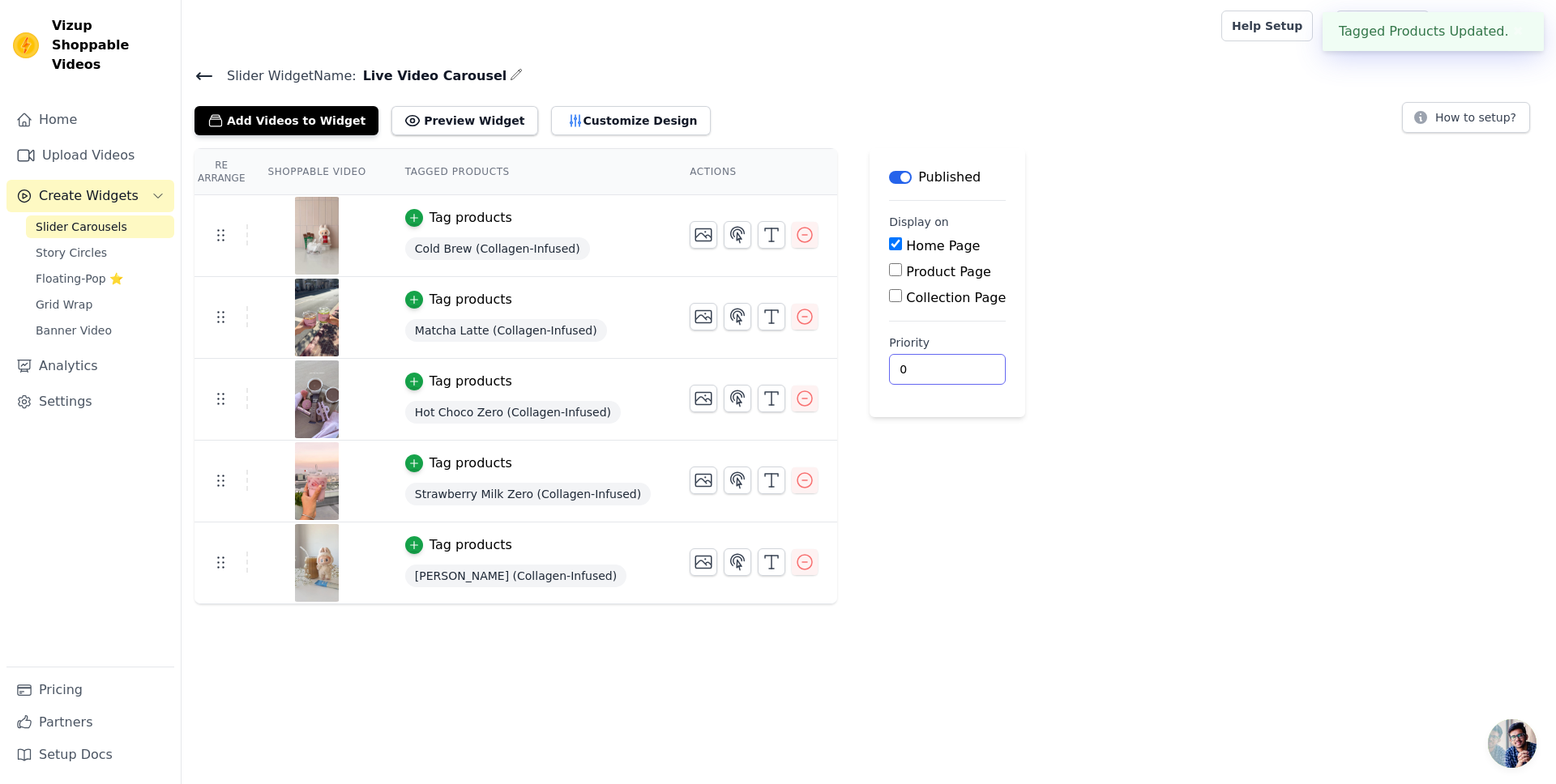
click at [1027, 587] on div "Re Arrange Shoppable Video Tagged Products Actions Tag products Cold Brew (Coll…" at bounding box center [869, 376] width 1374 height 456
